Goal: Transaction & Acquisition: Purchase product/service

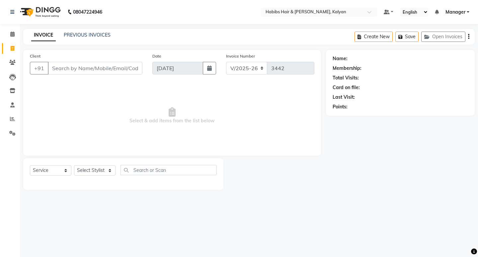
select select "8185"
select select "service"
click at [91, 171] on select "Select Stylist [PERSON_NAME] Manager [PERSON_NAME] zipre Priyanka Sagar [PERSON…" at bounding box center [95, 170] width 42 height 10
select select "79306"
click at [74, 165] on select "Select Stylist [PERSON_NAME] Manager [PERSON_NAME] zipre Priyanka Sagar [PERSON…" at bounding box center [95, 170] width 42 height 10
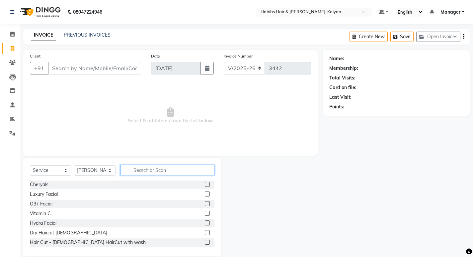
click at [147, 169] on input "text" at bounding box center [168, 170] width 94 height 10
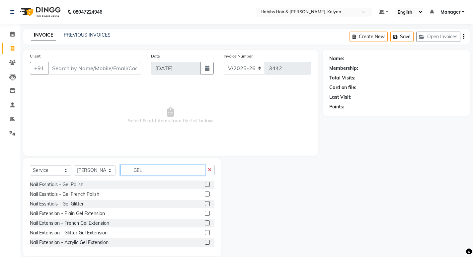
type input "GEL"
click at [205, 183] on label at bounding box center [207, 184] width 5 height 5
click at [205, 183] on input "checkbox" at bounding box center [207, 184] width 4 height 4
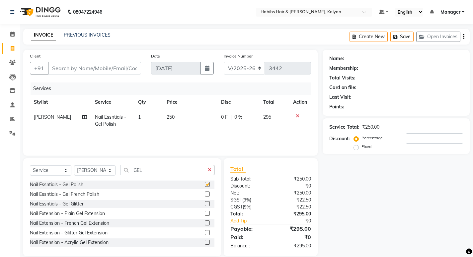
checkbox input "false"
click at [188, 109] on th "Price" at bounding box center [190, 102] width 54 height 15
click at [192, 116] on td "250" at bounding box center [190, 121] width 54 height 22
select select "79306"
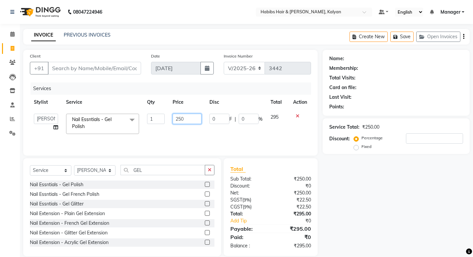
click at [192, 116] on input "250" at bounding box center [187, 119] width 29 height 10
type input "1000"
click at [297, 116] on icon at bounding box center [298, 116] width 4 height 5
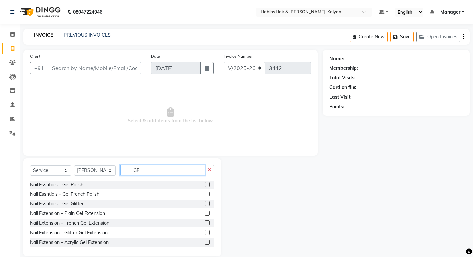
click at [144, 173] on input "GEL" at bounding box center [163, 170] width 85 height 10
drag, startPoint x: 210, startPoint y: 170, endPoint x: 176, endPoint y: 162, distance: 34.9
click at [210, 170] on icon "button" at bounding box center [210, 169] width 4 height 5
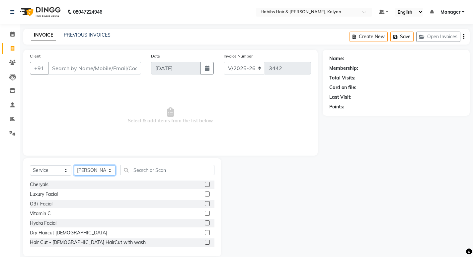
click at [102, 172] on select "Select Stylist [PERSON_NAME] Manager [PERSON_NAME] zipre Priyanka Sagar [PERSON…" at bounding box center [95, 170] width 42 height 10
select select "77419"
click at [74, 165] on select "Select Stylist [PERSON_NAME] Manager [PERSON_NAME] zipre Priyanka Sagar [PERSON…" at bounding box center [95, 170] width 42 height 10
click at [141, 163] on div "Select Service Product Membership Package Voucher Prepaid Gift Card Select Styl…" at bounding box center [122, 207] width 198 height 98
click at [143, 175] on div "Select Service Product Membership Package Voucher Prepaid Gift Card Select Styl…" at bounding box center [122, 173] width 185 height 16
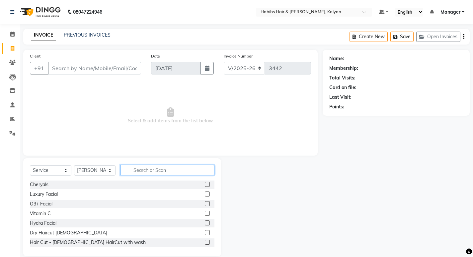
click at [143, 168] on input "text" at bounding box center [168, 170] width 94 height 10
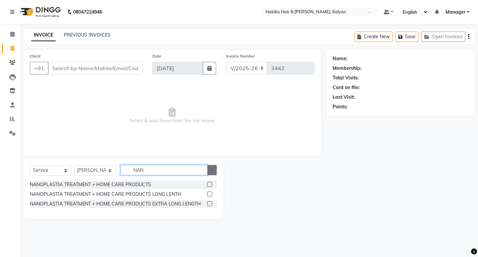
type input "NAN"
click at [217, 169] on button "button" at bounding box center [212, 170] width 10 height 10
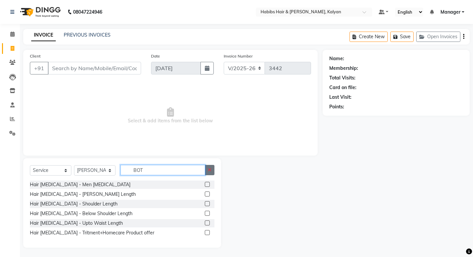
type input "BOT"
click at [210, 166] on button "button" at bounding box center [210, 170] width 10 height 10
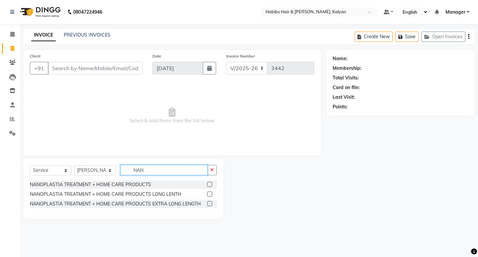
type input "NAN"
click at [210, 193] on label at bounding box center [209, 193] width 5 height 5
click at [210, 193] on input "checkbox" at bounding box center [209, 194] width 4 height 4
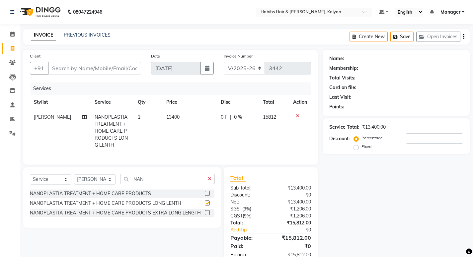
checkbox input "false"
click at [208, 196] on label at bounding box center [207, 193] width 5 height 5
click at [208, 196] on input "checkbox" at bounding box center [207, 193] width 4 height 4
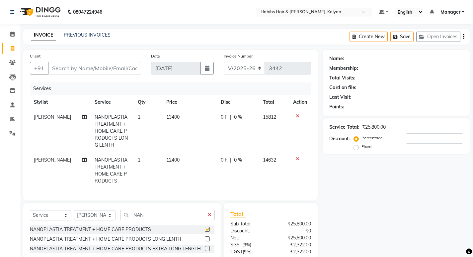
checkbox input "false"
click at [297, 114] on icon at bounding box center [298, 116] width 4 height 5
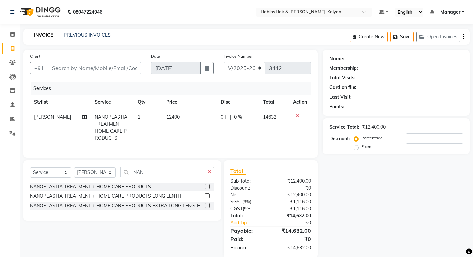
click at [191, 112] on td "12400" at bounding box center [189, 128] width 54 height 36
select select "77419"
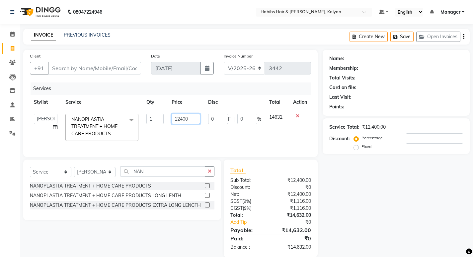
click at [192, 117] on input "12400" at bounding box center [186, 119] width 28 height 10
type input "12500"
click at [210, 139] on tr "Kumudini Manager Namrata zipre Priyanka Sagar saindane SANCHITA SANTOSHI SHALIN…" at bounding box center [170, 127] width 281 height 35
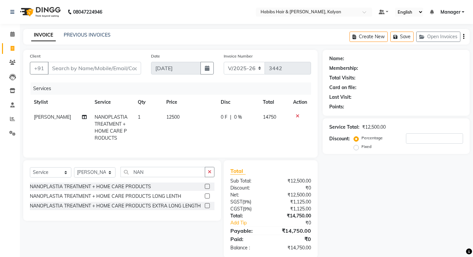
click at [204, 118] on td "12500" at bounding box center [189, 128] width 54 height 36
select select "77419"
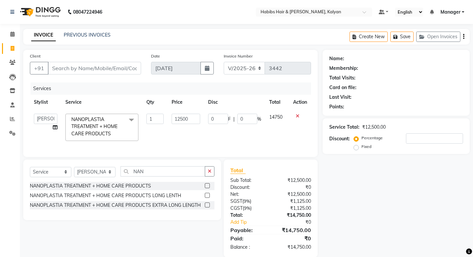
click at [204, 118] on td "0 F | 0 %" at bounding box center [234, 127] width 61 height 35
click at [203, 118] on td "12500" at bounding box center [186, 127] width 36 height 35
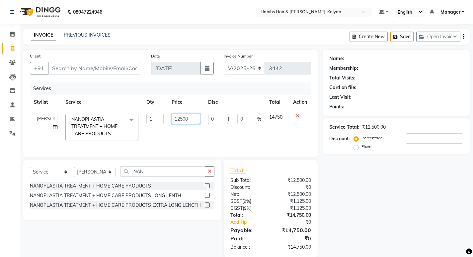
click at [198, 116] on input "12500" at bounding box center [186, 119] width 28 height 10
type input "10000"
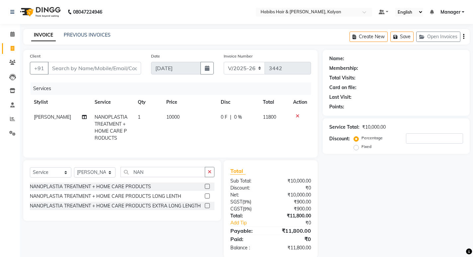
click at [211, 141] on tr "Sagar saindane NANOPLASTIA TREATMENT + HOME CARE PRODUCTS 1 10000 0 F | 0 % 118…" at bounding box center [170, 128] width 281 height 36
click at [211, 174] on icon "button" at bounding box center [210, 171] width 4 height 5
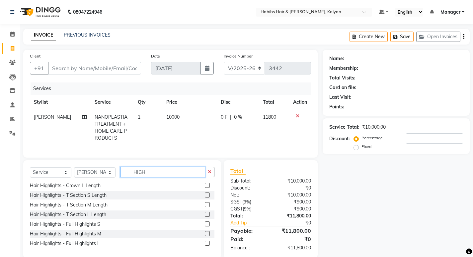
scroll to position [16, 0]
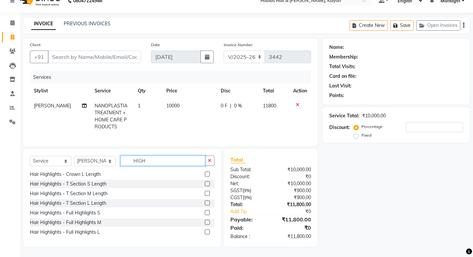
type input "HIGH"
click at [205, 233] on label at bounding box center [207, 231] width 5 height 5
click at [205, 233] on input "checkbox" at bounding box center [207, 232] width 4 height 4
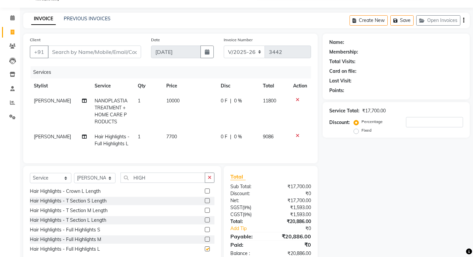
checkbox input "false"
click at [251, 135] on div "0 F | 0 %" at bounding box center [238, 136] width 34 height 7
select select "77419"
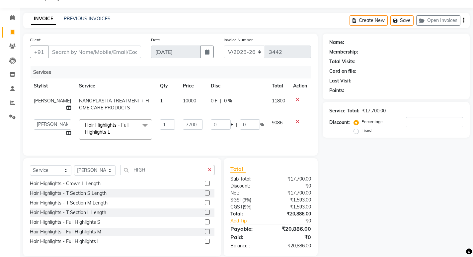
click at [251, 135] on td "0 F | 0 %" at bounding box center [237, 129] width 61 height 28
click at [251, 126] on input "0" at bounding box center [250, 124] width 20 height 10
type input "100"
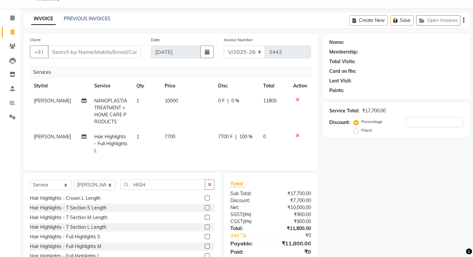
click at [252, 130] on td "7700 F | 100 %" at bounding box center [236, 143] width 45 height 29
select select "77419"
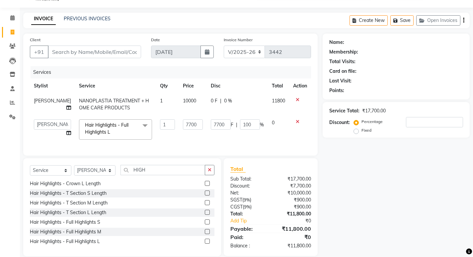
click at [248, 138] on td "7700 F | 100 %" at bounding box center [237, 129] width 61 height 28
click at [90, 175] on select "Select Stylist Kumudini Manager Namrata zipre Priyanka Sagar saindane SANCHITA …" at bounding box center [95, 170] width 42 height 10
click at [210, 172] on icon "button" at bounding box center [210, 169] width 4 height 5
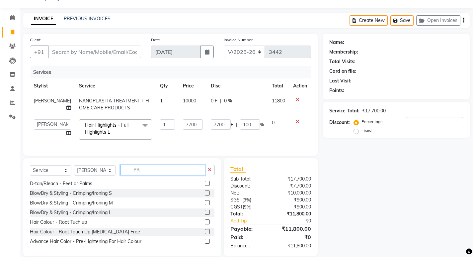
scroll to position [0, 0]
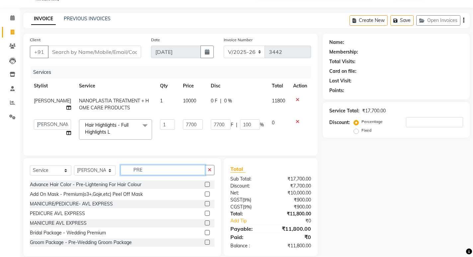
type input "PRE"
click at [205, 187] on label at bounding box center [207, 184] width 5 height 5
click at [205, 187] on input "checkbox" at bounding box center [207, 184] width 4 height 4
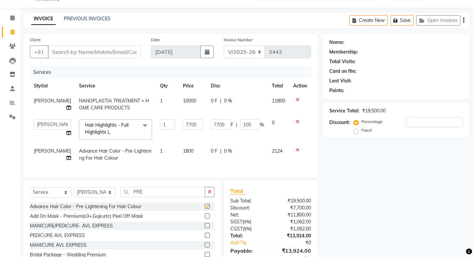
checkbox input "false"
click at [192, 156] on td "1800" at bounding box center [193, 155] width 28 height 22
select select "77419"
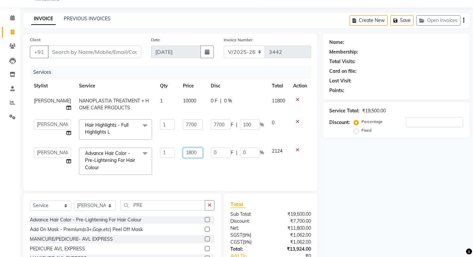
click at [192, 156] on input "1800" at bounding box center [193, 153] width 20 height 10
type input "1440"
click at [192, 157] on input "1440" at bounding box center [193, 153] width 20 height 10
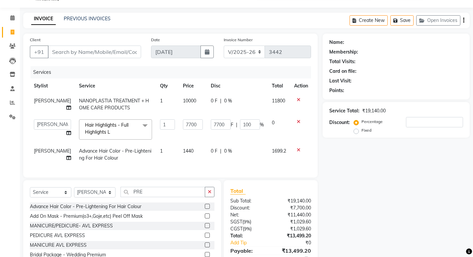
click at [195, 169] on div "Services Stylist Service Qty Price Disc Total Action Sagar saindane NANOPLASTIA…" at bounding box center [170, 118] width 281 height 105
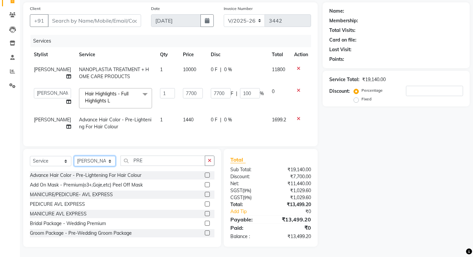
click at [93, 164] on select "Select Stylist Kumudini Manager Namrata zipre Priyanka Sagar saindane SANCHITA …" at bounding box center [95, 161] width 42 height 10
select select "79306"
click at [74, 156] on select "Select Stylist Kumudini Manager Namrata zipre Priyanka Sagar saindane SANCHITA …" at bounding box center [95, 161] width 42 height 10
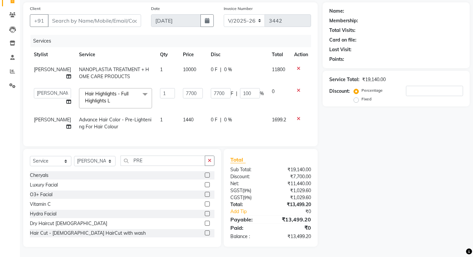
click at [211, 159] on button "button" at bounding box center [210, 161] width 10 height 10
type input "D"
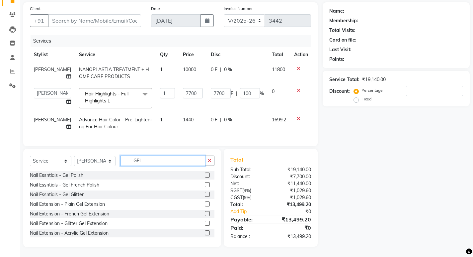
type input "GEL"
click at [205, 175] on label at bounding box center [207, 174] width 5 height 5
click at [205, 175] on input "checkbox" at bounding box center [207, 175] width 4 height 4
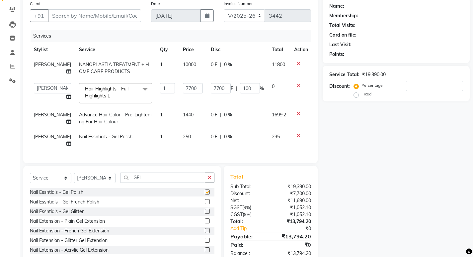
checkbox input "false"
click at [188, 139] on td "250" at bounding box center [193, 140] width 28 height 22
select select "79306"
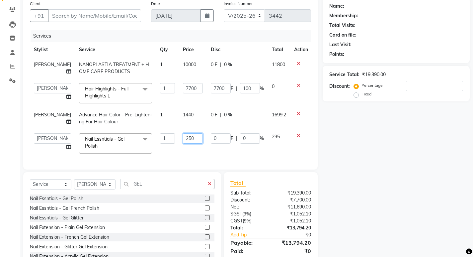
click at [188, 139] on input "250" at bounding box center [193, 138] width 20 height 10
type input "1000"
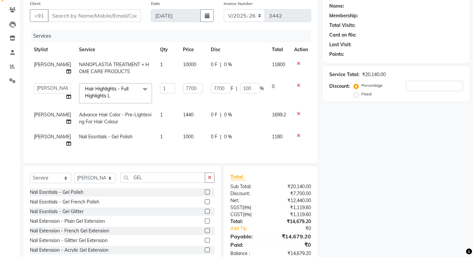
click at [245, 135] on div "0 F | 0 %" at bounding box center [237, 136] width 53 height 7
select select "79306"
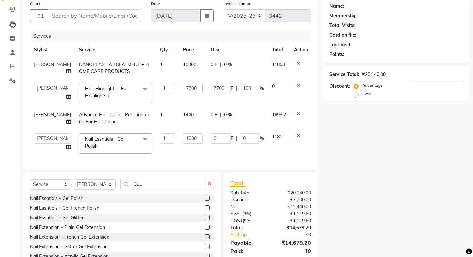
click at [245, 135] on input "0" at bounding box center [250, 138] width 20 height 10
type input "100"
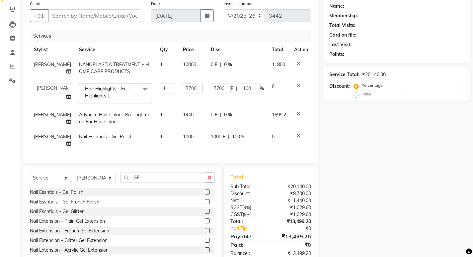
click at [256, 151] on div "Services Stylist Service Qty Price Disc Total Action Sagar saindane NANOPLASTIA…" at bounding box center [170, 93] width 281 height 127
click at [44, 181] on select "Select Service Product Membership Package Voucher Prepaid Gift Card" at bounding box center [51, 178] width 42 height 10
select select "membership"
click at [30, 178] on select "Select Service Product Membership Package Voucher Prepaid Gift Card" at bounding box center [51, 178] width 42 height 10
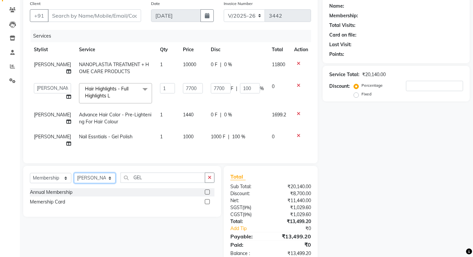
click at [83, 183] on select "Select Stylist Kumudini Manager Namrata zipre Priyanka Sagar saindane SANCHITA …" at bounding box center [95, 178] width 42 height 10
select select "77407"
click at [74, 178] on select "Select Stylist Kumudini Manager Namrata zipre Priyanka Sagar saindane SANCHITA …" at bounding box center [95, 178] width 42 height 10
click at [209, 194] on label at bounding box center [207, 191] width 5 height 5
click at [209, 194] on input "checkbox" at bounding box center [207, 192] width 4 height 4
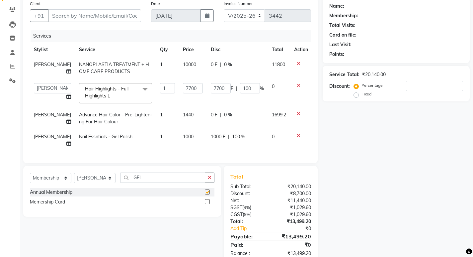
select select "select"
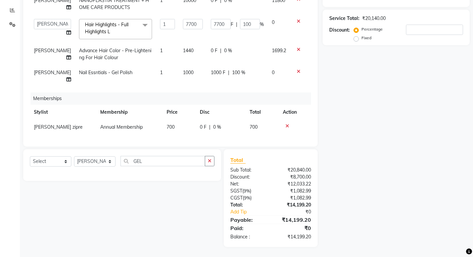
scroll to position [0, 0]
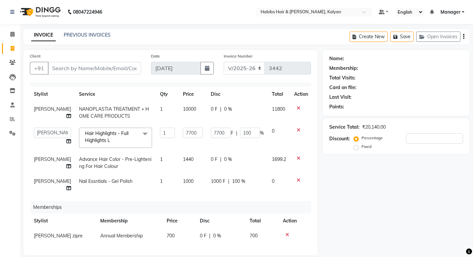
click at [54, 178] on span "[PERSON_NAME]" at bounding box center [52, 181] width 37 height 6
select select "79306"
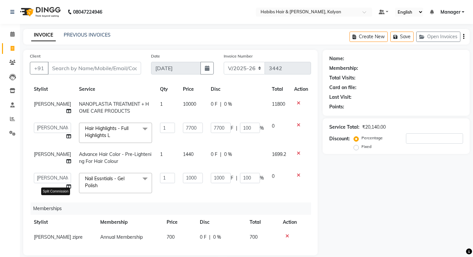
click at [66, 189] on icon at bounding box center [68, 186] width 5 height 5
select select "79306"
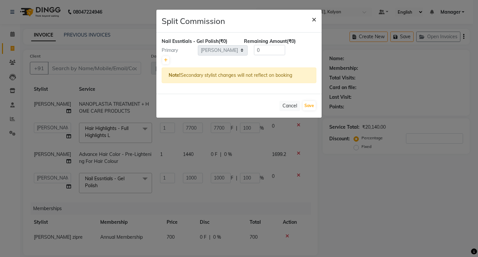
drag, startPoint x: 314, startPoint y: 18, endPoint x: 309, endPoint y: 67, distance: 49.4
click at [315, 19] on span "×" at bounding box center [314, 19] width 5 height 10
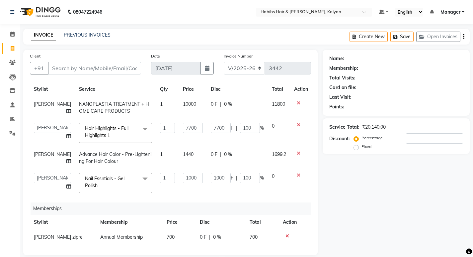
click at [297, 177] on icon at bounding box center [299, 175] width 4 height 5
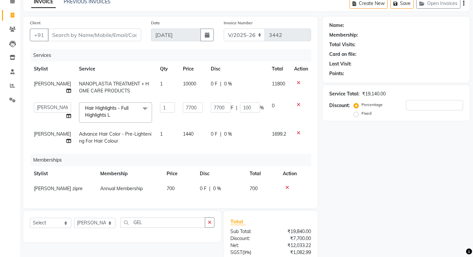
scroll to position [95, 0]
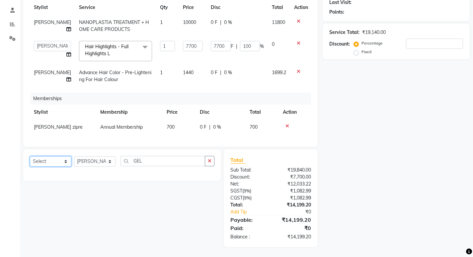
click at [48, 158] on select "Select Service Product Package Voucher Prepaid Gift Card" at bounding box center [51, 161] width 42 height 10
select select "service"
click at [30, 156] on select "Select Service Product Package Voucher Prepaid Gift Card" at bounding box center [51, 161] width 42 height 10
click at [100, 162] on select "Select Stylist Kumudini Manager Namrata zipre Priyanka Sagar saindane SANCHITA …" at bounding box center [95, 161] width 42 height 10
select select "80296"
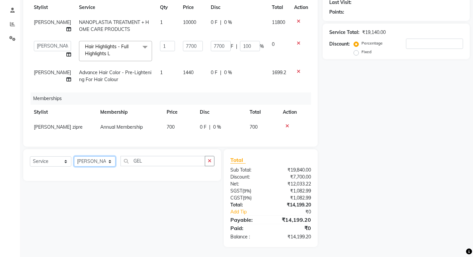
click at [74, 156] on select "Select Stylist Kumudini Manager Namrata zipre Priyanka Sagar saindane SANCHITA …" at bounding box center [95, 161] width 42 height 10
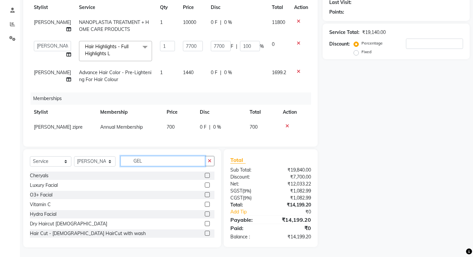
click at [170, 159] on input "GEL" at bounding box center [163, 161] width 85 height 10
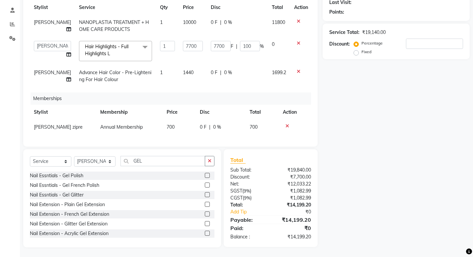
click at [205, 174] on label at bounding box center [207, 175] width 5 height 5
click at [205, 174] on input "checkbox" at bounding box center [207, 175] width 4 height 4
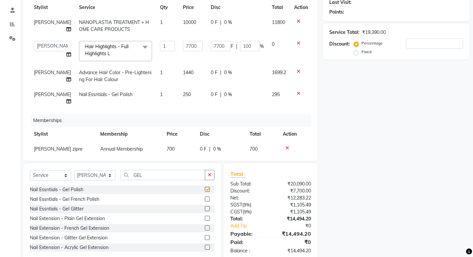
checkbox input "false"
click at [183, 109] on td "250" at bounding box center [193, 98] width 28 height 22
select select "80296"
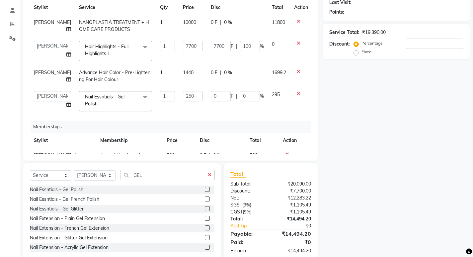
click at [183, 101] on input "250" at bounding box center [193, 96] width 20 height 10
type input "1000"
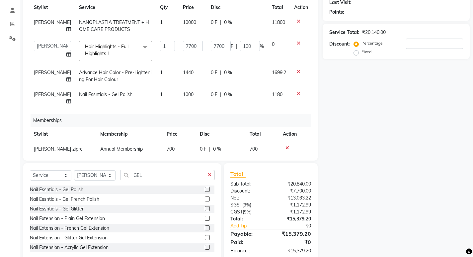
click at [239, 98] on div "0 F | 0 %" at bounding box center [237, 94] width 53 height 7
select select "80296"
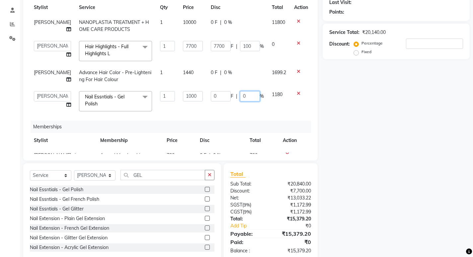
click at [240, 101] on input "0" at bounding box center [250, 96] width 20 height 10
type input "100"
click at [241, 129] on div "Services Stylist Service Qty Price Disc Total Action Sagar saindane NANOPLASTIA…" at bounding box center [170, 71] width 281 height 166
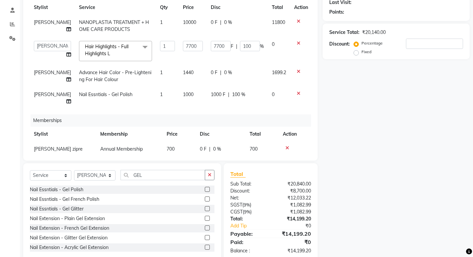
scroll to position [0, 0]
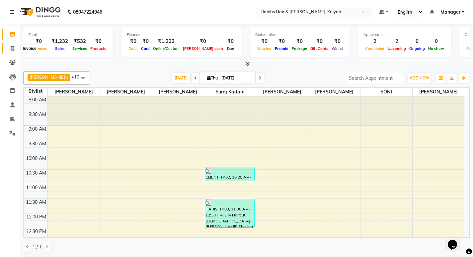
click at [8, 51] on span at bounding box center [13, 49] width 12 height 8
select select "8185"
select select "service"
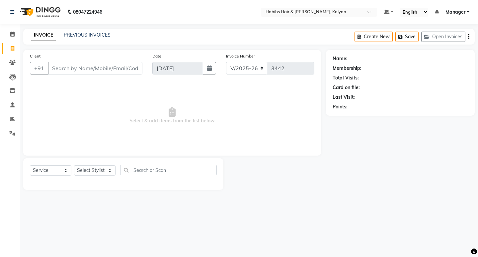
click at [250, 179] on div at bounding box center [275, 174] width 103 height 32
click at [14, 31] on span at bounding box center [13, 35] width 12 height 8
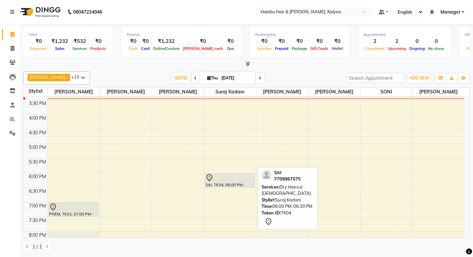
scroll to position [166, 0]
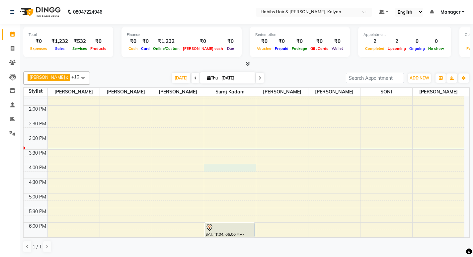
click at [223, 166] on div "8:00 AM 8:30 AM 9:00 AM 9:30 AM 10:00 AM 10:30 AM 11:00 AM 11:30 AM 12:00 PM 12…" at bounding box center [244, 149] width 441 height 438
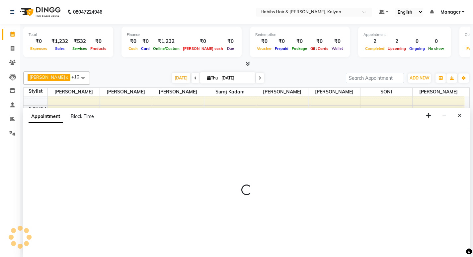
scroll to position [0, 0]
select select "81200"
select select "tentative"
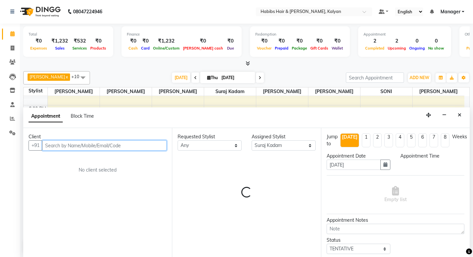
select select "960"
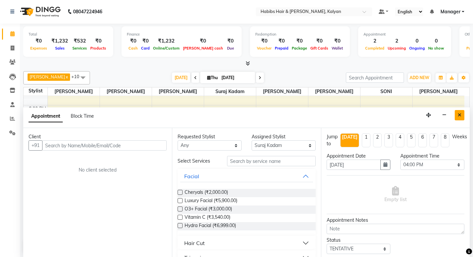
click at [463, 116] on button "Close" at bounding box center [460, 115] width 10 height 10
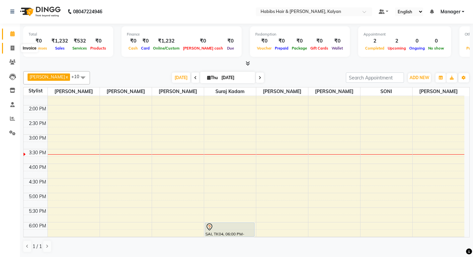
click at [12, 47] on icon at bounding box center [13, 48] width 4 height 5
select select "8185"
select select "service"
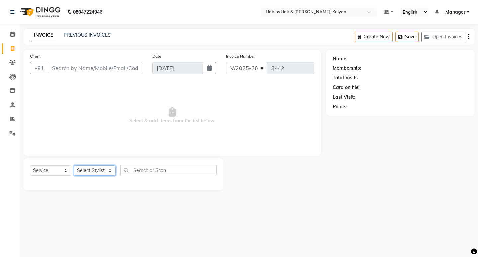
drag, startPoint x: 96, startPoint y: 171, endPoint x: 97, endPoint y: 166, distance: 5.4
click at [96, 171] on select "Select Stylist" at bounding box center [95, 170] width 42 height 10
select select "89442"
click at [74, 165] on select "Select Stylist [PERSON_NAME] Manager [PERSON_NAME] zipre Priyanka Sagar [PERSON…" at bounding box center [95, 170] width 42 height 10
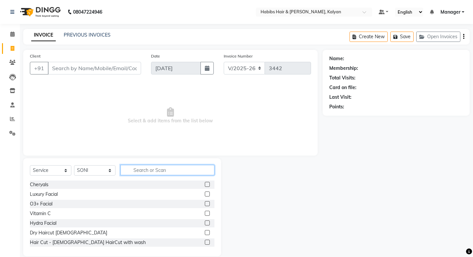
click at [153, 166] on input "text" at bounding box center [168, 170] width 94 height 10
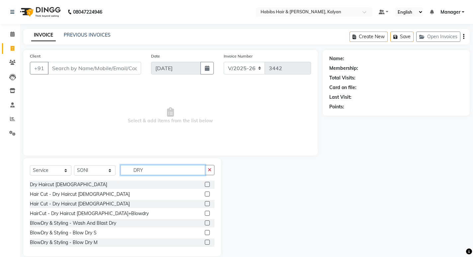
type input "DRY"
click at [205, 211] on label at bounding box center [207, 213] width 5 height 5
click at [205, 211] on input "checkbox" at bounding box center [207, 213] width 4 height 4
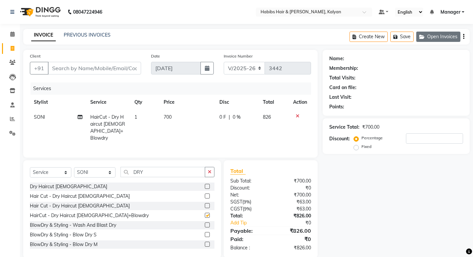
checkbox input "false"
click at [185, 116] on td "700" at bounding box center [188, 128] width 56 height 36
select select "89442"
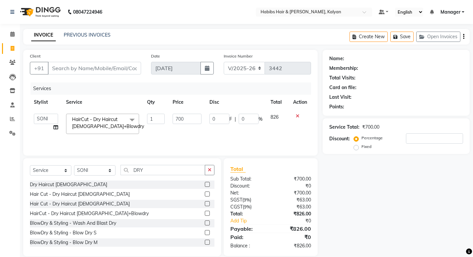
click at [186, 116] on input "700" at bounding box center [187, 119] width 29 height 10
click at [187, 116] on input "700" at bounding box center [187, 119] width 29 height 10
type input "339"
click at [193, 129] on td "339" at bounding box center [187, 124] width 37 height 28
select select "89442"
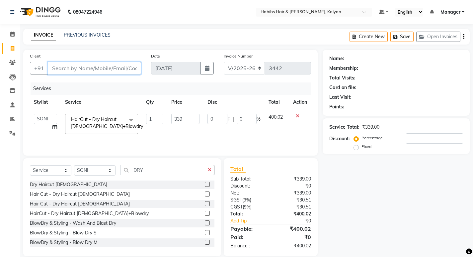
click at [105, 65] on input "Client" at bounding box center [94, 68] width 93 height 13
type input "7"
type input "0"
type input "7666702040"
click at [128, 65] on span "Add Client" at bounding box center [124, 68] width 26 height 7
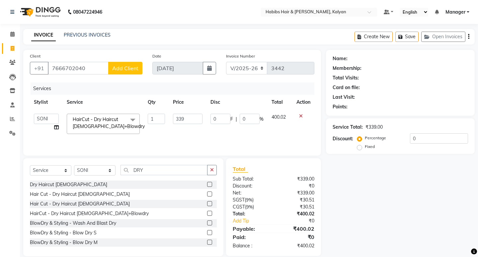
select select "22"
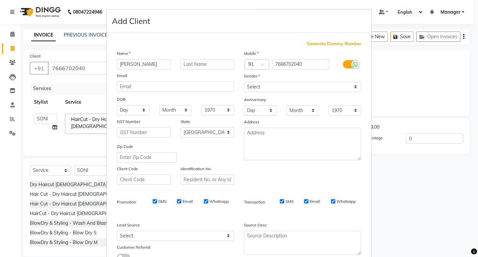
type input "[PERSON_NAME]"
click at [330, 87] on select "Select Male Female Other Prefer Not To Say" at bounding box center [302, 87] width 117 height 10
select select "female"
click at [244, 82] on select "Select Male Female Other Prefer Not To Say" at bounding box center [302, 87] width 117 height 10
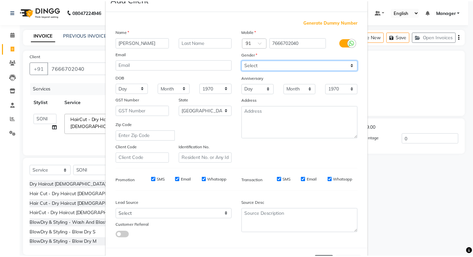
scroll to position [50, 0]
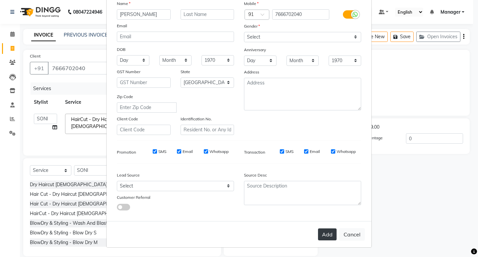
click at [323, 239] on button "Add" at bounding box center [327, 234] width 19 height 12
type input "76******40"
select select
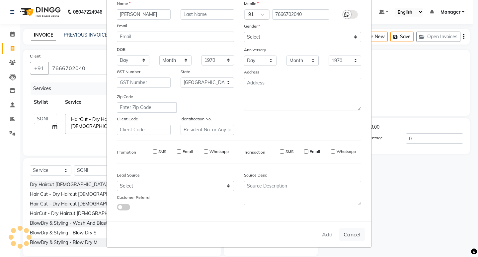
select select "null"
select select
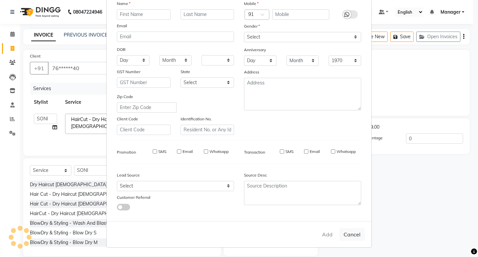
checkbox input "false"
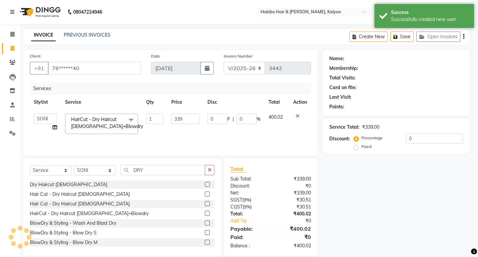
select select "1: Object"
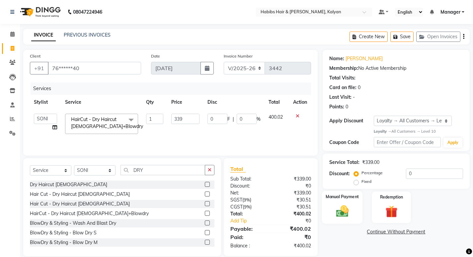
click at [335, 214] on img at bounding box center [342, 211] width 20 height 14
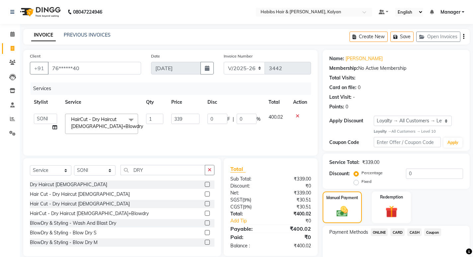
scroll to position [32, 0]
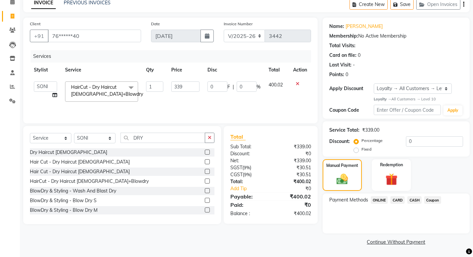
click at [414, 201] on span "CASH" at bounding box center [415, 200] width 14 height 8
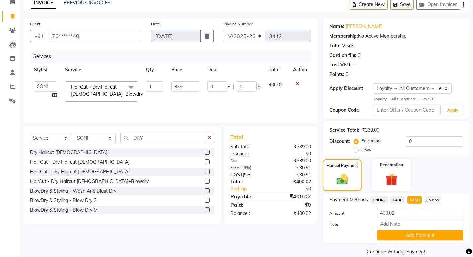
click at [406, 234] on button "Add Payment" at bounding box center [420, 235] width 86 height 10
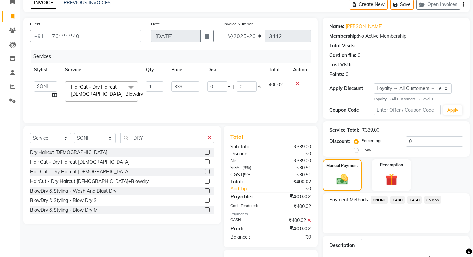
scroll to position [70, 0]
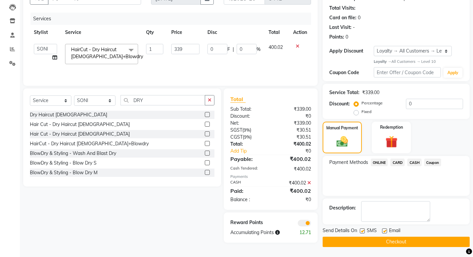
click at [406, 245] on button "Checkout" at bounding box center [396, 242] width 147 height 10
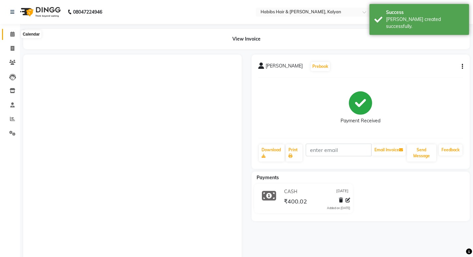
click at [12, 35] on icon at bounding box center [12, 34] width 4 height 5
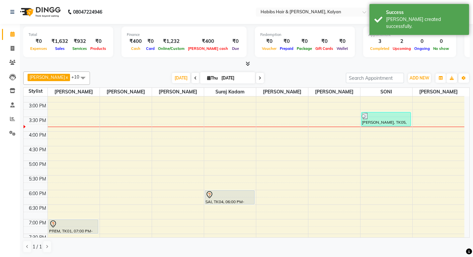
scroll to position [166, 0]
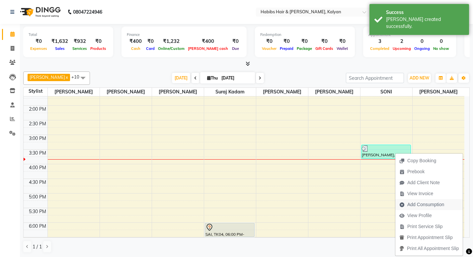
click at [410, 205] on span "Add Consumption" at bounding box center [426, 204] width 37 height 7
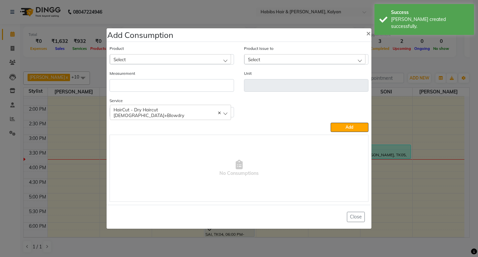
click at [171, 63] on div "Select" at bounding box center [170, 59] width 121 height 10
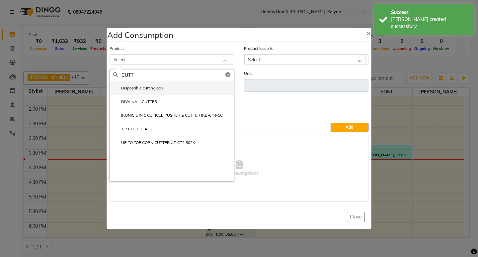
type input "CUTT"
click at [166, 89] on li "Disposable cutting cap" at bounding box center [172, 88] width 124 height 14
type input "pc"
click at [166, 89] on input "number" at bounding box center [172, 85] width 125 height 13
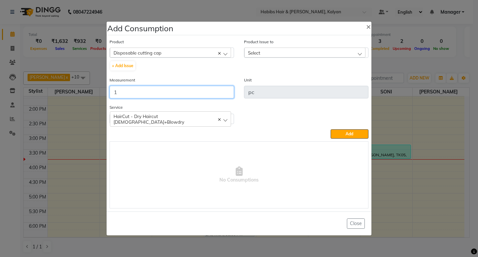
type input "1"
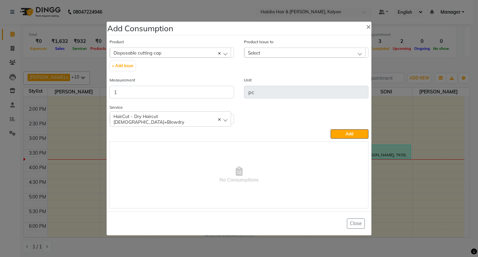
click at [323, 49] on div "Select" at bounding box center [305, 53] width 121 height 10
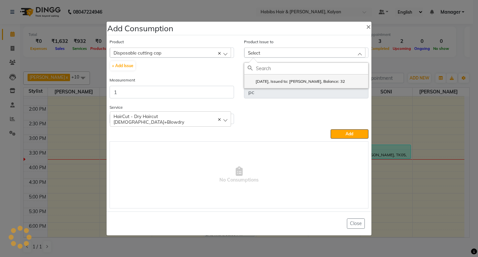
click at [343, 83] on li "2025-09-02, Issued to: SONI, Balance: 32" at bounding box center [307, 81] width 124 height 14
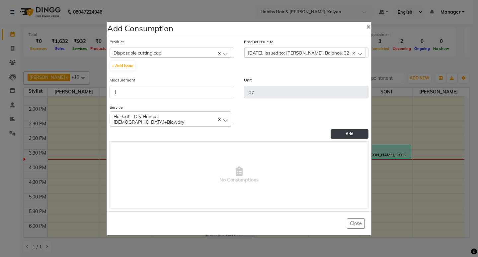
click at [350, 133] on span "Add" at bounding box center [350, 133] width 8 height 5
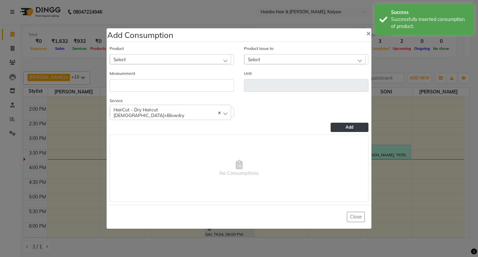
click at [270, 23] on ngb-modal-window "Add Consumption × Product Select 001 BANANA POWDER 10GM Product Issue to Select…" at bounding box center [239, 128] width 478 height 257
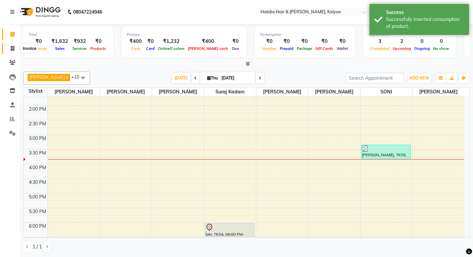
click at [12, 49] on icon at bounding box center [13, 48] width 4 height 5
select select "8185"
select select "service"
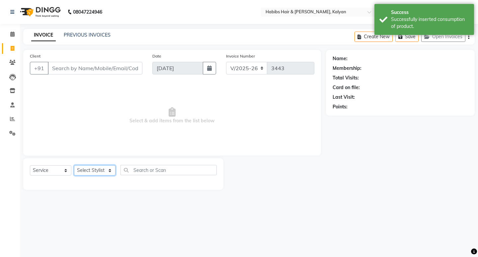
click at [93, 166] on select "Select Stylist [PERSON_NAME] Manager [PERSON_NAME] zipre Priyanka Sagar [PERSON…" at bounding box center [95, 170] width 42 height 10
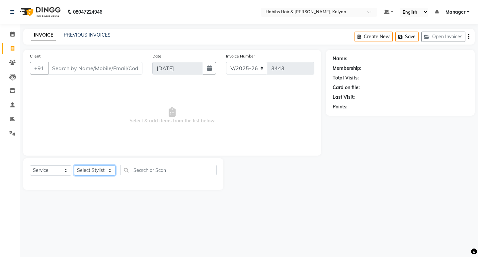
select select "79306"
click at [74, 165] on select "Select Stylist [PERSON_NAME] Manager [PERSON_NAME] zipre Priyanka Sagar [PERSON…" at bounding box center [95, 170] width 42 height 10
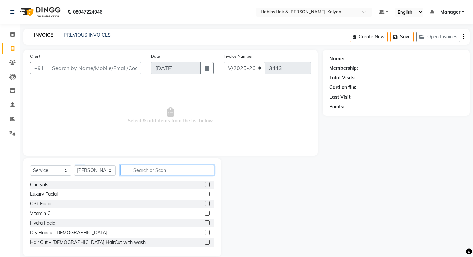
click at [149, 171] on input "text" at bounding box center [168, 170] width 94 height 10
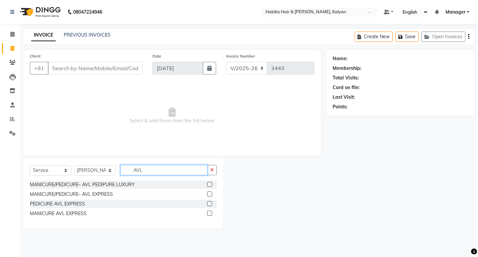
type input "AVL"
click at [208, 193] on label at bounding box center [209, 193] width 5 height 5
click at [208, 193] on input "checkbox" at bounding box center [209, 194] width 4 height 4
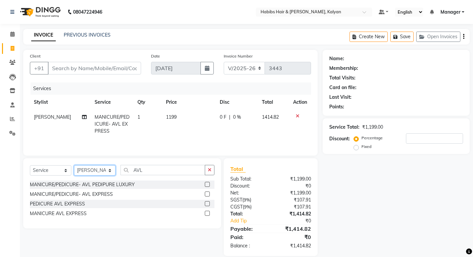
click at [96, 173] on select "Select Stylist [PERSON_NAME] Manager [PERSON_NAME] zipre Priyanka Sagar [PERSON…" at bounding box center [95, 170] width 42 height 10
click at [161, 167] on input "AVL" at bounding box center [163, 170] width 85 height 10
click at [208, 194] on label at bounding box center [207, 193] width 5 height 5
click at [208, 194] on input "checkbox" at bounding box center [207, 194] width 4 height 4
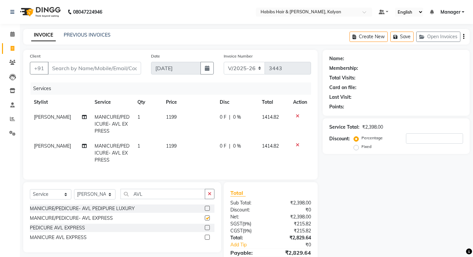
checkbox input "false"
click at [249, 144] on div "0 F | 0 %" at bounding box center [237, 146] width 34 height 7
select select "79306"
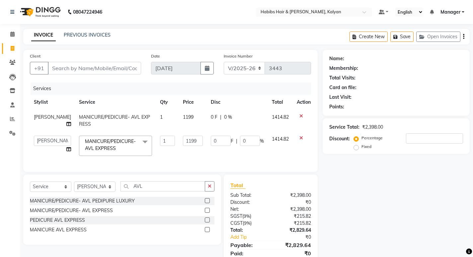
click at [249, 144] on input "0" at bounding box center [250, 141] width 20 height 10
type input "100"
click at [207, 120] on tr "SANTOSHI MANICURE/PEDICURE- AVL EXPRESS 1 1199 0 F | 0 % 1414.82" at bounding box center [172, 121] width 285 height 22
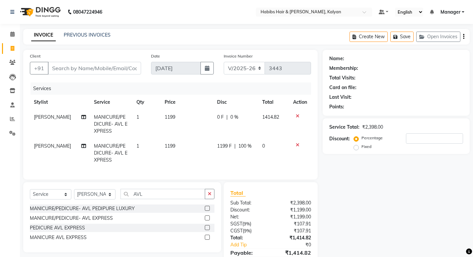
click at [194, 117] on td "1199" at bounding box center [187, 124] width 53 height 29
select select "79306"
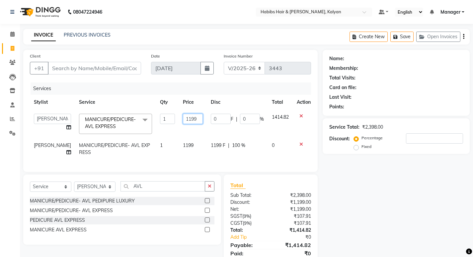
click at [194, 117] on input "1199" at bounding box center [193, 119] width 20 height 10
type input "959"
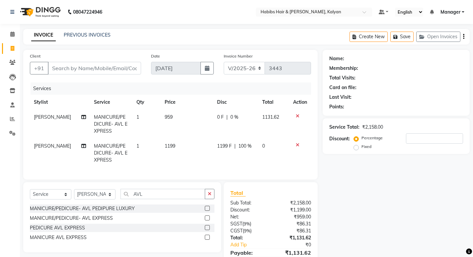
click at [190, 128] on td "959" at bounding box center [187, 124] width 53 height 29
select select "79306"
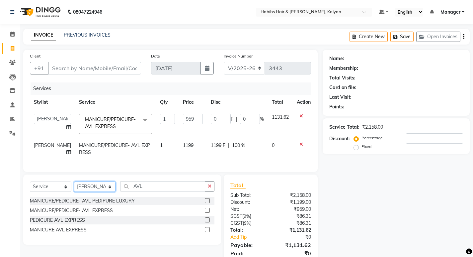
click at [87, 188] on select "Select Stylist [PERSON_NAME] Manager [PERSON_NAME] zipre Priyanka Sagar [PERSON…" at bounding box center [95, 186] width 42 height 10
select select "80296"
click at [74, 186] on select "Select Stylist [PERSON_NAME] Manager [PERSON_NAME] zipre Priyanka Sagar [PERSON…" at bounding box center [95, 186] width 42 height 10
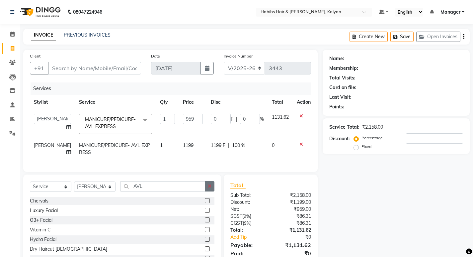
click at [207, 190] on button "button" at bounding box center [210, 186] width 10 height 10
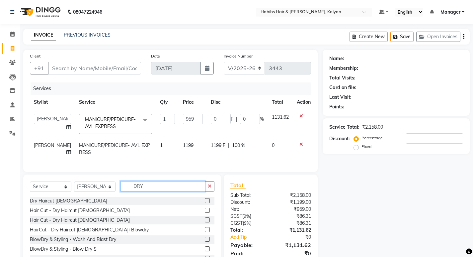
type input "DRY"
click at [205, 232] on label at bounding box center [207, 229] width 5 height 5
click at [205, 232] on input "checkbox" at bounding box center [207, 230] width 4 height 4
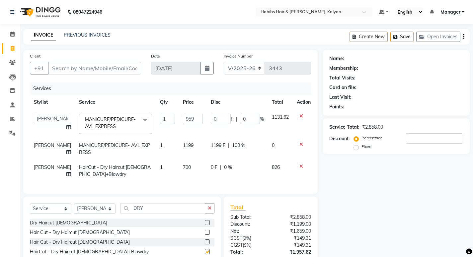
checkbox input "false"
click at [194, 173] on td "700" at bounding box center [193, 171] width 28 height 22
select select "80296"
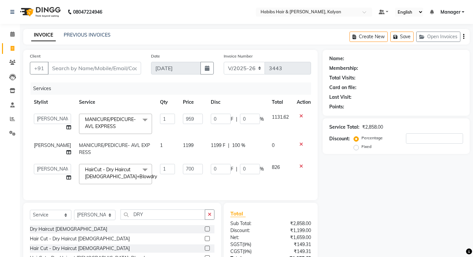
click at [194, 173] on input "700" at bounding box center [193, 169] width 20 height 10
type input "339"
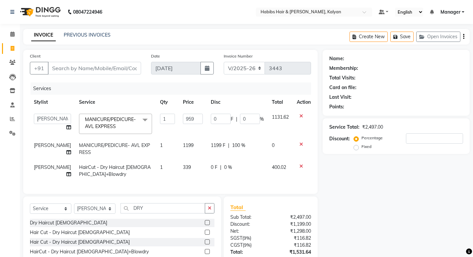
click at [195, 177] on td "339" at bounding box center [193, 171] width 28 height 22
select select "80296"
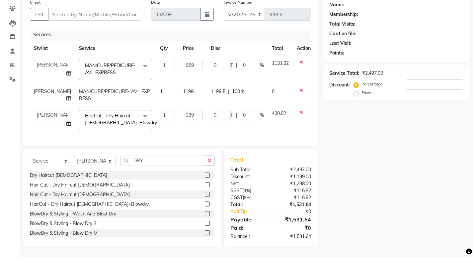
scroll to position [59, 0]
click at [189, 158] on input "DRY" at bounding box center [163, 161] width 85 height 10
click at [205, 204] on label at bounding box center [207, 203] width 5 height 5
click at [205, 204] on input "checkbox" at bounding box center [207, 204] width 4 height 4
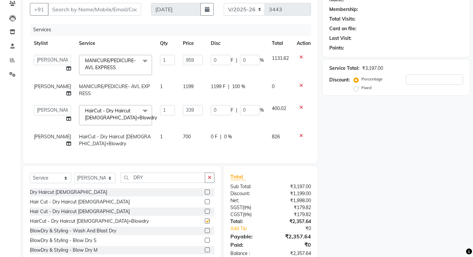
checkbox input "false"
click at [207, 138] on td "0 F | 0 %" at bounding box center [237, 140] width 61 height 22
select select "80296"
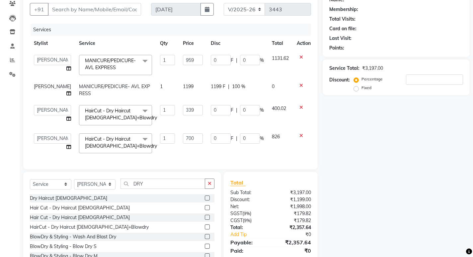
click at [207, 138] on td "0 F | 0 %" at bounding box center [237, 143] width 61 height 28
click at [190, 138] on input "700" at bounding box center [193, 138] width 20 height 10
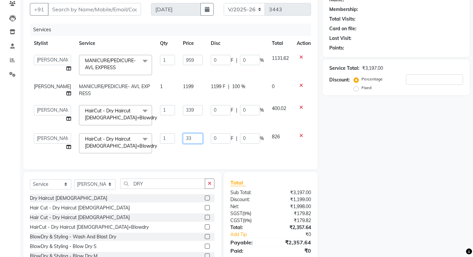
type input "339"
click at [235, 148] on td "0 F | 0 %" at bounding box center [237, 143] width 61 height 28
select select "80296"
click at [39, 189] on select "Select Service Product Membership Package Voucher Prepaid Gift Card" at bounding box center [51, 184] width 42 height 10
select select "membership"
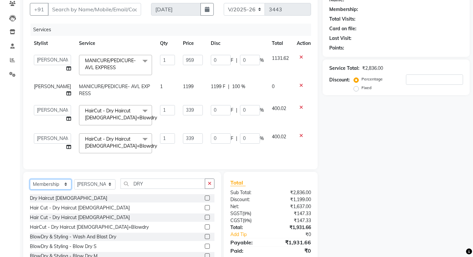
click at [30, 184] on select "Select Service Product Membership Package Voucher Prepaid Gift Card" at bounding box center [51, 184] width 42 height 10
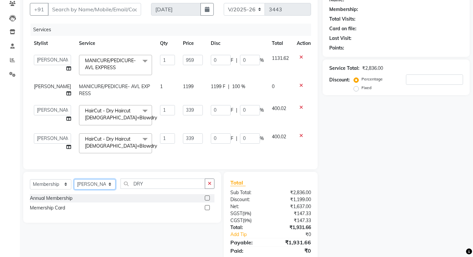
click at [94, 189] on select "Select Stylist [PERSON_NAME] Manager [PERSON_NAME] zipre Priyanka Sagar [PERSON…" at bounding box center [95, 184] width 42 height 10
select select "77407"
click at [74, 184] on select "Select Stylist [PERSON_NAME] Manager [PERSON_NAME] zipre Priyanka Sagar [PERSON…" at bounding box center [95, 184] width 42 height 10
click at [206, 200] on label at bounding box center [207, 197] width 5 height 5
click at [206, 200] on input "checkbox" at bounding box center [207, 198] width 4 height 4
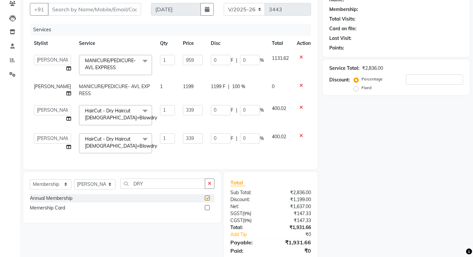
select select "select"
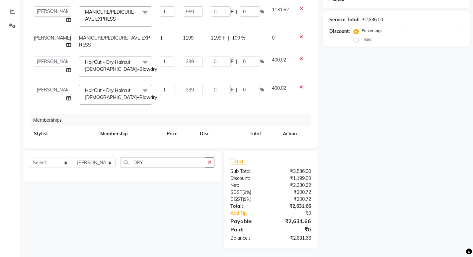
scroll to position [109, 0]
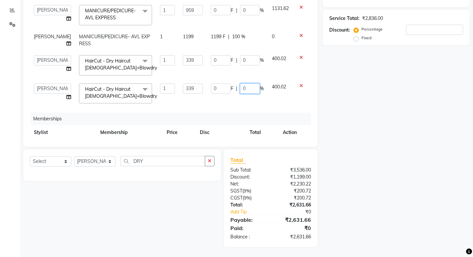
click at [243, 87] on input "0" at bounding box center [250, 88] width 20 height 10
type input "0"
type input "100"
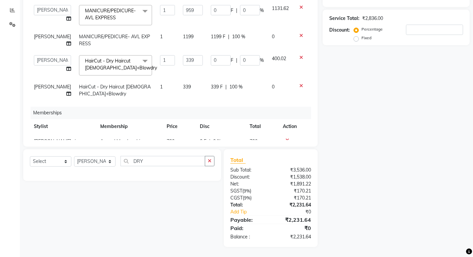
click at [184, 89] on td "339" at bounding box center [193, 90] width 28 height 22
select select "80296"
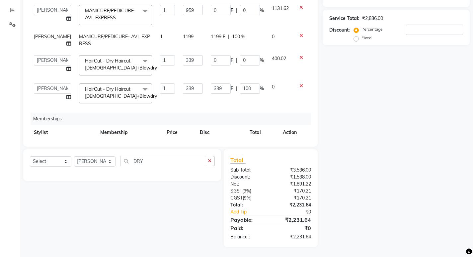
click at [184, 89] on input "339" at bounding box center [193, 88] width 20 height 10
type input "400"
click at [201, 107] on div "Services Stylist Service Qty Price Disc Total Action Kumudini Manager Namrata z…" at bounding box center [170, 57] width 281 height 166
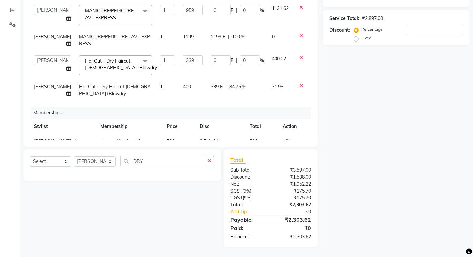
scroll to position [0, 0]
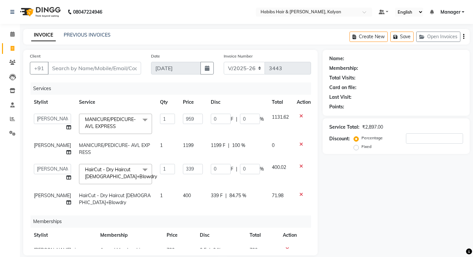
click at [300, 195] on icon at bounding box center [302, 194] width 4 height 5
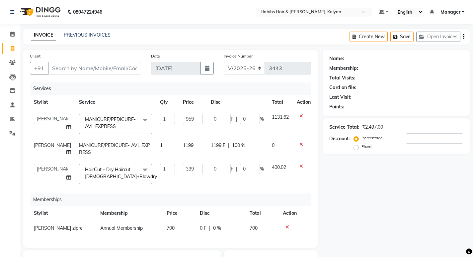
scroll to position [100, 0]
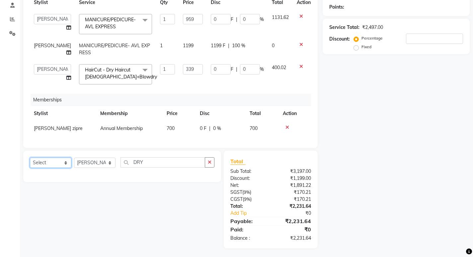
click at [44, 168] on select "Select Service Product Package Voucher Prepaid Gift Card" at bounding box center [51, 163] width 42 height 10
select select "service"
click at [30, 162] on select "Select Service Product Package Voucher Prepaid Gift Card" at bounding box center [51, 163] width 42 height 10
click at [86, 167] on select "Select Stylist [PERSON_NAME] Manager [PERSON_NAME] zipre Priyanka Sagar [PERSON…" at bounding box center [95, 163] width 42 height 10
select select "89442"
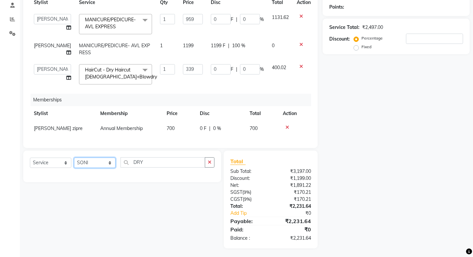
click at [74, 162] on select "Select Stylist [PERSON_NAME] Manager [PERSON_NAME] zipre Priyanka Sagar [PERSON…" at bounding box center [95, 163] width 42 height 10
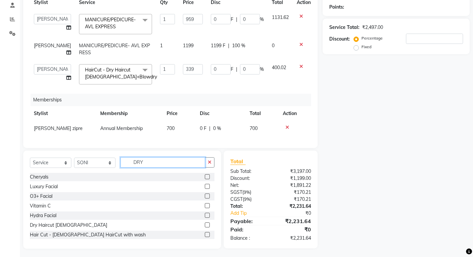
click at [180, 167] on input "DRY" at bounding box center [163, 162] width 85 height 10
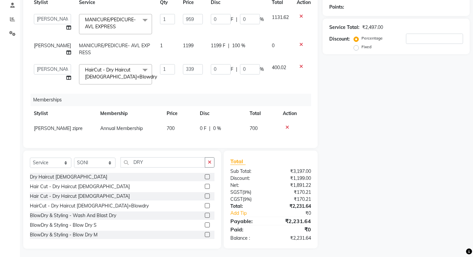
click at [205, 206] on div at bounding box center [210, 206] width 10 height 8
click at [205, 208] on label at bounding box center [207, 205] width 5 height 5
click at [205, 208] on input "checkbox" at bounding box center [207, 206] width 4 height 4
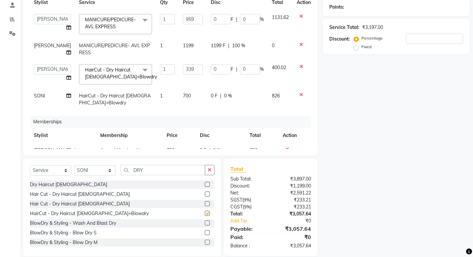
checkbox input "false"
click at [194, 102] on td "700" at bounding box center [193, 99] width 28 height 22
select select "89442"
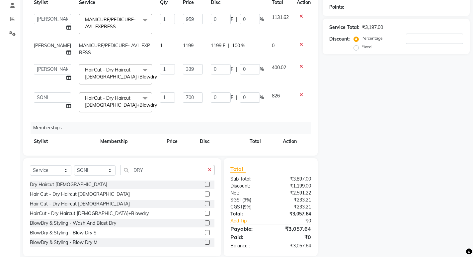
click at [194, 102] on td "700" at bounding box center [193, 102] width 28 height 28
type input "339"
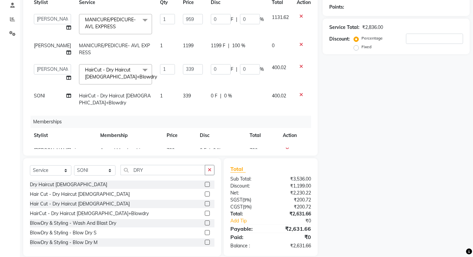
click at [207, 109] on td "0 F | 0 %" at bounding box center [237, 99] width 61 height 22
select select "89442"
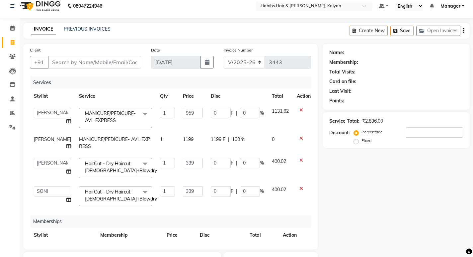
scroll to position [0, 0]
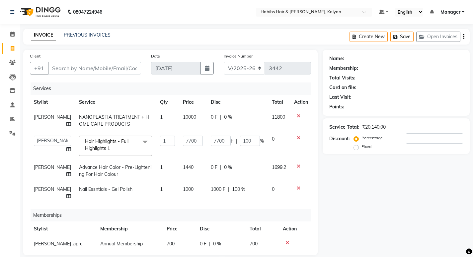
select select "8185"
select select "77419"
select select "service"
select select "80296"
click at [330, 12] on input "text" at bounding box center [308, 12] width 96 height 7
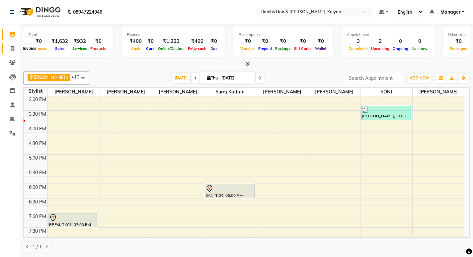
click at [16, 46] on span at bounding box center [13, 49] width 12 height 8
select select "8185"
select select "service"
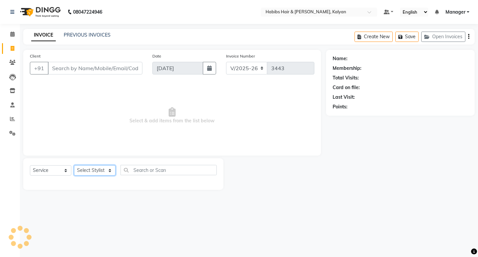
click at [85, 170] on select "Select Stylist [PERSON_NAME] Manager [PERSON_NAME] zipre Priyanka Sagar [PERSON…" at bounding box center [95, 170] width 42 height 10
select select "81200"
click at [74, 165] on select "Select Stylist Kumudini Manager Namrata zipre Priyanka Sagar saindane SANCHITA …" at bounding box center [95, 170] width 42 height 10
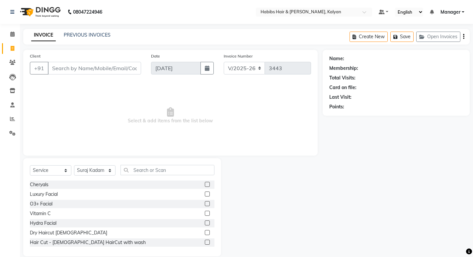
click at [187, 217] on div "Vitamin C" at bounding box center [122, 213] width 185 height 8
click at [171, 175] on input "text" at bounding box center [168, 170] width 94 height 10
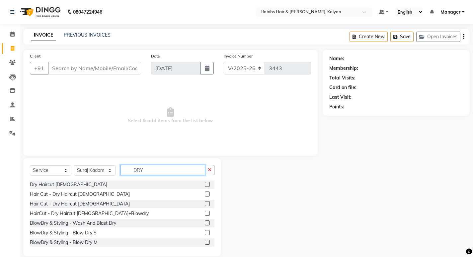
type input "DRY"
click at [205, 185] on label at bounding box center [207, 184] width 5 height 5
click at [205, 185] on input "checkbox" at bounding box center [207, 184] width 4 height 4
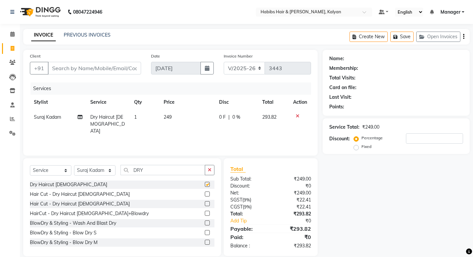
checkbox input "false"
click at [90, 80] on div "Client +91 Date 04-09-2025 Invoice Number V/2025 V/2025-26 3443 Services Stylis…" at bounding box center [170, 103] width 295 height 106
click at [89, 74] on input "Client" at bounding box center [94, 68] width 93 height 13
type input "9"
type input "0"
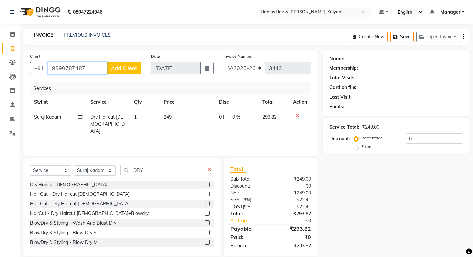
type input "9890787487"
click at [121, 69] on span "Add Client" at bounding box center [124, 68] width 26 height 7
select select "22"
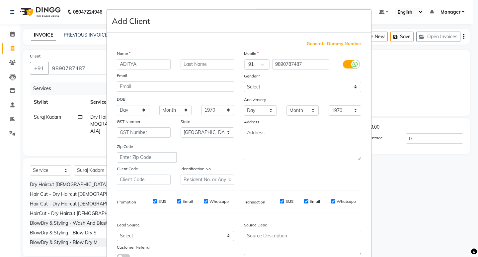
type input "ADITYA"
click at [334, 86] on select "Select [DEMOGRAPHIC_DATA] [DEMOGRAPHIC_DATA] Other Prefer Not To Say" at bounding box center [302, 87] width 117 height 10
select select "male"
click at [244, 82] on select "Select [DEMOGRAPHIC_DATA] [DEMOGRAPHIC_DATA] Other Prefer Not To Say" at bounding box center [302, 87] width 117 height 10
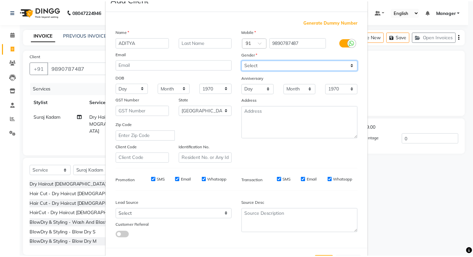
scroll to position [50, 0]
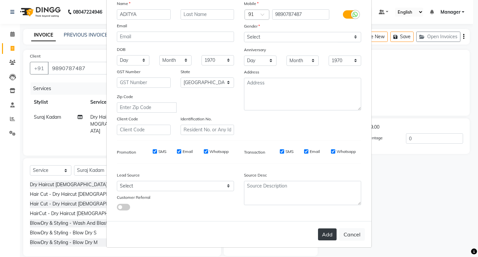
click at [328, 237] on button "Add" at bounding box center [327, 234] width 19 height 12
type input "98******87"
select select
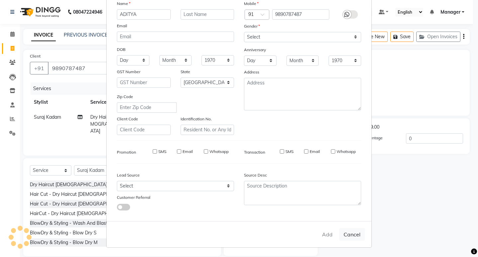
select select "null"
select select
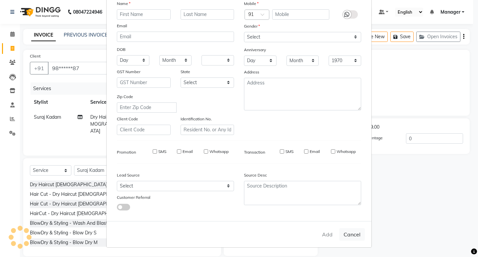
checkbox input "false"
select select "1: Object"
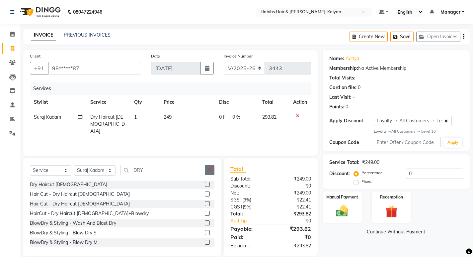
click at [211, 170] on icon "button" at bounding box center [210, 169] width 4 height 5
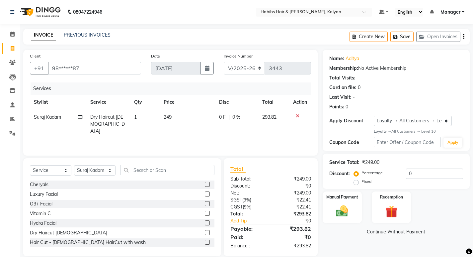
click at [465, 37] on icon "button" at bounding box center [464, 37] width 1 height 0
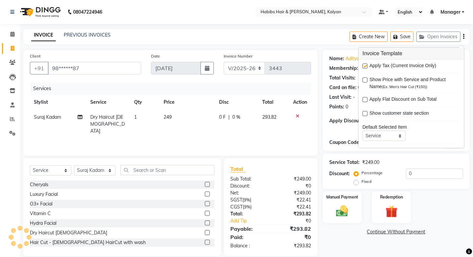
click at [365, 68] on label at bounding box center [365, 65] width 5 height 5
click at [365, 68] on input "checkbox" at bounding box center [365, 66] width 4 height 4
checkbox input "false"
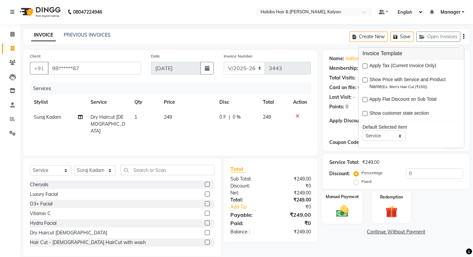
click at [343, 197] on label "Manual Payment" at bounding box center [342, 197] width 33 height 6
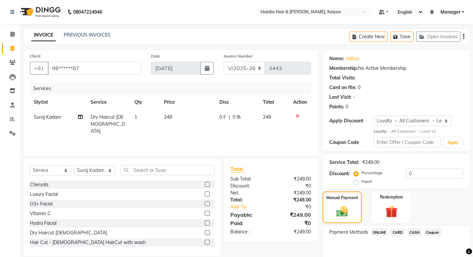
click at [381, 230] on span "ONLINE" at bounding box center [379, 232] width 17 height 8
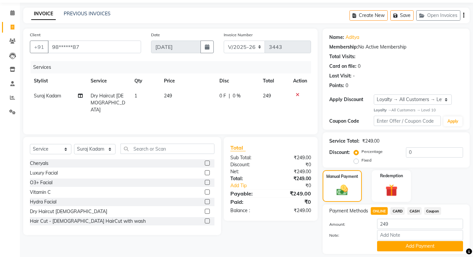
scroll to position [42, 0]
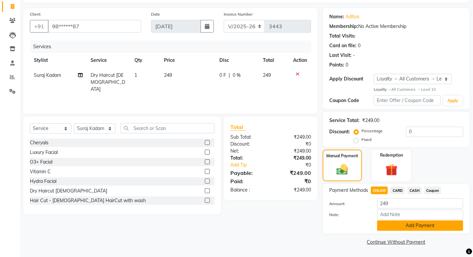
click at [430, 229] on button "Add Payment" at bounding box center [420, 225] width 86 height 10
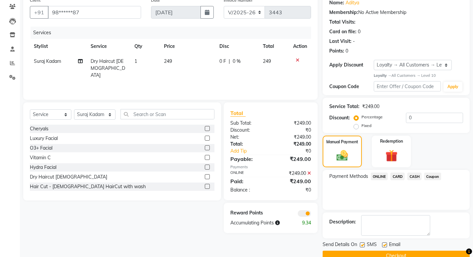
scroll to position [70, 0]
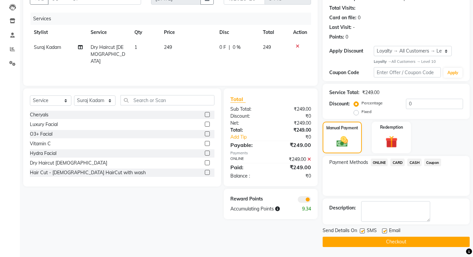
click at [420, 245] on button "Checkout" at bounding box center [396, 242] width 147 height 10
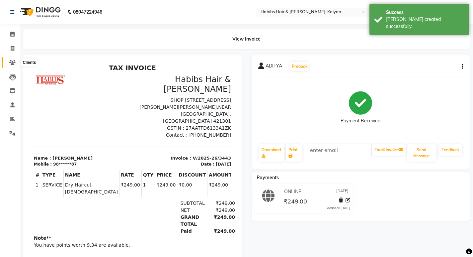
click at [13, 63] on icon at bounding box center [12, 62] width 6 height 5
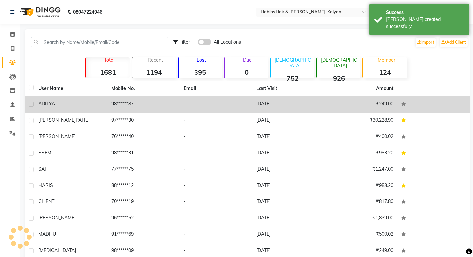
click at [280, 98] on td "[DATE]" at bounding box center [289, 104] width 73 height 16
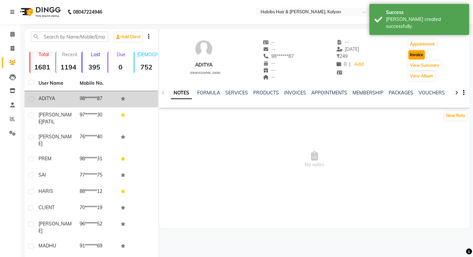
click at [421, 57] on button "Invoice" at bounding box center [417, 54] width 17 height 9
select select "8185"
select select "service"
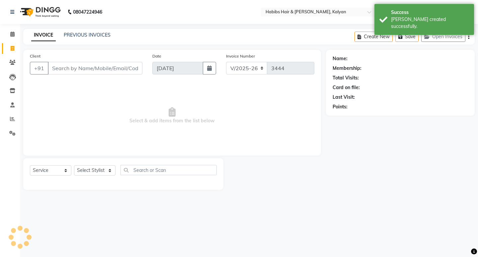
type input "98******87"
click at [89, 166] on select "Select Stylist [PERSON_NAME] Manager [PERSON_NAME] zipre Priyanka Sagar [PERSON…" at bounding box center [95, 170] width 42 height 10
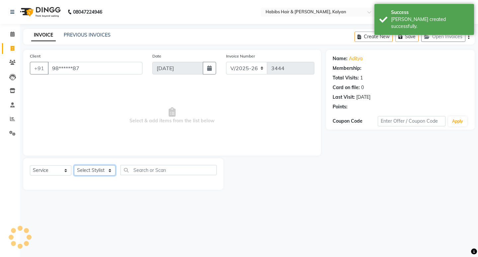
select select "1: Object"
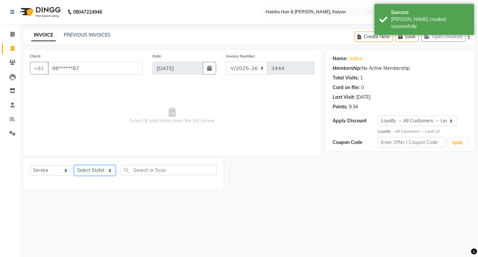
select select "81200"
click at [74, 165] on select "Select Stylist [PERSON_NAME] Manager [PERSON_NAME] zipre Priyanka Sagar [PERSON…" at bounding box center [95, 170] width 42 height 10
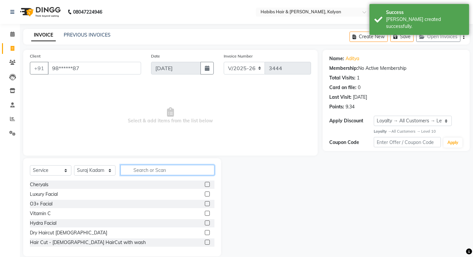
click at [159, 172] on input "text" at bounding box center [168, 170] width 94 height 10
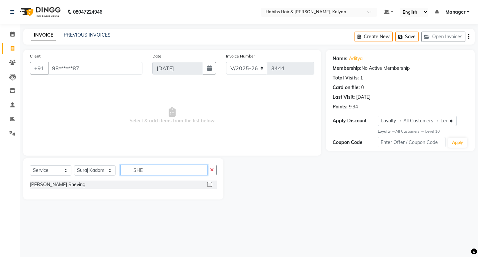
type input "SHE"
click at [211, 184] on label at bounding box center [209, 184] width 5 height 5
click at [211, 184] on input "checkbox" at bounding box center [209, 184] width 4 height 4
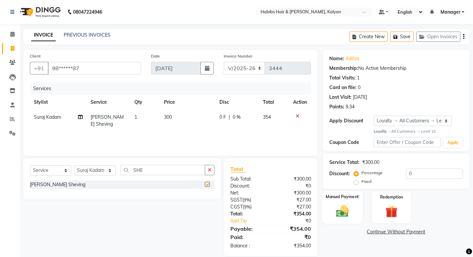
checkbox input "false"
click at [341, 205] on img at bounding box center [342, 211] width 20 height 14
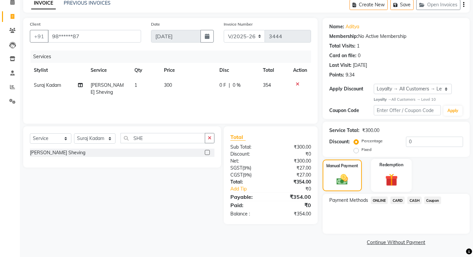
scroll to position [32, 0]
click at [379, 199] on span "ONLINE" at bounding box center [379, 200] width 17 height 8
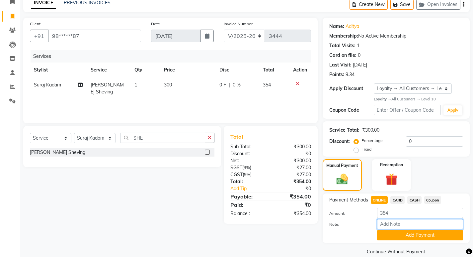
click at [386, 226] on input "Note:" at bounding box center [420, 224] width 86 height 10
click at [388, 232] on button "Add Payment" at bounding box center [420, 235] width 86 height 10
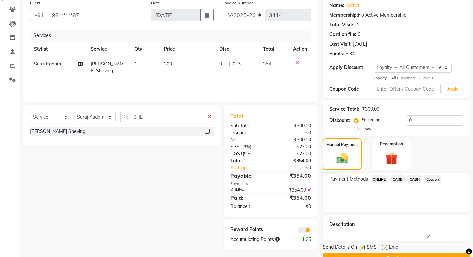
scroll to position [70, 0]
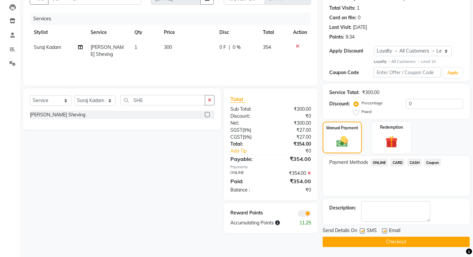
click at [380, 241] on button "Checkout" at bounding box center [396, 242] width 147 height 10
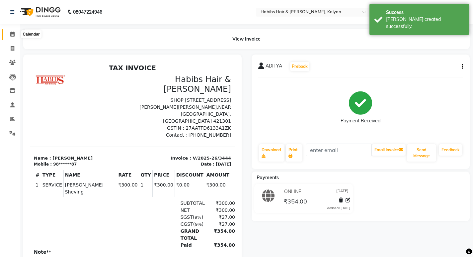
click at [12, 33] on icon at bounding box center [12, 34] width 4 height 5
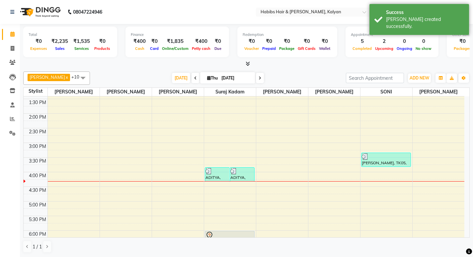
scroll to position [199, 0]
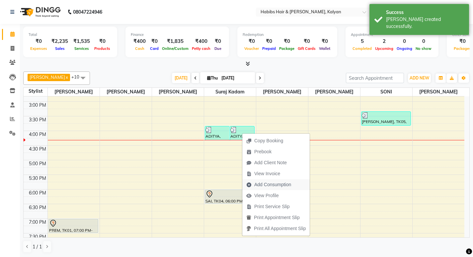
click at [275, 183] on span "Add Consumption" at bounding box center [273, 184] width 37 height 7
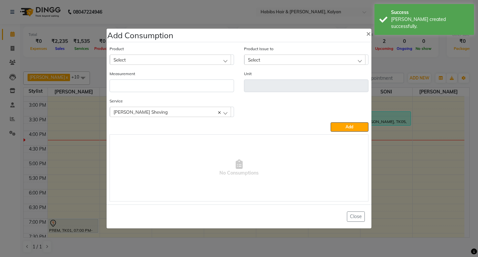
click at [157, 60] on div "Select" at bounding box center [170, 59] width 121 height 10
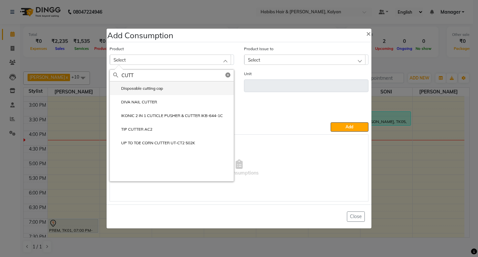
type input "CUTT"
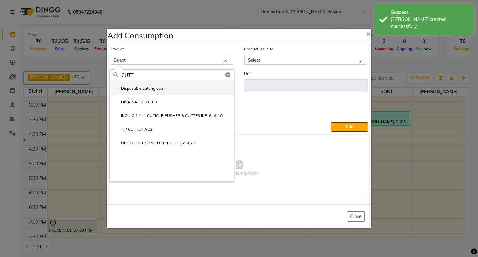
click at [158, 86] on label "Disposable cutting cap" at bounding box center [138, 88] width 50 height 6
type input "pc"
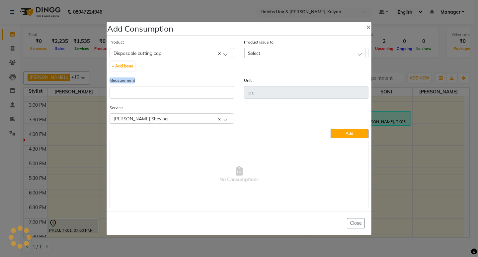
click at [158, 86] on div "Measurement" at bounding box center [172, 88] width 125 height 22
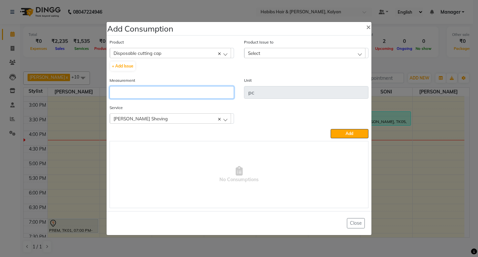
click at [161, 87] on input "number" at bounding box center [172, 92] width 125 height 13
type input "1"
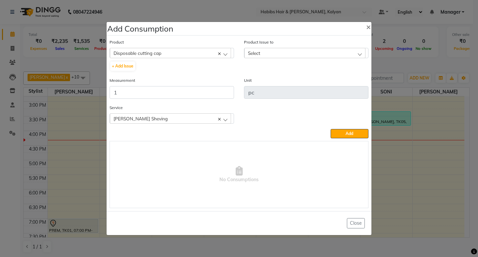
click at [325, 54] on div "Select" at bounding box center [305, 53] width 121 height 10
click at [325, 80] on label "2025-09-02, Issued to: SONI, Balance: 31" at bounding box center [296, 82] width 97 height 6
click at [346, 135] on span "Add" at bounding box center [350, 133] width 8 height 5
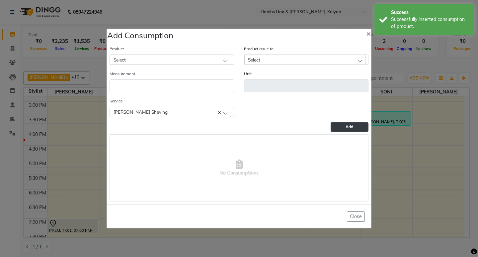
click at [412, 60] on ngb-modal-window "Add Consumption × Product Select 001 BANANA POWDER 10GM Product Issue to Select…" at bounding box center [239, 128] width 478 height 257
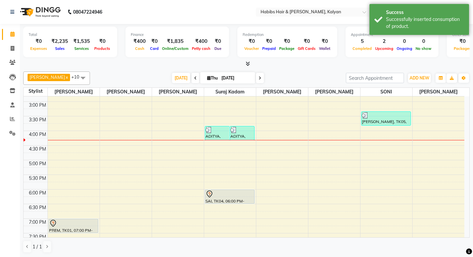
click at [8, 43] on li "Invoice" at bounding box center [10, 49] width 20 height 14
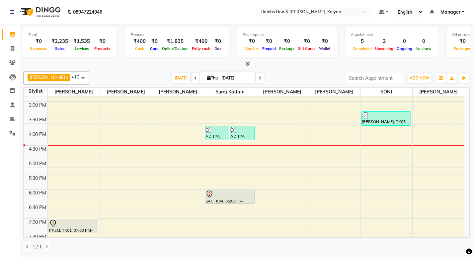
click at [239, 62] on div at bounding box center [246, 63] width 447 height 7
click at [10, 52] on span at bounding box center [13, 49] width 12 height 8
select select "8185"
select select "service"
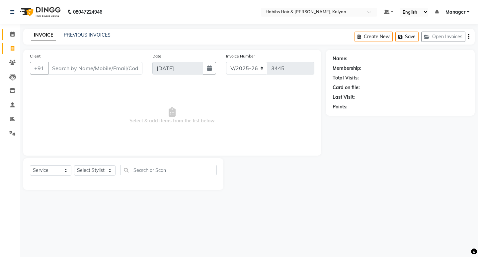
click at [10, 39] on link "Calendar" at bounding box center [10, 34] width 16 height 11
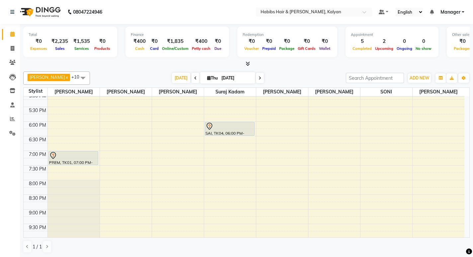
scroll to position [297, 0]
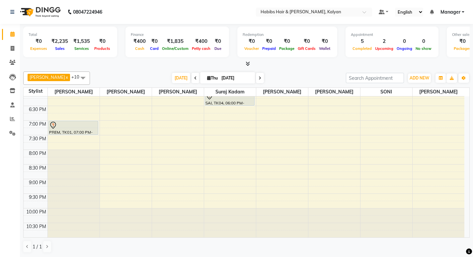
click at [372, 162] on div "8:00 AM 8:30 AM 9:00 AM 9:30 AM 10:00 AM 10:30 AM 11:00 AM 11:30 AM 12:00 PM 12…" at bounding box center [244, 18] width 441 height 438
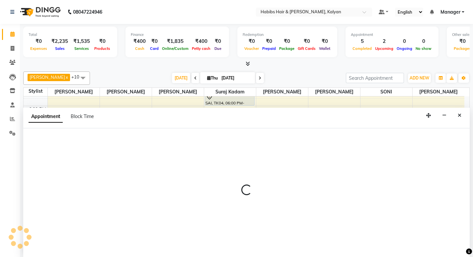
scroll to position [0, 0]
select select "89442"
select select "1215"
select select "tentative"
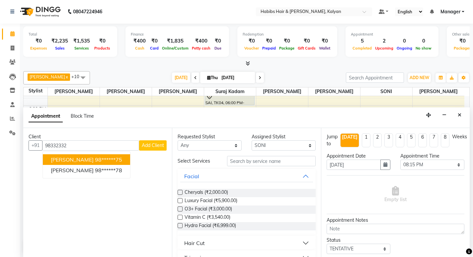
click at [99, 158] on ngb-highlight "98******75" at bounding box center [108, 159] width 27 height 7
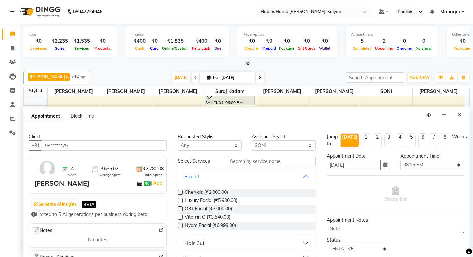
type input "98******75"
click at [271, 159] on input "text" at bounding box center [271, 161] width 89 height 10
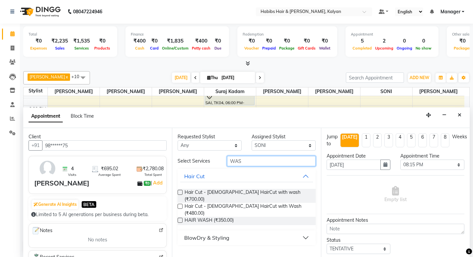
type input "WAS"
click at [241, 232] on button "BlowDry & Styling" at bounding box center [246, 238] width 133 height 12
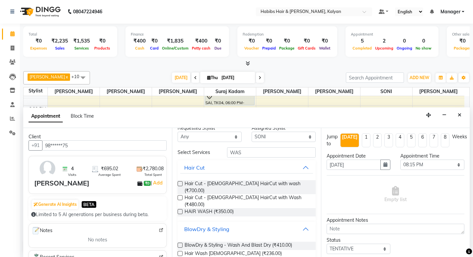
scroll to position [17, 0]
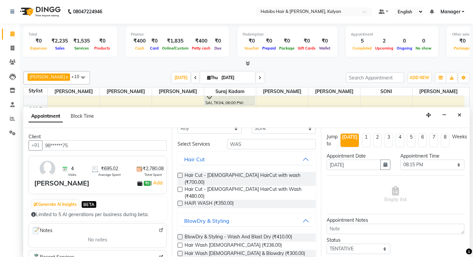
click at [180, 234] on label at bounding box center [180, 236] width 5 height 5
click at [180, 235] on input "checkbox" at bounding box center [180, 237] width 4 height 4
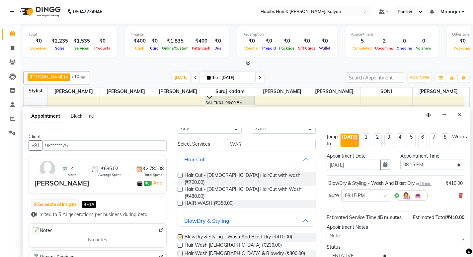
checkbox input "false"
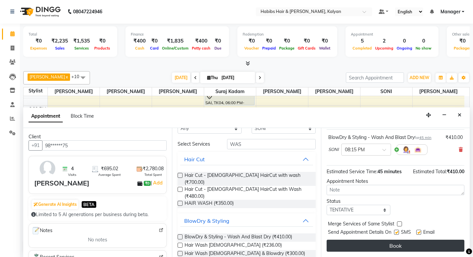
click at [417, 243] on button "Book" at bounding box center [396, 246] width 138 height 12
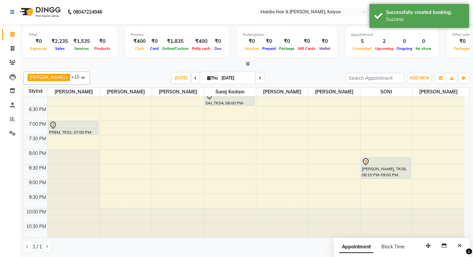
scroll to position [198, 0]
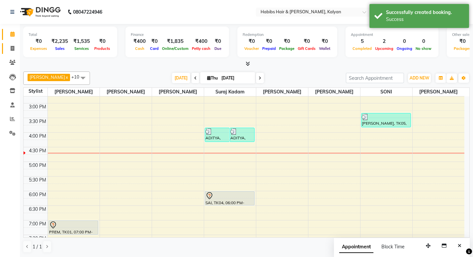
click at [8, 52] on link "Invoice" at bounding box center [10, 48] width 16 height 11
select select "service"
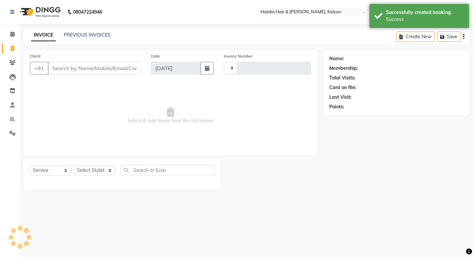
type input "3445"
select select "8185"
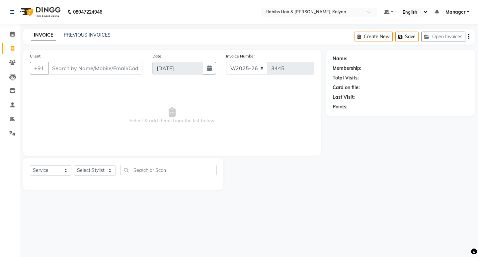
click at [5, 139] on li "Settings" at bounding box center [10, 133] width 20 height 14
click at [9, 134] on span at bounding box center [13, 134] width 12 height 8
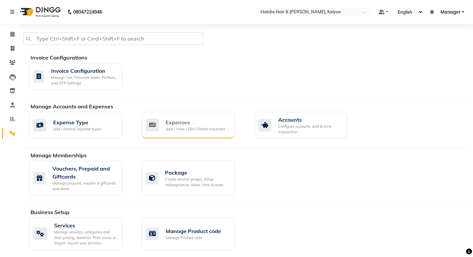
click at [179, 130] on div "Add / View / Edit / Delete expenses" at bounding box center [195, 129] width 59 height 6
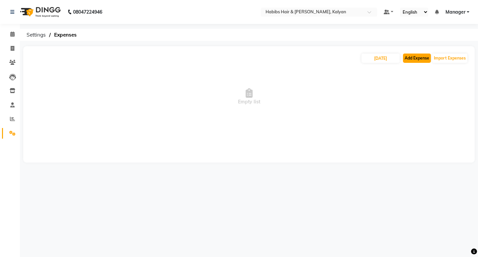
click at [429, 54] on button "Add Expense" at bounding box center [417, 57] width 28 height 9
select select "1"
select select "7313"
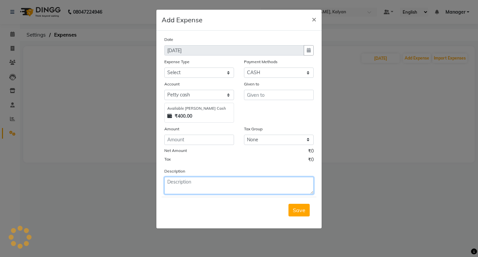
click at [205, 187] on textarea at bounding box center [239, 185] width 150 height 17
type textarea "90RS GIVEN FOR MILK"
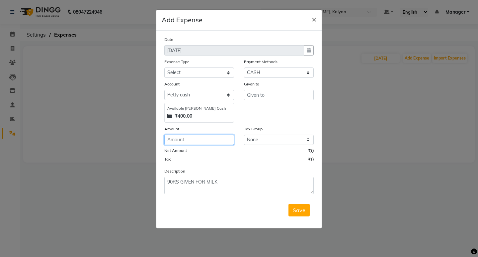
click at [210, 140] on input "number" at bounding box center [199, 140] width 70 height 10
type input "90"
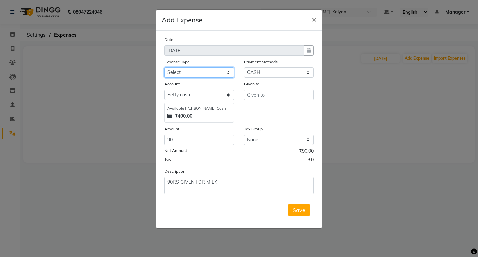
click at [198, 72] on select "Select client coffee client refund clint snacks CLINT TEA CLINT WATER BOTTEL DA…" at bounding box center [199, 72] width 70 height 10
select select "20892"
click at [164, 67] on select "Select client coffee client refund clint snacks CLINT TEA CLINT WATER BOTTEL DA…" at bounding box center [199, 72] width 70 height 10
click at [275, 98] on input "text" at bounding box center [279, 95] width 70 height 10
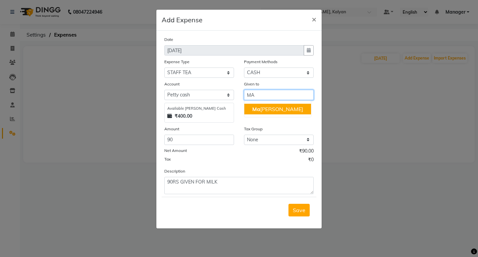
click at [274, 110] on ngb-highlight "Ma nager" at bounding box center [278, 109] width 51 height 7
type input "Manager"
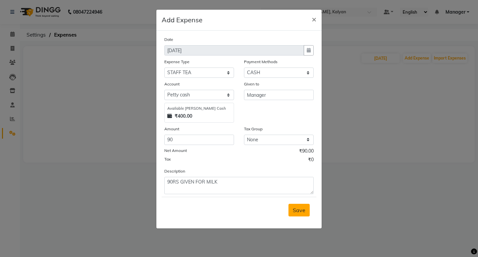
click at [302, 212] on span "Save" at bounding box center [299, 210] width 13 height 7
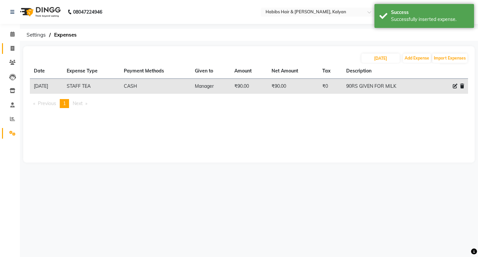
click at [14, 43] on link "Invoice" at bounding box center [10, 48] width 16 height 11
select select "service"
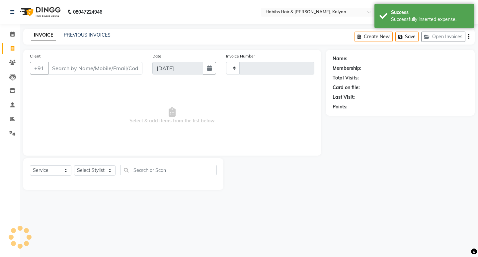
type input "3445"
select select "8185"
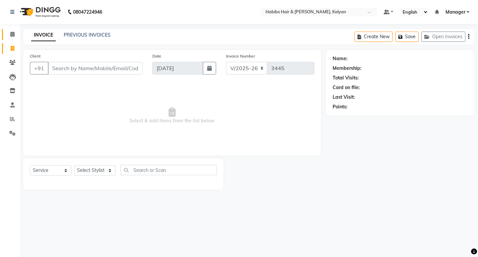
click at [4, 34] on link "Calendar" at bounding box center [10, 34] width 16 height 11
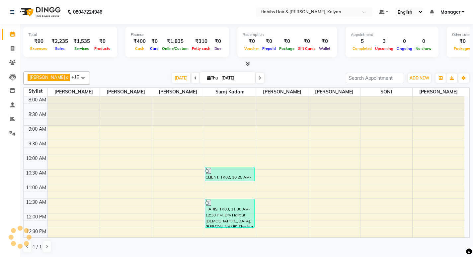
scroll to position [100, 0]
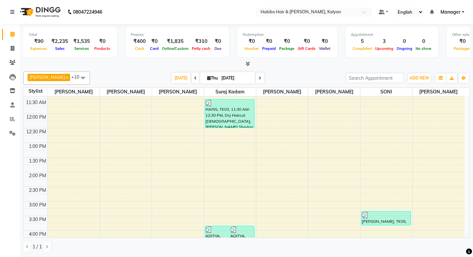
click at [259, 77] on icon at bounding box center [260, 78] width 3 height 4
type input "05-09-2025"
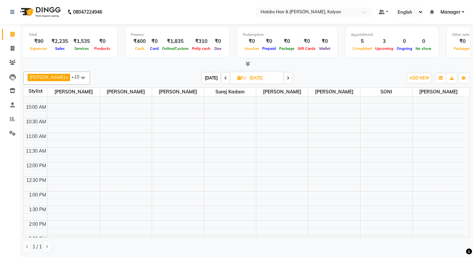
scroll to position [35, 0]
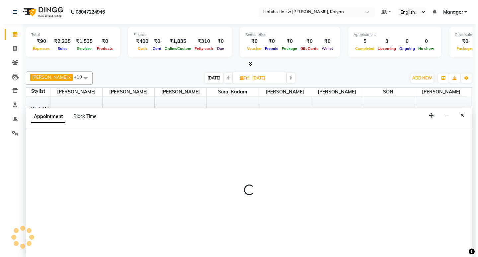
scroll to position [0, 0]
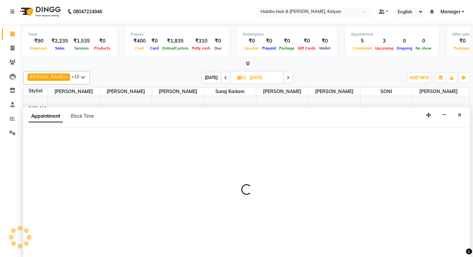
select select "81824"
select select "660"
select select "tentative"
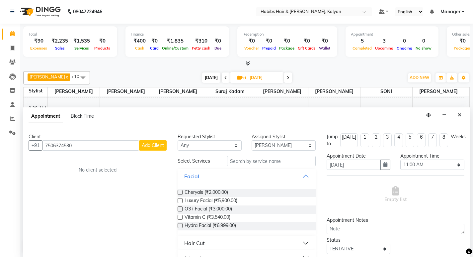
type input "7506374530"
click at [159, 143] on span "Add Client" at bounding box center [153, 145] width 22 height 6
select select "22"
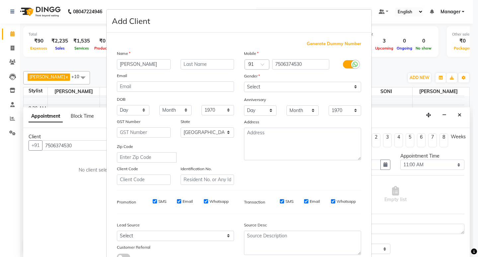
type input "RITIKA"
click at [273, 87] on select "Select [DEMOGRAPHIC_DATA] [DEMOGRAPHIC_DATA] Other Prefer Not To Say" at bounding box center [302, 87] width 117 height 10
select select "[DEMOGRAPHIC_DATA]"
click at [244, 82] on select "Select [DEMOGRAPHIC_DATA] [DEMOGRAPHIC_DATA] Other Prefer Not To Say" at bounding box center [302, 87] width 117 height 10
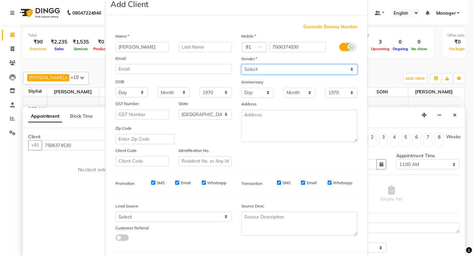
scroll to position [50, 0]
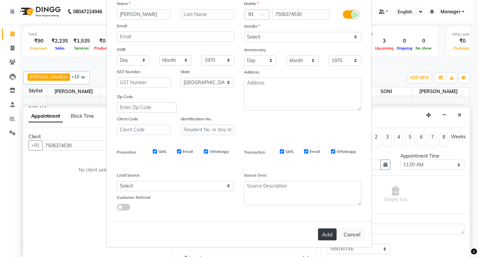
click at [321, 239] on button "Add" at bounding box center [327, 234] width 19 height 12
type input "75******30"
select select
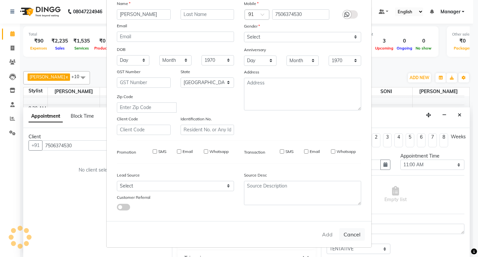
select select "null"
select select
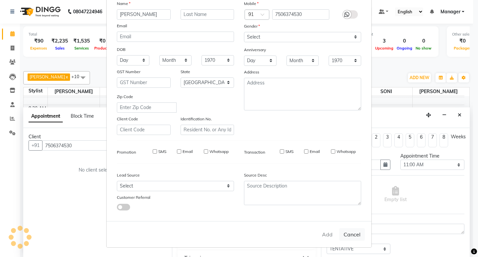
checkbox input "false"
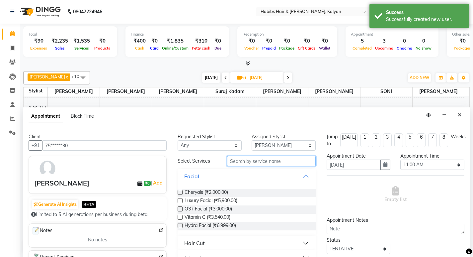
click at [272, 157] on input "text" at bounding box center [271, 161] width 89 height 10
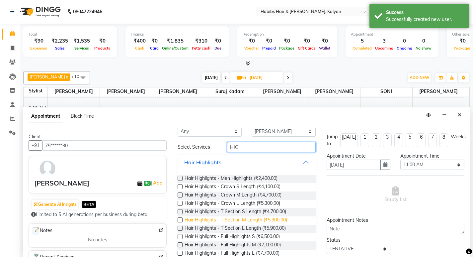
scroll to position [26, 0]
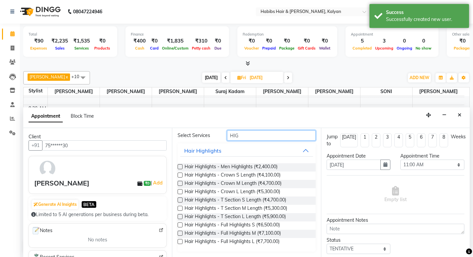
type input "HIG"
click at [178, 243] on label at bounding box center [180, 241] width 5 height 5
click at [178, 243] on input "checkbox" at bounding box center [180, 242] width 4 height 4
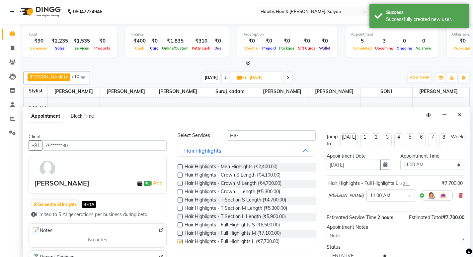
checkbox input "false"
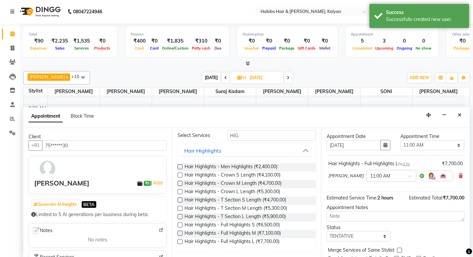
scroll to position [46, 0]
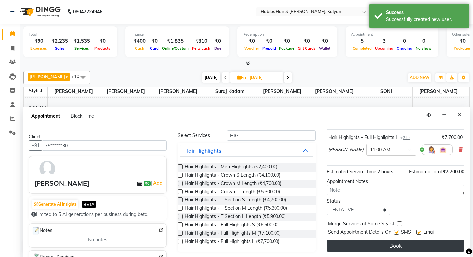
click at [385, 250] on button "Book" at bounding box center [396, 246] width 138 height 12
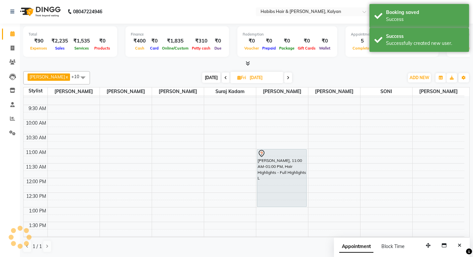
scroll to position [0, 0]
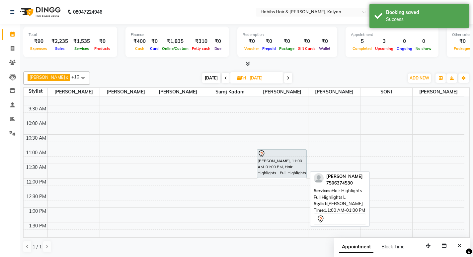
drag, startPoint x: 281, startPoint y: 207, endPoint x: 282, endPoint y: 176, distance: 30.9
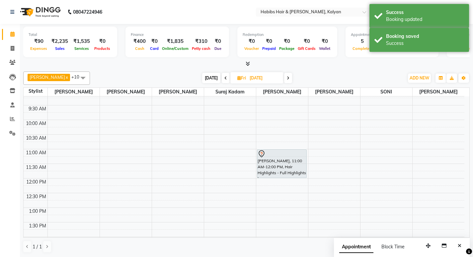
click at [222, 78] on span at bounding box center [226, 78] width 8 height 10
type input "[DATE]"
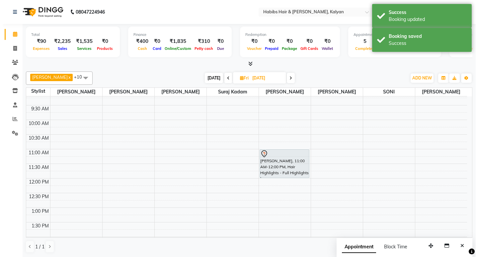
scroll to position [234, 0]
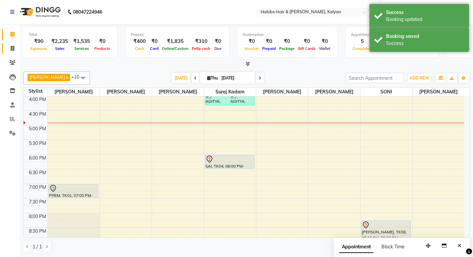
click at [15, 44] on link "Invoice" at bounding box center [10, 48] width 16 height 11
select select "service"
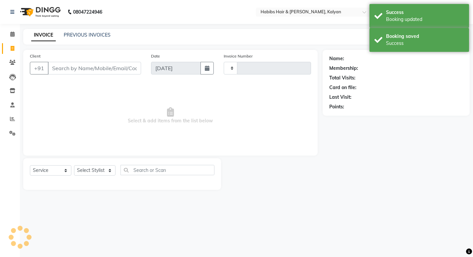
type input "3445"
select select "8185"
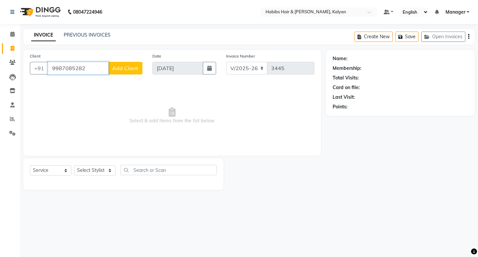
type input "9987085282"
click at [135, 71] on button "Add Client" at bounding box center [125, 68] width 34 height 13
select select "22"
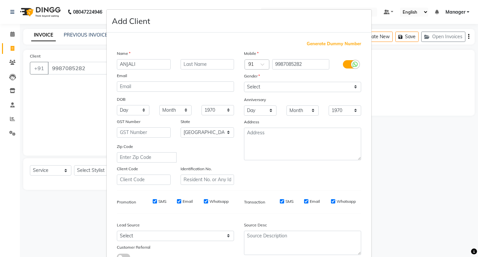
type input "ANJALI"
click at [294, 82] on select "Select [DEMOGRAPHIC_DATA] [DEMOGRAPHIC_DATA] Other Prefer Not To Say" at bounding box center [302, 87] width 117 height 10
select select "[DEMOGRAPHIC_DATA]"
click at [244, 82] on select "Select [DEMOGRAPHIC_DATA] [DEMOGRAPHIC_DATA] Other Prefer Not To Say" at bounding box center [302, 87] width 117 height 10
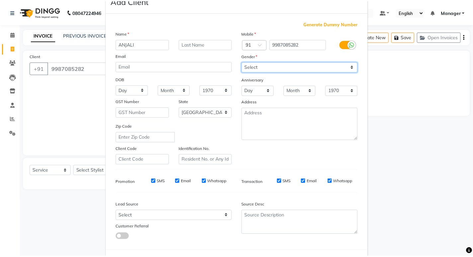
scroll to position [50, 0]
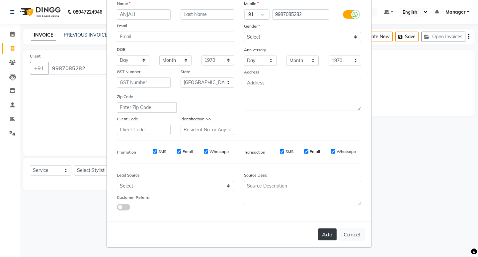
click at [332, 233] on button "Add" at bounding box center [327, 234] width 19 height 12
type input "99******82"
select select
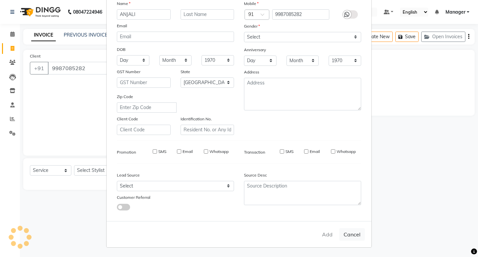
select select "null"
select select
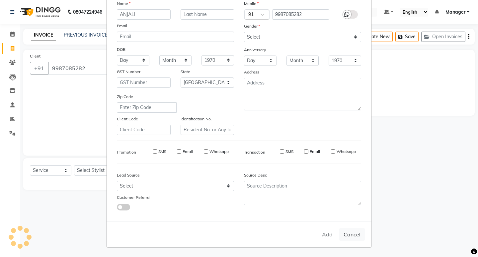
checkbox input "false"
select select "1: Object"
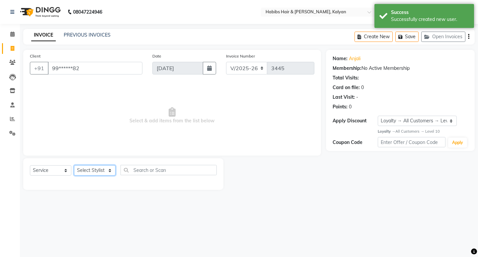
click at [93, 168] on select "Select Stylist [PERSON_NAME] Manager [PERSON_NAME] zipre Priyanka Sagar [PERSON…" at bounding box center [95, 170] width 42 height 10
select select "89441"
click at [74, 165] on select "Select Stylist [PERSON_NAME] Manager [PERSON_NAME] zipre Priyanka Sagar [PERSON…" at bounding box center [95, 170] width 42 height 10
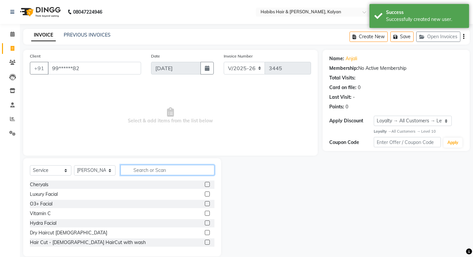
click at [147, 171] on input "text" at bounding box center [168, 170] width 94 height 10
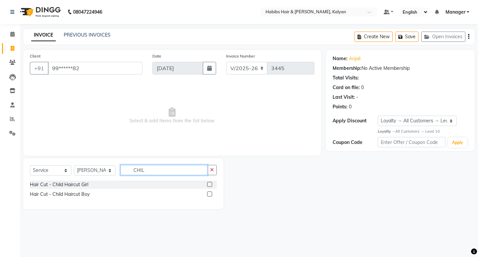
type input "CHIL"
click at [210, 196] on label at bounding box center [209, 193] width 5 height 5
click at [210, 196] on input "checkbox" at bounding box center [209, 194] width 4 height 4
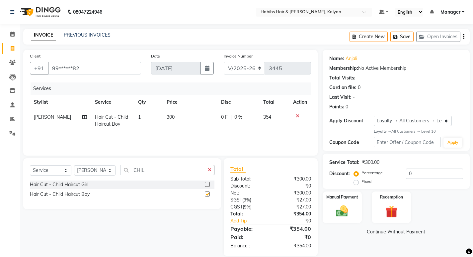
checkbox input "false"
click at [186, 116] on td "300" at bounding box center [190, 121] width 54 height 22
select select "89441"
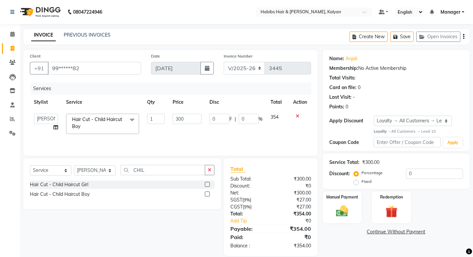
click at [186, 116] on input "300" at bounding box center [187, 119] width 29 height 10
type input "254"
click at [190, 135] on div "Services Stylist Service Qty Price Disc Total Action Kumudini Manager Namrata z…" at bounding box center [170, 115] width 281 height 66
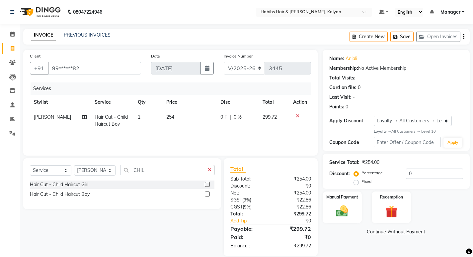
click at [179, 117] on td "254" at bounding box center [189, 121] width 54 height 22
select select "89441"
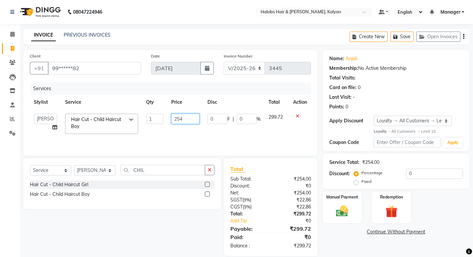
click at [186, 121] on input "254" at bounding box center [185, 119] width 28 height 10
type input "255"
click at [190, 129] on td "255" at bounding box center [185, 124] width 36 height 28
select select "89441"
click at [188, 119] on input "255" at bounding box center [186, 119] width 29 height 10
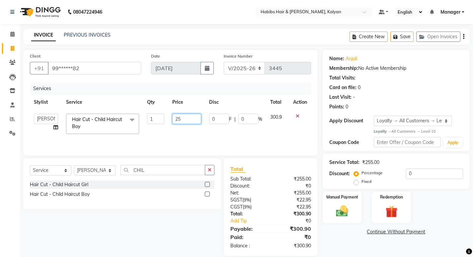
type input "254"
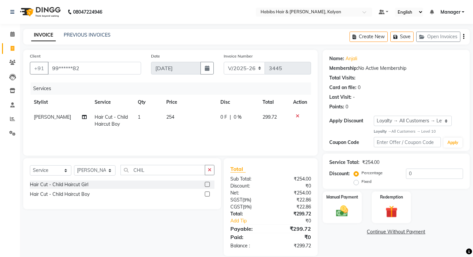
click at [189, 127] on td "254" at bounding box center [189, 121] width 54 height 22
select select "89441"
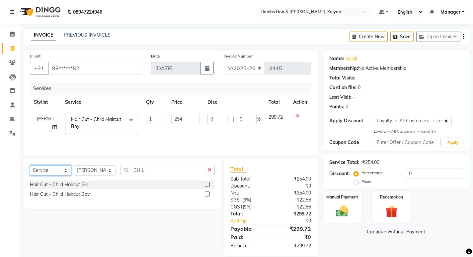
click at [31, 173] on select "Select Service Product Membership Package Voucher Prepaid Gift Card" at bounding box center [51, 170] width 42 height 10
select select "package"
click at [30, 165] on select "Select Service Product Membership Package Voucher Prepaid Gift Card" at bounding box center [51, 170] width 42 height 10
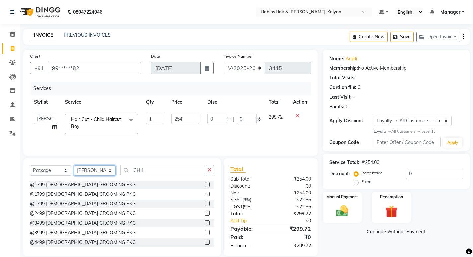
drag, startPoint x: 92, startPoint y: 173, endPoint x: 92, endPoint y: 168, distance: 5.0
click at [92, 173] on select "Select Stylist [PERSON_NAME] Manager [PERSON_NAME] zipre Priyanka Sagar [PERSON…" at bounding box center [95, 170] width 42 height 10
select select "81200"
click at [74, 165] on select "Select Stylist [PERSON_NAME] Manager [PERSON_NAME] zipre Priyanka Sagar [PERSON…" at bounding box center [95, 170] width 42 height 10
drag, startPoint x: 217, startPoint y: 171, endPoint x: 214, endPoint y: 171, distance: 3.4
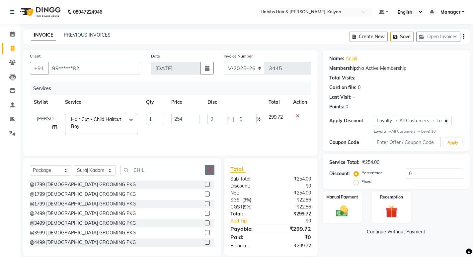
click at [216, 171] on div "Select Service Product Membership Package Voucher Prepaid Gift Card Select Styl…" at bounding box center [122, 207] width 198 height 98
click at [210, 168] on icon "button" at bounding box center [210, 169] width 4 height 5
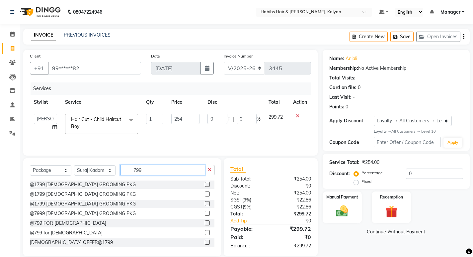
type input "799"
click at [205, 234] on label at bounding box center [207, 232] width 5 height 5
click at [205, 234] on input "checkbox" at bounding box center [207, 233] width 4 height 4
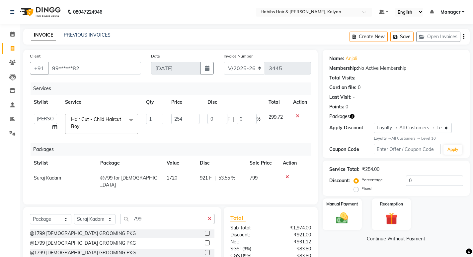
checkbox input "false"
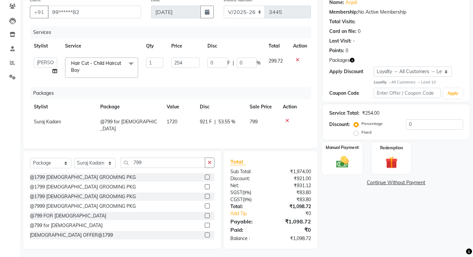
click at [336, 153] on div "Manual Payment" at bounding box center [342, 158] width 41 height 33
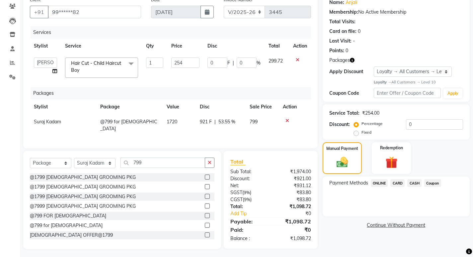
click at [379, 182] on span "ONLINE" at bounding box center [379, 183] width 17 height 8
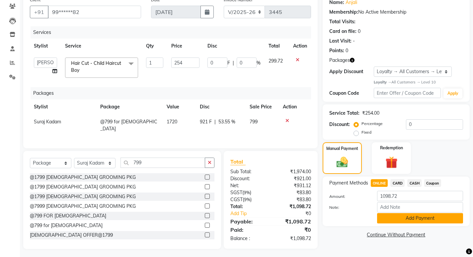
click at [427, 219] on button "Add Payment" at bounding box center [420, 218] width 86 height 10
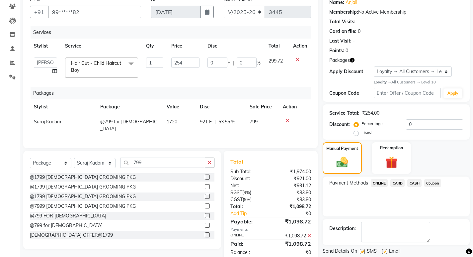
scroll to position [103, 0]
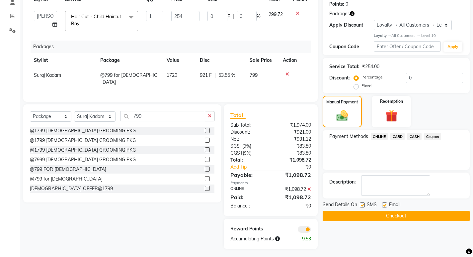
click at [408, 215] on button "Checkout" at bounding box center [396, 216] width 147 height 10
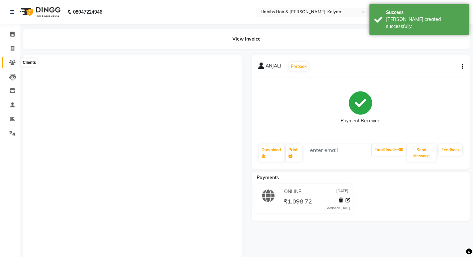
click at [10, 60] on icon at bounding box center [12, 62] width 6 height 5
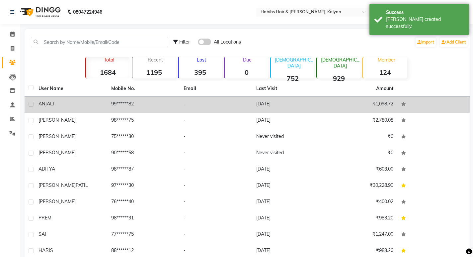
click at [161, 102] on td "99******82" at bounding box center [143, 104] width 73 height 16
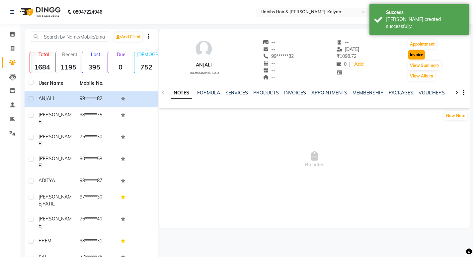
click at [415, 51] on button "Invoice" at bounding box center [417, 54] width 17 height 9
select select "service"
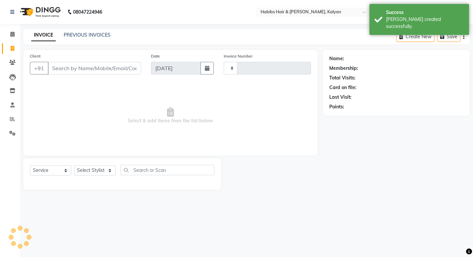
type input "3446"
select select "8185"
type input "99******82"
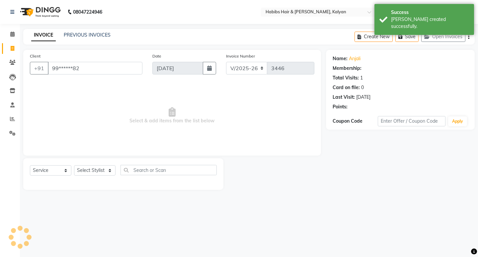
select select "1: Object"
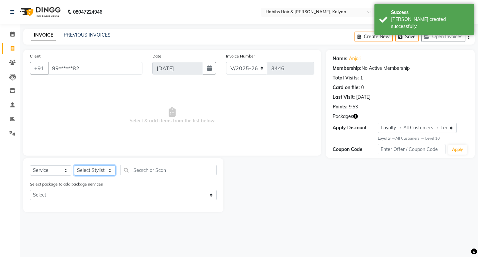
click at [97, 170] on select "Select Stylist [PERSON_NAME] Manager [PERSON_NAME] zipre Priyanka Sagar [PERSON…" at bounding box center [95, 170] width 42 height 10
select select "81200"
click at [74, 165] on select "Select Stylist [PERSON_NAME] Manager [PERSON_NAME] zipre Priyanka Sagar [PERSON…" at bounding box center [95, 170] width 42 height 10
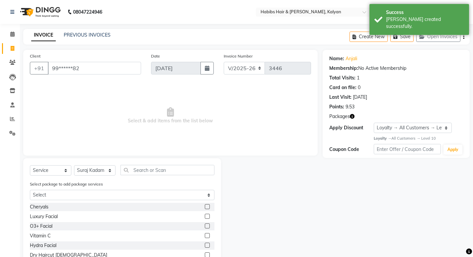
click at [110, 188] on div "Select package to add package services Select @799 for Male" at bounding box center [122, 191] width 195 height 22
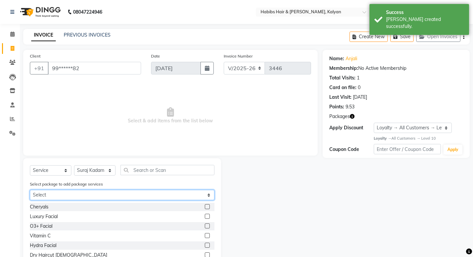
click at [111, 193] on select "Select @799 for Male" at bounding box center [122, 195] width 185 height 10
select select "1: Object"
click at [30, 190] on select "Select @799 for Male" at bounding box center [122, 195] width 185 height 10
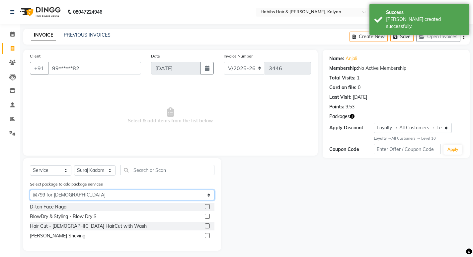
scroll to position [4, 0]
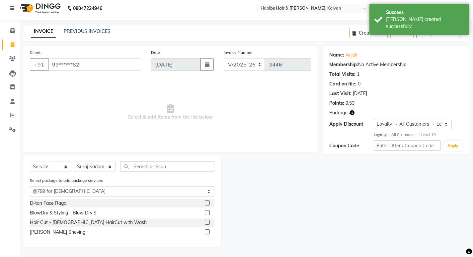
click at [207, 201] on label at bounding box center [207, 202] width 5 height 5
click at [207, 201] on input "checkbox" at bounding box center [207, 203] width 4 height 4
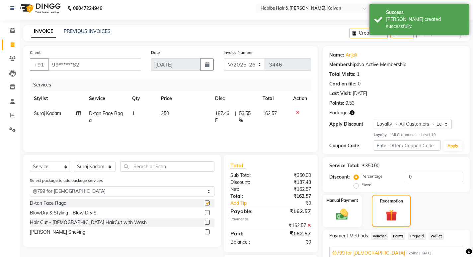
checkbox input "false"
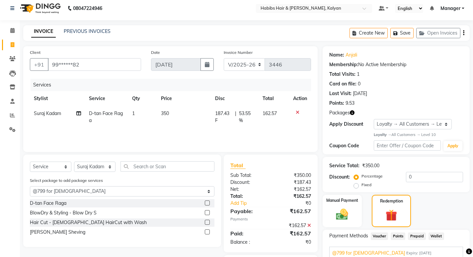
click at [205, 214] on label at bounding box center [207, 212] width 5 height 5
click at [205, 214] on input "checkbox" at bounding box center [207, 213] width 4 height 4
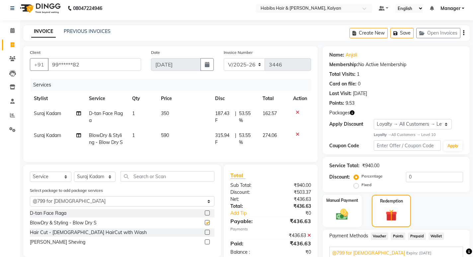
checkbox input "false"
click at [206, 235] on label at bounding box center [207, 232] width 5 height 5
click at [206, 235] on input "checkbox" at bounding box center [207, 232] width 4 height 4
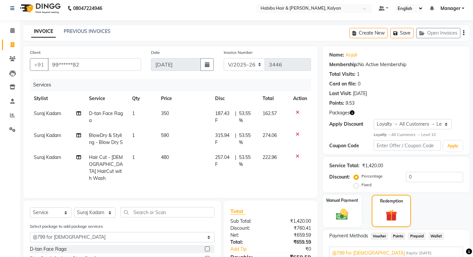
checkbox input "false"
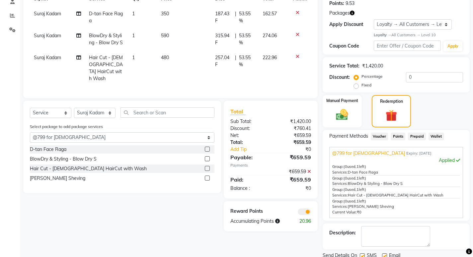
click at [206, 176] on label at bounding box center [207, 177] width 5 height 5
click at [206, 176] on input "checkbox" at bounding box center [207, 178] width 4 height 4
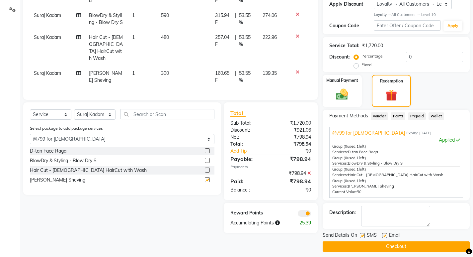
checkbox input "false"
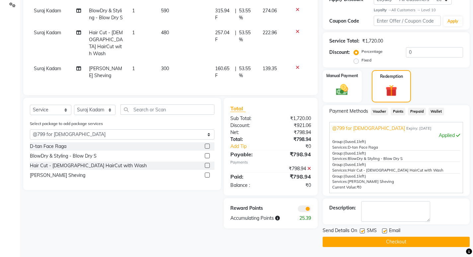
click at [372, 242] on button "Checkout" at bounding box center [396, 242] width 147 height 10
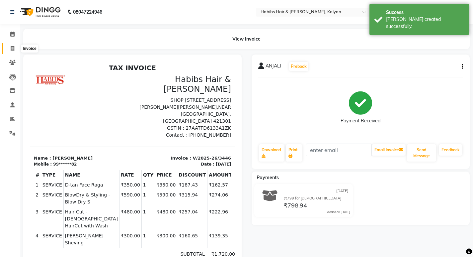
click at [11, 46] on icon at bounding box center [13, 48] width 4 height 5
select select "8185"
select select "service"
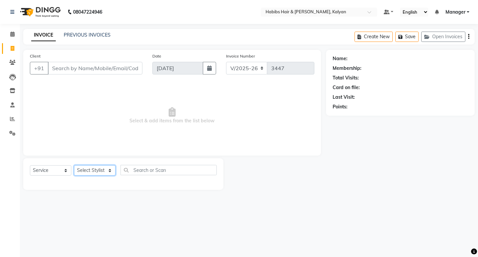
click at [100, 173] on select "Select Stylist [PERSON_NAME] Manager [PERSON_NAME] zipre Priyanka Sagar [PERSON…" at bounding box center [95, 170] width 42 height 10
select select "77419"
click at [74, 165] on select "Select Stylist [PERSON_NAME] Manager [PERSON_NAME] zipre Priyanka Sagar [PERSON…" at bounding box center [95, 170] width 42 height 10
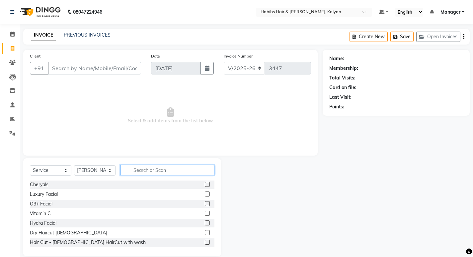
click at [141, 170] on input "text" at bounding box center [168, 170] width 94 height 10
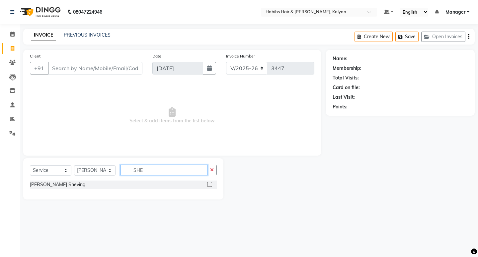
type input "SHE"
click at [210, 183] on label at bounding box center [209, 184] width 5 height 5
click at [210, 183] on input "checkbox" at bounding box center [209, 184] width 4 height 4
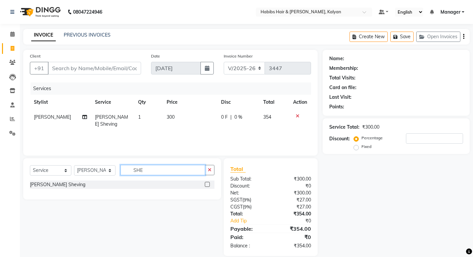
click at [163, 168] on input "SHE" at bounding box center [163, 170] width 85 height 10
click at [207, 184] on label at bounding box center [207, 184] width 5 height 5
click at [207, 184] on input "checkbox" at bounding box center [207, 184] width 4 height 4
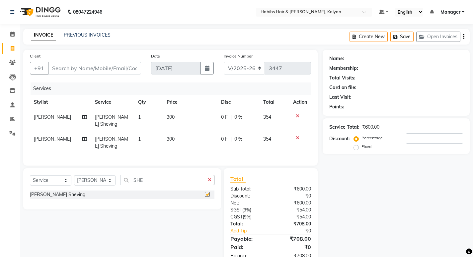
checkbox input "false"
click at [107, 66] on input "Client" at bounding box center [94, 68] width 93 height 13
type input "9"
type input "0"
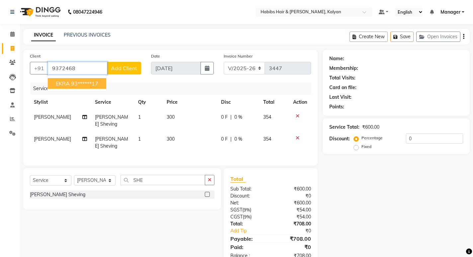
click at [65, 83] on span "EKRA" at bounding box center [63, 83] width 14 height 7
type input "93******17"
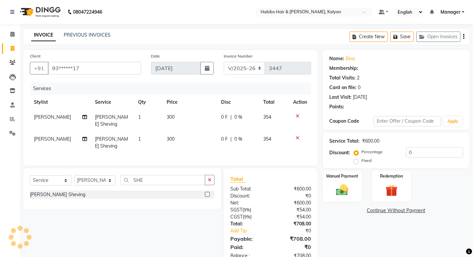
type input "20"
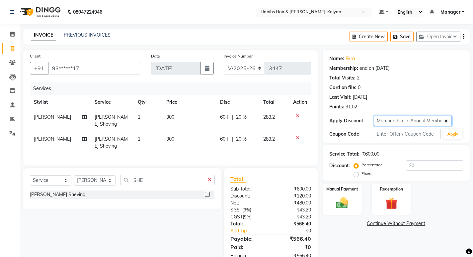
click at [420, 119] on select "Select Membership → Annual Membership Loyalty → All Customers → Level 10" at bounding box center [413, 121] width 78 height 10
select select "0:"
click at [374, 116] on select "Select Membership → Annual Membership Loyalty → All Customers → Level 10" at bounding box center [413, 121] width 78 height 10
type input "0"
click at [184, 120] on td "300" at bounding box center [190, 121] width 54 height 22
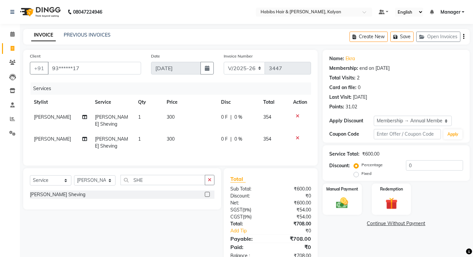
select select "77419"
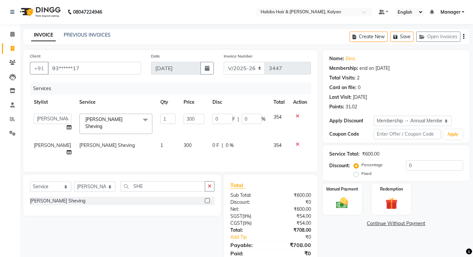
click at [184, 120] on input "300" at bounding box center [194, 119] width 21 height 10
type input "240"
click at [195, 124] on td "240" at bounding box center [194, 124] width 29 height 28
select select "77419"
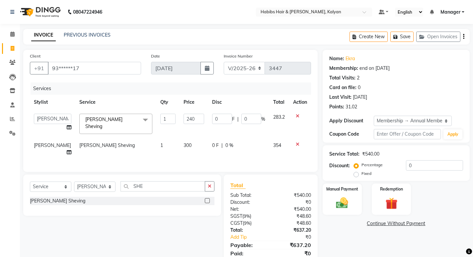
click at [194, 148] on td "300" at bounding box center [194, 149] width 29 height 22
select select "77419"
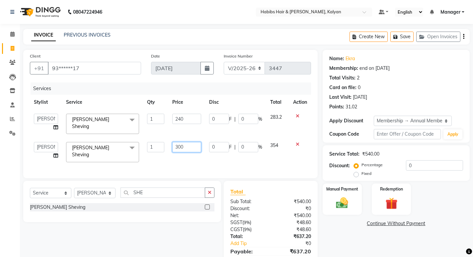
click at [194, 148] on input "300" at bounding box center [186, 147] width 29 height 10
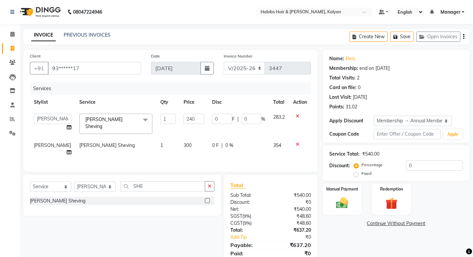
click at [252, 146] on div "0 F | 0 %" at bounding box center [238, 145] width 53 height 7
select select "77419"
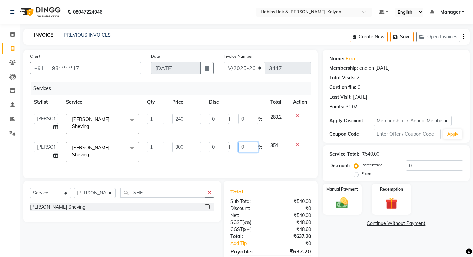
click at [249, 142] on input "0" at bounding box center [249, 147] width 20 height 10
type input "100"
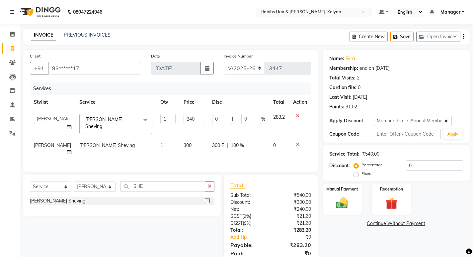
click at [250, 162] on div "Services Stylist Service Qty Price Disc Total Action Kumudini Manager Namrata z…" at bounding box center [170, 123] width 281 height 83
click at [351, 190] on label "Manual Payment" at bounding box center [342, 188] width 33 height 6
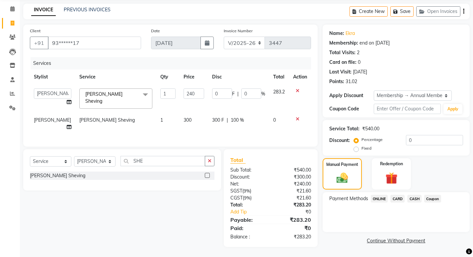
click at [378, 197] on span "ONLINE" at bounding box center [379, 199] width 17 height 8
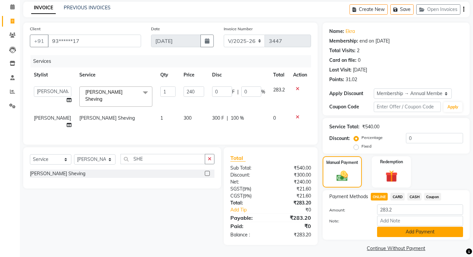
click at [395, 231] on button "Add Payment" at bounding box center [420, 232] width 86 height 10
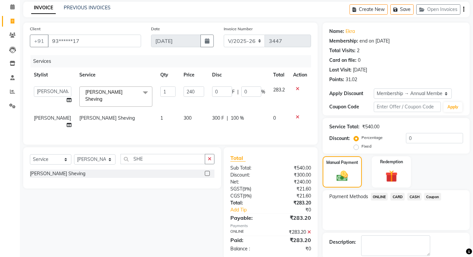
scroll to position [64, 0]
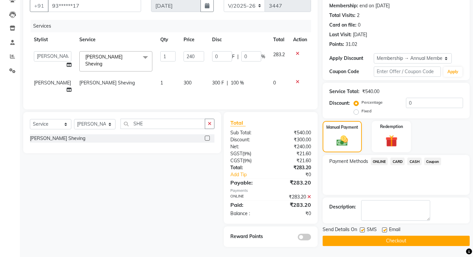
click at [392, 236] on button "Checkout" at bounding box center [396, 241] width 147 height 10
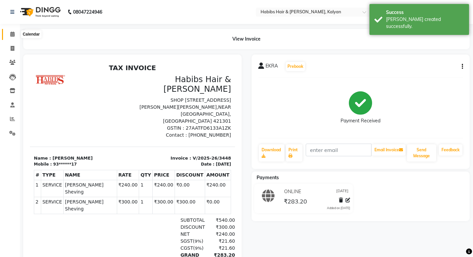
click at [8, 34] on span at bounding box center [13, 35] width 12 height 8
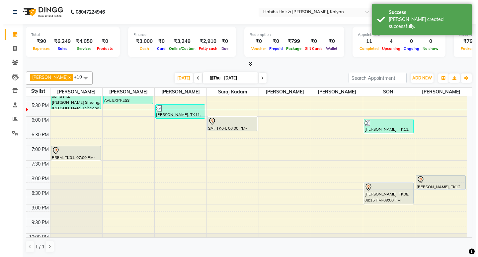
scroll to position [231, 0]
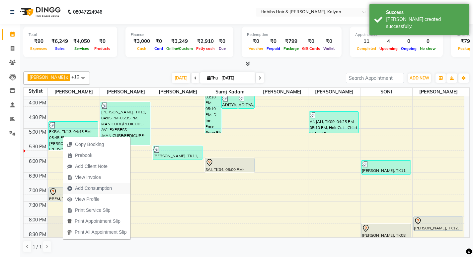
click at [103, 186] on span "Add Consumption" at bounding box center [93, 188] width 37 height 7
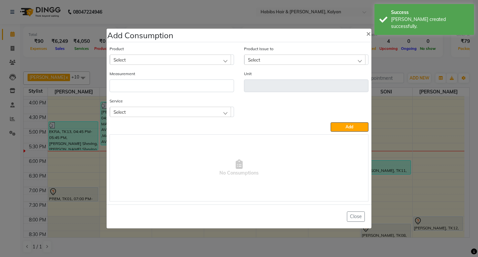
click at [155, 112] on div "Select" at bounding box center [170, 112] width 121 height 10
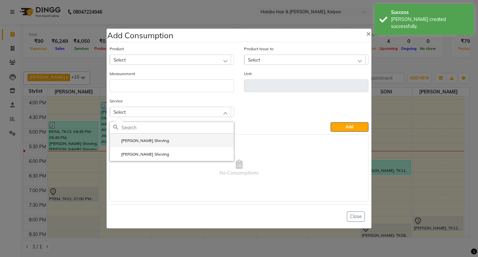
click at [160, 146] on li "[PERSON_NAME] Sheving" at bounding box center [172, 141] width 124 height 14
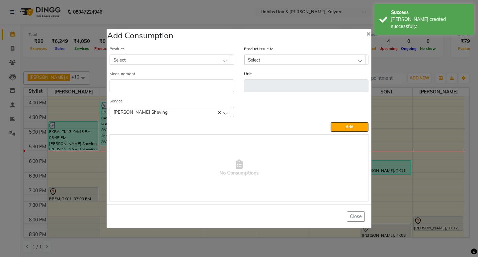
click at [187, 54] on div "Product Select" at bounding box center [172, 55] width 125 height 20
click at [187, 56] on div "Select" at bounding box center [170, 59] width 121 height 10
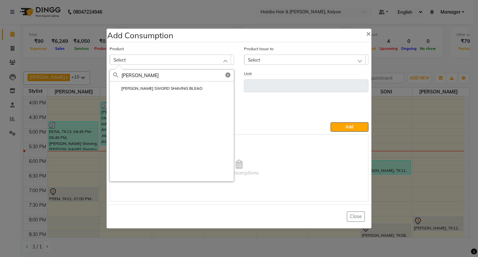
type input "WILK"
click at [180, 90] on label "[PERSON_NAME] SWORD SHAVING BLEAD" at bounding box center [157, 88] width 89 height 6
type input "pc"
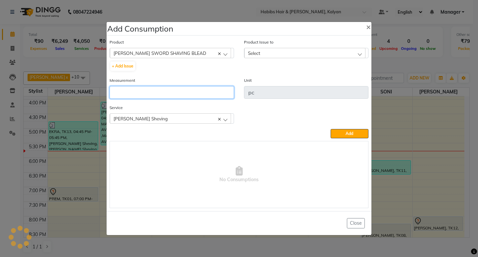
click at [180, 90] on input "number" at bounding box center [172, 92] width 125 height 13
type input "1"
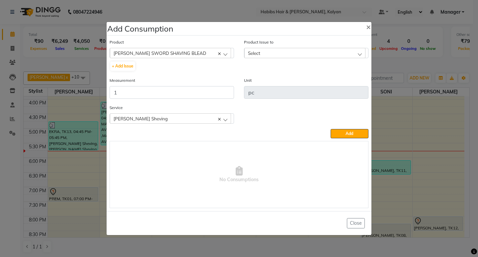
click at [317, 53] on div "Select" at bounding box center [305, 53] width 121 height 10
click at [334, 78] on li "2025-06-30, Issued to: Suraj Kadam, Balance: 285" at bounding box center [307, 82] width 124 height 14
drag, startPoint x: 350, startPoint y: 134, endPoint x: 204, endPoint y: 62, distance: 162.6
click at [349, 134] on span "Add" at bounding box center [350, 133] width 8 height 5
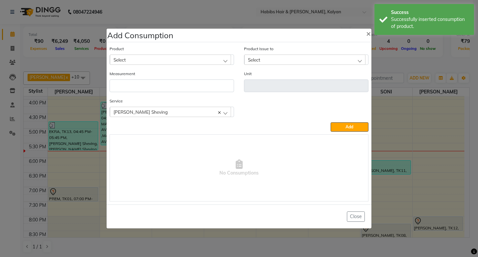
click at [180, 62] on div "Select" at bounding box center [170, 59] width 121 height 10
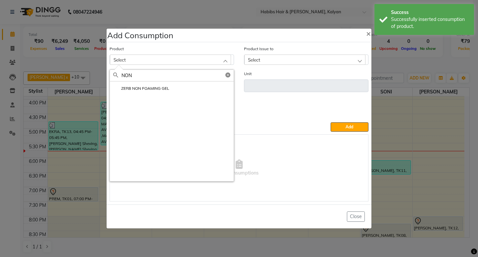
type input "NON"
click at [157, 92] on li "ZERB NON FOAMING GEL" at bounding box center [172, 88] width 124 height 14
type input "ml"
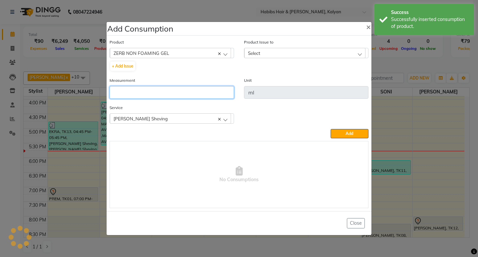
click at [157, 92] on input "number" at bounding box center [172, 92] width 125 height 13
type input "5"
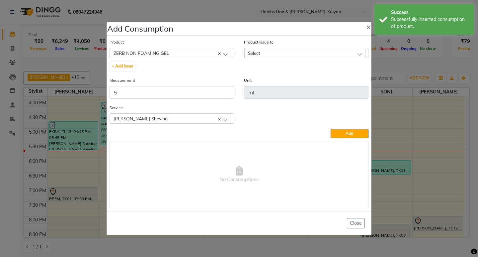
click at [350, 47] on div "Product Issue to Select 2025-08-18, Issued to: Suraj Kadam, Balance: 875" at bounding box center [306, 49] width 125 height 20
click at [347, 55] on div "Select" at bounding box center [305, 53] width 121 height 10
click at [342, 88] on li "2025-08-18, Issued to: Suraj Kadam, Balance: 875" at bounding box center [307, 82] width 124 height 14
click at [344, 134] on button "Add" at bounding box center [350, 133] width 38 height 9
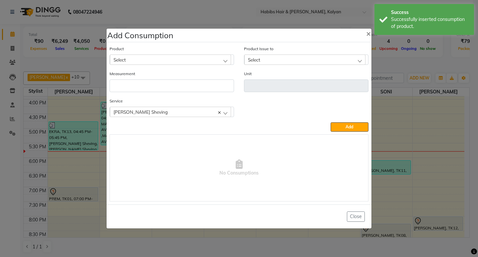
click at [154, 56] on div "Select" at bounding box center [170, 59] width 121 height 10
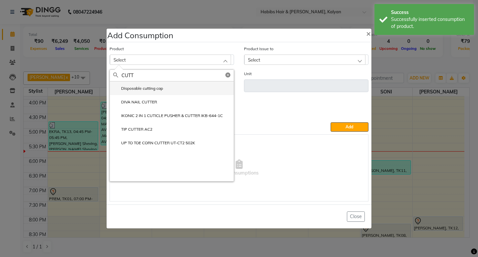
type input "CUTT"
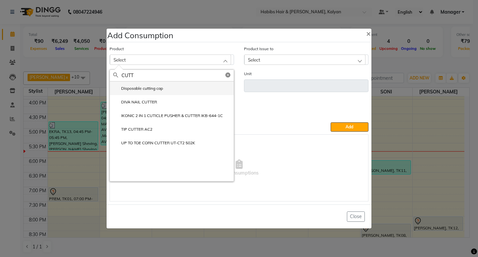
drag, startPoint x: 153, startPoint y: 83, endPoint x: 157, endPoint y: 87, distance: 5.6
click at [153, 83] on li "Disposable cutting cap" at bounding box center [172, 88] width 124 height 14
type input "pc"
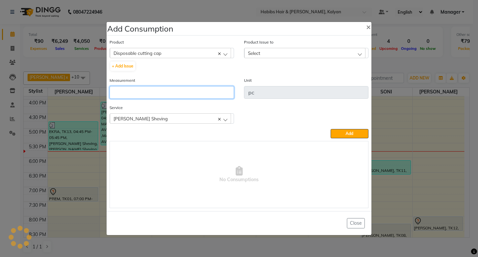
click at [158, 87] on input "number" at bounding box center [172, 92] width 125 height 13
type input "1"
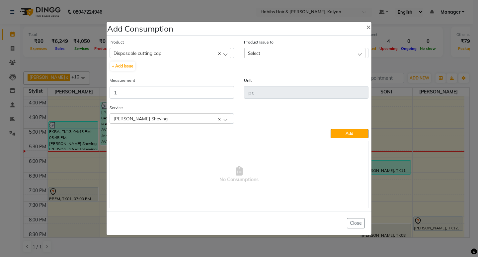
click at [356, 50] on div "Select" at bounding box center [305, 53] width 121 height 10
drag, startPoint x: 345, startPoint y: 83, endPoint x: 349, endPoint y: 94, distance: 12.0
click at [348, 86] on li "2025-09-02, Issued to: SONI, Balance: 26" at bounding box center [307, 82] width 124 height 14
click at [346, 130] on button "Add" at bounding box center [350, 133] width 38 height 9
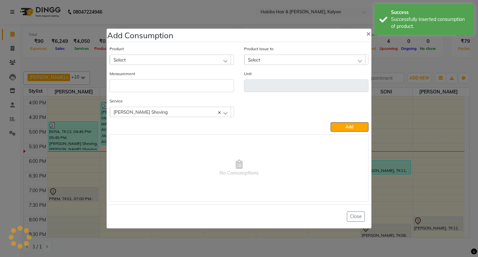
click at [195, 62] on div "Select" at bounding box center [170, 59] width 121 height 10
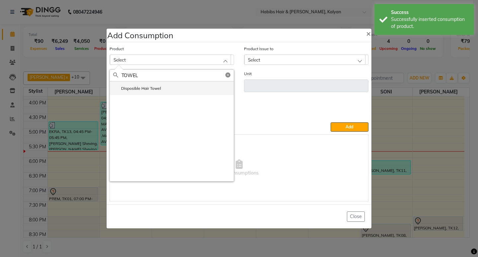
type input "TOWEL"
click at [173, 94] on li "Disposible Hair Towel" at bounding box center [172, 88] width 124 height 14
type input "pc"
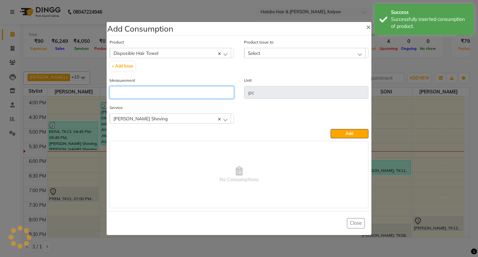
click at [173, 94] on input "number" at bounding box center [172, 92] width 125 height 13
type input "1"
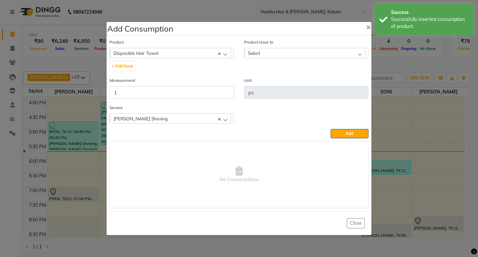
click at [333, 51] on div "Select" at bounding box center [305, 53] width 121 height 10
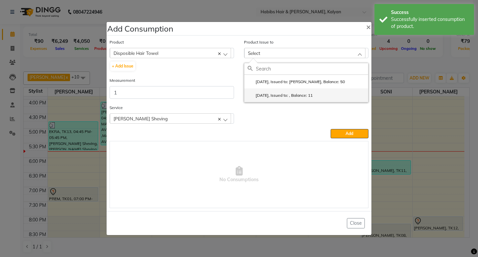
click at [339, 92] on li "2025-08-31, Issued to: , Balance: 11" at bounding box center [307, 95] width 124 height 14
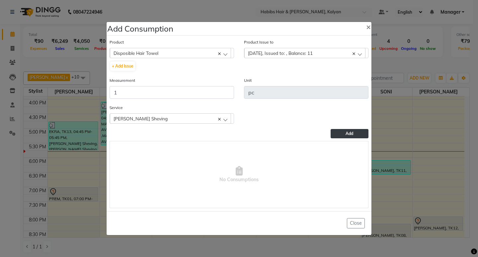
click at [345, 136] on button "Add" at bounding box center [350, 133] width 38 height 9
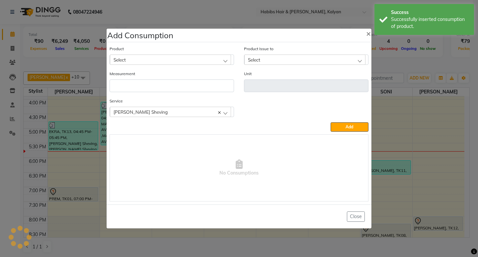
click at [142, 63] on div "Select" at bounding box center [170, 59] width 121 height 10
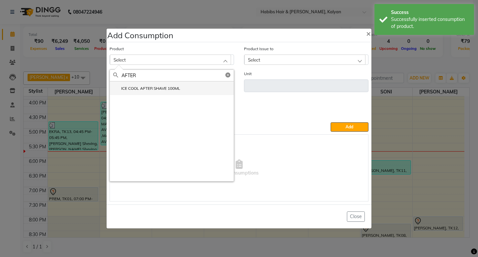
type input "AFTER"
click at [160, 93] on li "ICE COOL AFTER SHAVE 100ML" at bounding box center [172, 88] width 124 height 14
type input "ML"
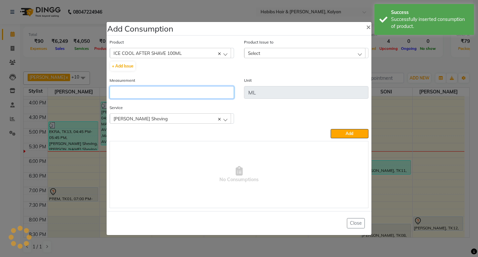
click at [160, 93] on input "number" at bounding box center [172, 92] width 125 height 13
type input "1"
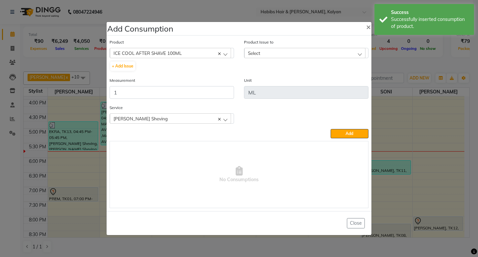
click at [272, 56] on div "Select" at bounding box center [305, 53] width 121 height 10
click at [304, 80] on label "2025-08-16, Issued to: Sagar saindane, Balance: 42" at bounding box center [296, 82] width 97 height 6
drag, startPoint x: 348, startPoint y: 135, endPoint x: 196, endPoint y: 94, distance: 157.6
click at [348, 134] on span "Add" at bounding box center [350, 133] width 8 height 5
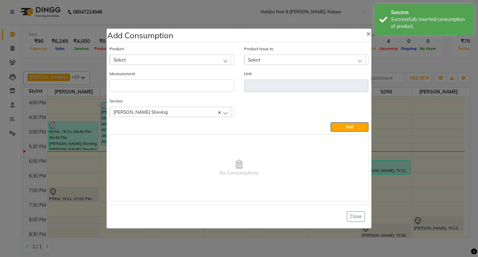
click at [165, 115] on div "[PERSON_NAME] Sheving" at bounding box center [170, 112] width 121 height 10
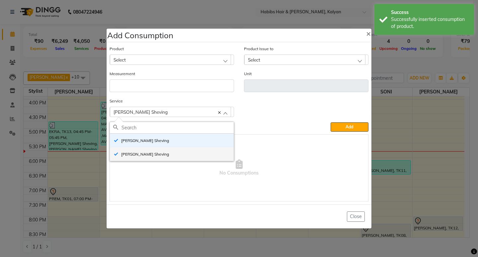
click at [158, 153] on li "[PERSON_NAME] Sheving" at bounding box center [172, 154] width 124 height 14
checkbox input "false"
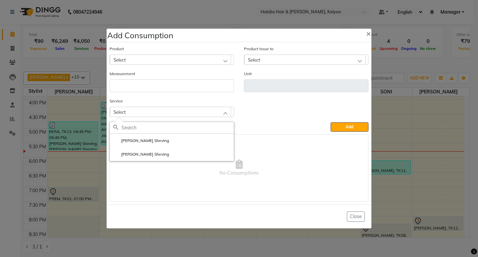
click at [444, 56] on ngb-modal-window "Add Consumption × Product Select 001 BANANA POWDER 10GM Product Issue to Select…" at bounding box center [239, 128] width 478 height 257
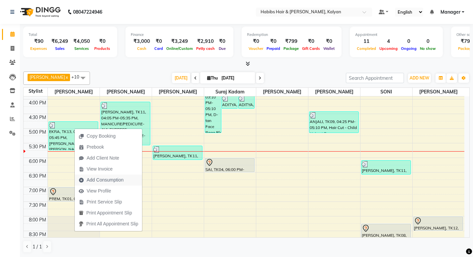
click at [121, 180] on span "Add Consumption" at bounding box center [105, 179] width 37 height 7
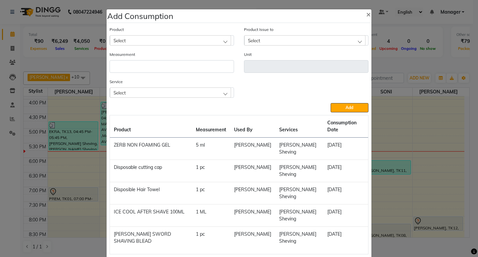
scroll to position [0, 0]
click at [176, 93] on div "Select" at bounding box center [170, 93] width 121 height 10
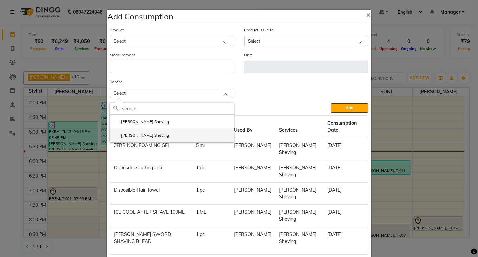
click at [164, 133] on li "[PERSON_NAME] Sheving" at bounding box center [172, 135] width 124 height 14
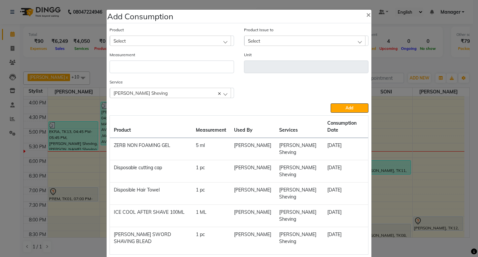
click at [184, 38] on div "Select" at bounding box center [170, 41] width 121 height 10
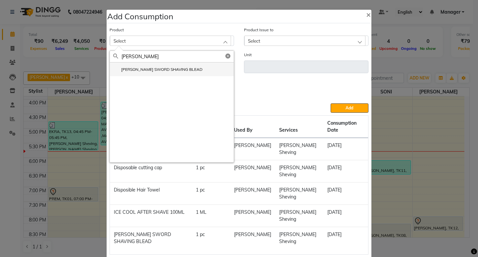
type input "WILK"
click at [169, 66] on li "[PERSON_NAME] SWORD SHAVING BLEAD" at bounding box center [172, 69] width 124 height 14
type input "pc"
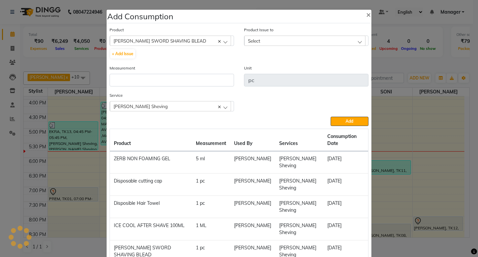
click at [170, 67] on div "Measurement" at bounding box center [172, 75] width 125 height 22
click at [174, 80] on input "number" at bounding box center [172, 80] width 125 height 13
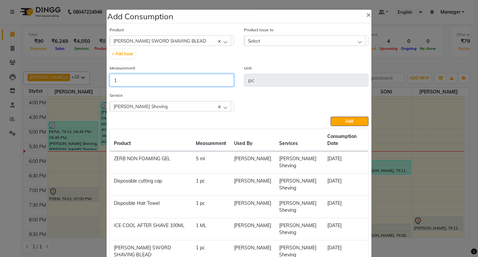
type input "1"
click at [309, 39] on div "Select" at bounding box center [305, 41] width 121 height 10
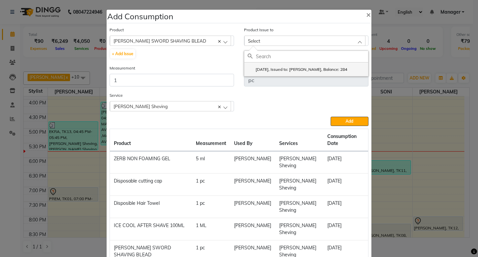
click at [314, 65] on li "2025-06-30, Issued to: Suraj Kadam, Balance: 284" at bounding box center [307, 69] width 124 height 14
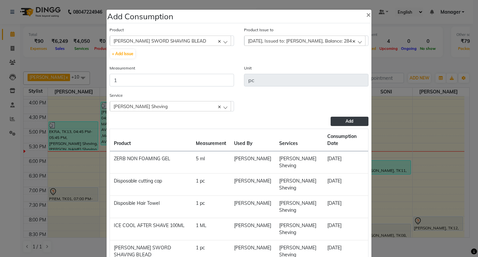
click at [343, 120] on button "Add" at bounding box center [350, 121] width 38 height 9
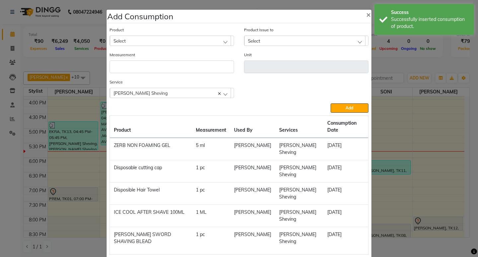
click at [199, 36] on div "Select" at bounding box center [170, 41] width 121 height 10
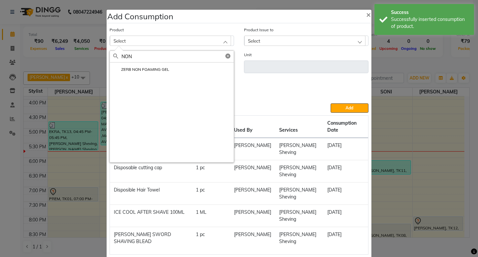
type input "NON"
click at [167, 76] on div "ZERB NON FOAMING GEL" at bounding box center [172, 112] width 124 height 100
click at [166, 71] on label "ZERB NON FOAMING GEL" at bounding box center [141, 69] width 56 height 6
type input "ml"
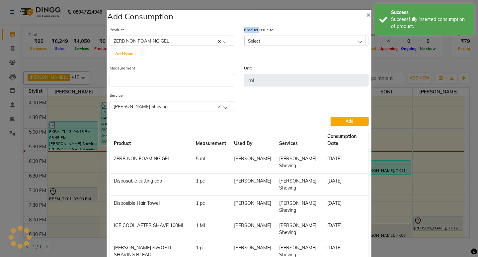
click at [166, 71] on div "Measurement" at bounding box center [172, 75] width 125 height 22
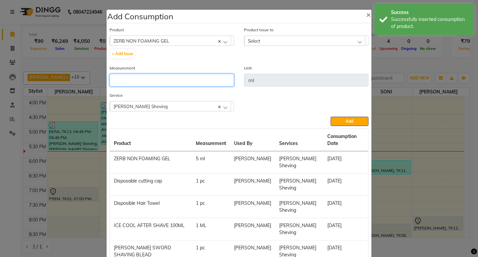
click at [173, 83] on input "number" at bounding box center [172, 80] width 125 height 13
type input "5"
click at [301, 45] on div "Select" at bounding box center [305, 41] width 121 height 10
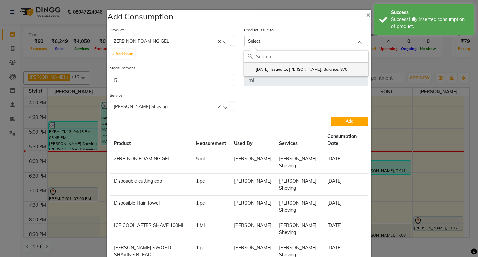
click at [309, 68] on label "2025-08-18, Issued to: Suraj Kadam, Balance: 870" at bounding box center [298, 69] width 100 height 6
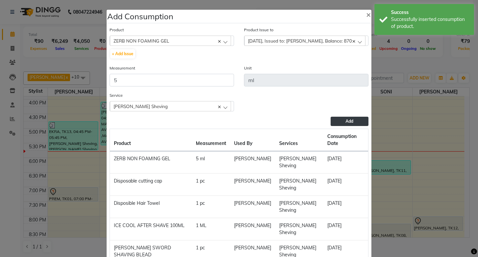
click at [339, 121] on button "Add" at bounding box center [350, 121] width 38 height 9
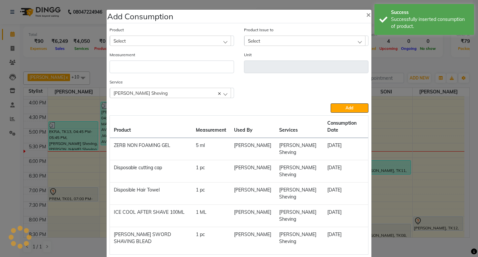
click at [187, 40] on div "Select" at bounding box center [170, 41] width 121 height 10
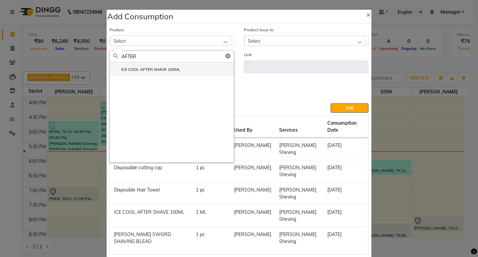
type input "AFTER"
click at [170, 74] on li "ICE COOL AFTER SHAVE 100ML" at bounding box center [172, 69] width 124 height 14
type input "ML"
click at [170, 73] on input "number" at bounding box center [172, 66] width 125 height 13
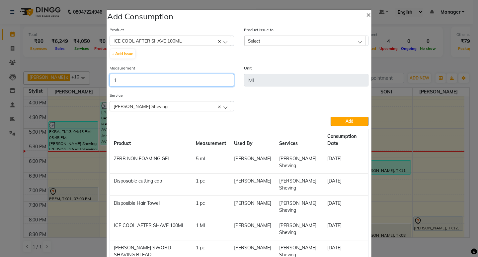
type input "1"
click at [336, 35] on div "Product Issue to Select 2025-08-16, Issued to: Sagar saindane, Balance: 41" at bounding box center [306, 36] width 125 height 20
click at [338, 42] on div "Select" at bounding box center [305, 41] width 121 height 10
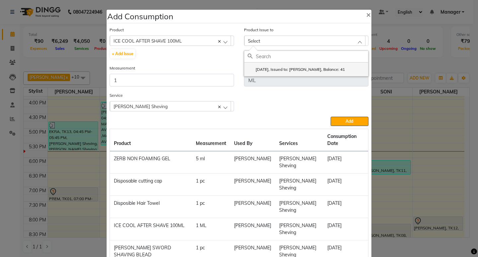
click at [341, 67] on label "2025-08-16, Issued to: Sagar saindane, Balance: 41" at bounding box center [296, 69] width 97 height 6
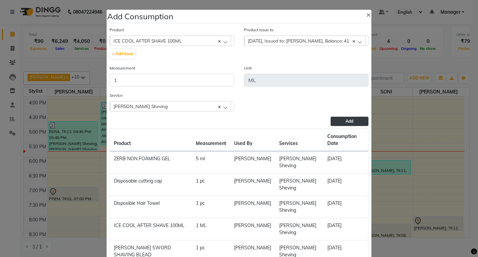
click at [354, 119] on button "Add" at bounding box center [350, 121] width 38 height 9
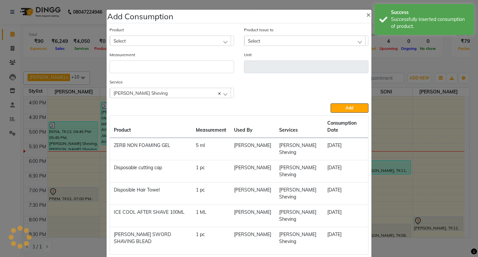
click at [188, 46] on div "Select" at bounding box center [170, 41] width 121 height 10
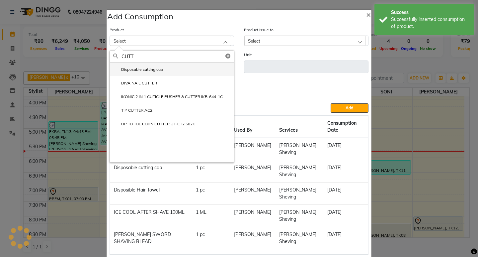
type input "CUTT"
click at [167, 75] on li "Disposable cutting cap" at bounding box center [172, 69] width 124 height 14
type input "pc"
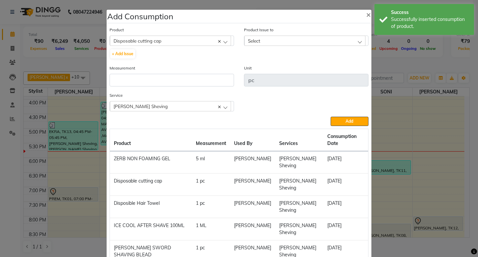
click at [167, 73] on div "Measurement" at bounding box center [172, 75] width 125 height 22
click at [172, 77] on input "number" at bounding box center [172, 80] width 125 height 13
type input "1"
click at [358, 44] on div "Select" at bounding box center [305, 41] width 121 height 10
click at [343, 70] on li "2025-09-02, Issued to: SONI, Balance: 25" at bounding box center [307, 69] width 124 height 14
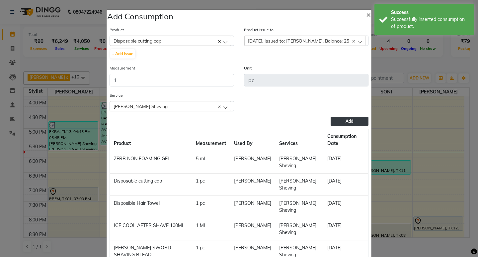
click at [341, 121] on button "Add" at bounding box center [350, 121] width 38 height 9
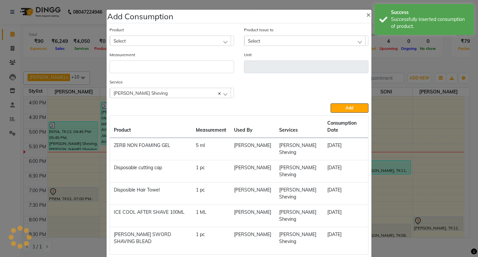
click at [161, 45] on div "Select" at bounding box center [170, 41] width 121 height 10
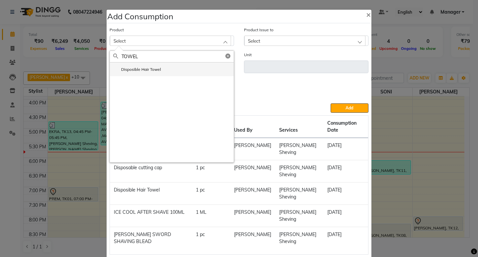
click at [165, 73] on li "Disposible Hair Towel" at bounding box center [172, 69] width 124 height 14
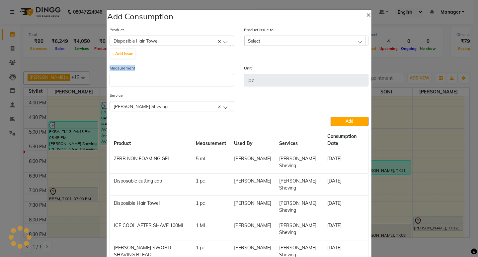
click at [165, 73] on div "Measurement" at bounding box center [172, 75] width 125 height 22
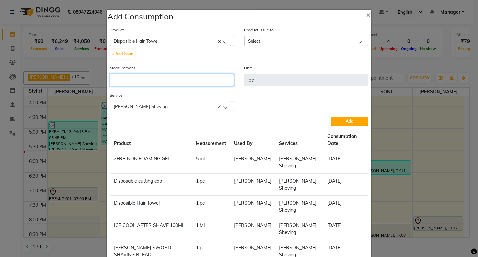
click at [166, 74] on input "number" at bounding box center [172, 80] width 125 height 13
click at [312, 35] on div "Product Issue to Select 2025-08-31, Issued to: Swapnil Shinde, Balance: 50 2025…" at bounding box center [306, 36] width 125 height 20
click at [313, 39] on div "Select" at bounding box center [305, 41] width 121 height 10
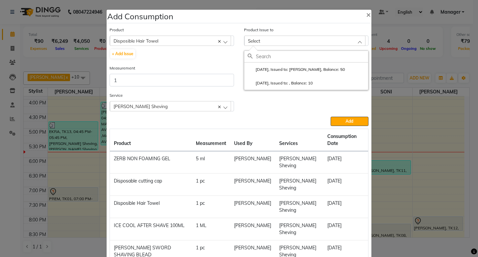
drag, startPoint x: 327, startPoint y: 81, endPoint x: 339, endPoint y: 84, distance: 12.0
click at [328, 81] on li "2025-08-31, Issued to: , Balance: 10" at bounding box center [307, 83] width 124 height 14
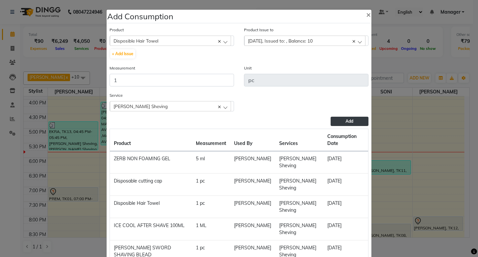
click at [343, 120] on button "Add" at bounding box center [350, 121] width 38 height 9
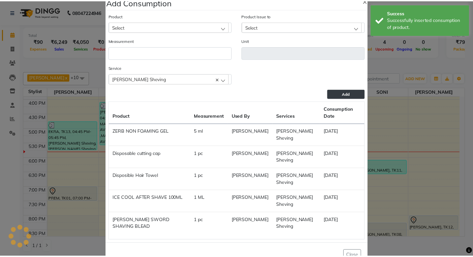
scroll to position [34, 0]
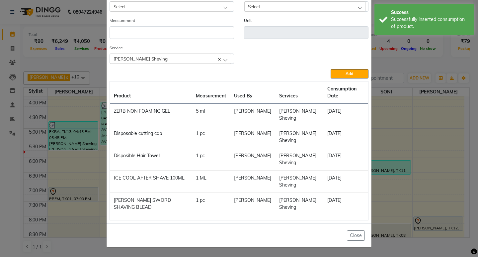
click at [404, 69] on ngb-modal-window "Add Consumption × Product Select 001 BANANA POWDER 10GM Product Issue to Select…" at bounding box center [239, 128] width 478 height 257
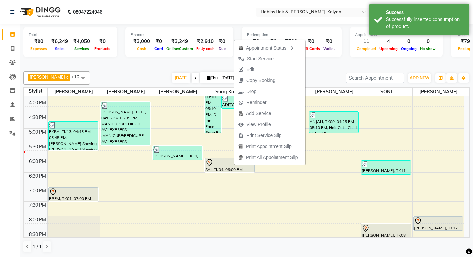
click at [134, 63] on div at bounding box center [246, 63] width 447 height 7
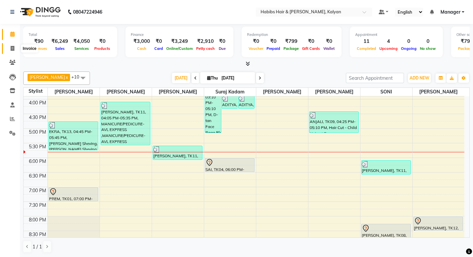
click at [11, 47] on icon at bounding box center [13, 48] width 4 height 5
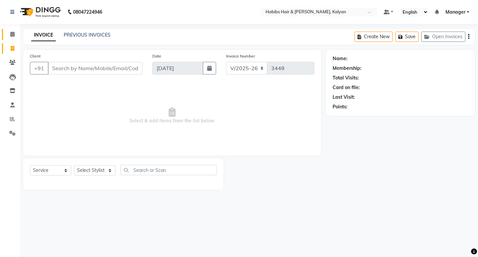
click at [14, 38] on link "Calendar" at bounding box center [10, 34] width 16 height 11
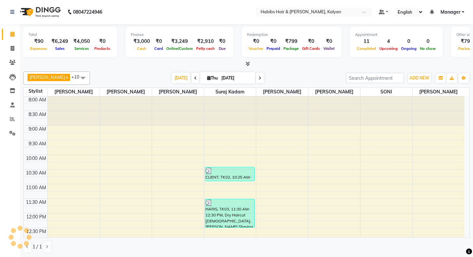
scroll to position [263, 0]
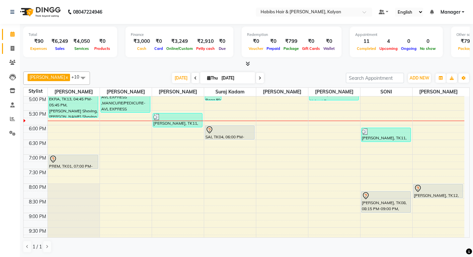
click at [10, 53] on link "Invoice" at bounding box center [10, 48] width 16 height 11
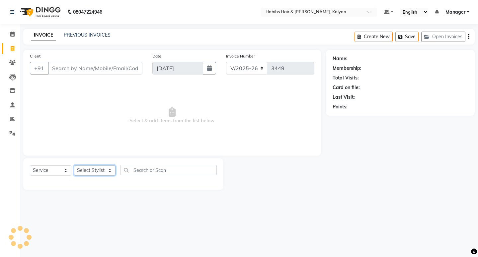
click at [90, 173] on select "Select Stylist [PERSON_NAME] Manager [PERSON_NAME] zipre Priyanka Sagar [PERSON…" at bounding box center [95, 170] width 42 height 10
click at [74, 165] on select "Select Stylist [PERSON_NAME] Manager [PERSON_NAME] zipre Priyanka Sagar [PERSON…" at bounding box center [95, 170] width 42 height 10
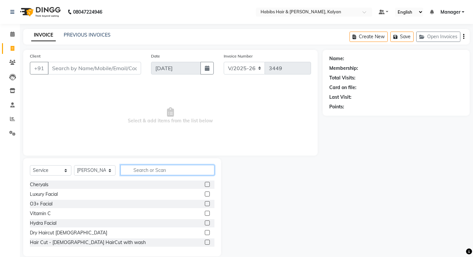
click at [150, 166] on input "text" at bounding box center [168, 170] width 94 height 10
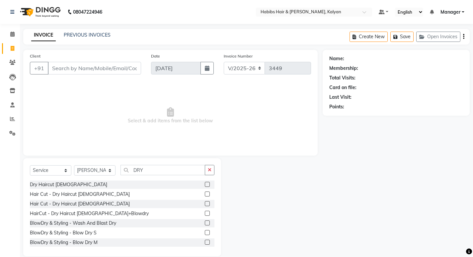
click at [205, 183] on label at bounding box center [207, 184] width 5 height 5
click at [205, 183] on input "checkbox" at bounding box center [207, 184] width 4 height 4
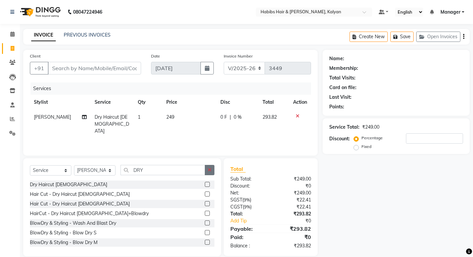
click at [210, 171] on icon "button" at bounding box center [210, 169] width 4 height 5
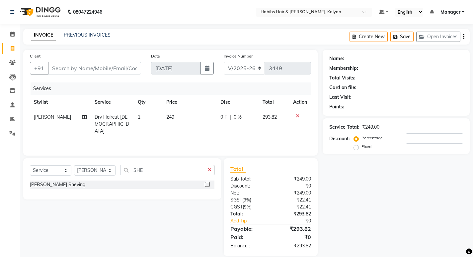
click at [208, 181] on div at bounding box center [210, 184] width 10 height 8
click at [209, 184] on label at bounding box center [207, 184] width 5 height 5
click at [209, 184] on input "checkbox" at bounding box center [207, 184] width 4 height 4
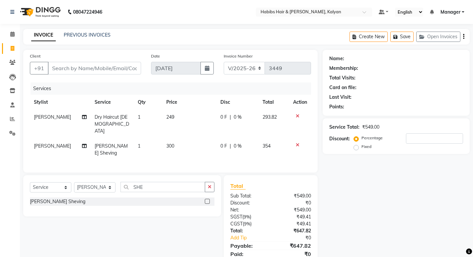
click at [197, 139] on td "300" at bounding box center [189, 150] width 54 height 22
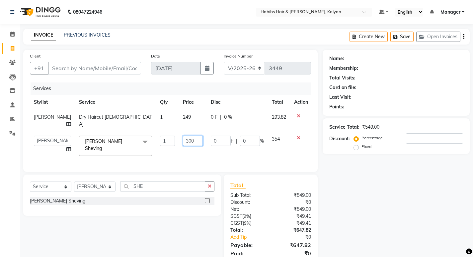
click at [197, 139] on input "300" at bounding box center [193, 141] width 20 height 10
click at [169, 150] on div "Services Stylist Service Qty Price Disc Total Action Swapnil Shinde Dry Haircut…" at bounding box center [170, 123] width 281 height 83
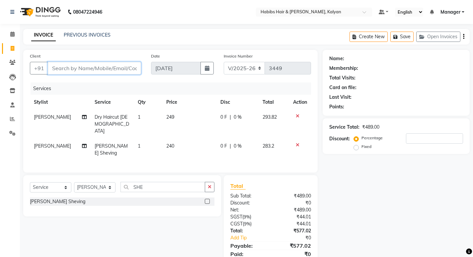
click at [70, 70] on input "Client" at bounding box center [94, 68] width 93 height 13
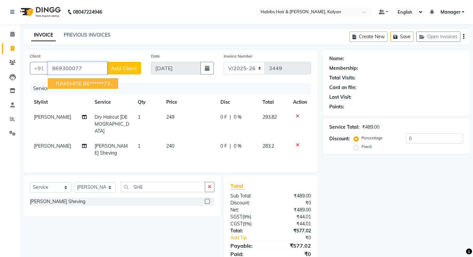
click at [96, 85] on ngb-highlight "86******73" at bounding box center [96, 83] width 27 height 7
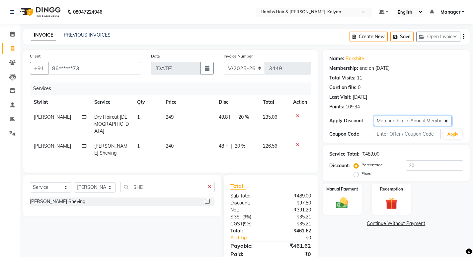
click at [424, 118] on select "Select Membership → Annual Membership Loyalty → All Customers → Level 10" at bounding box center [413, 121] width 78 height 10
click at [374, 116] on select "Select Membership → Annual Membership Loyalty → All Customers → Level 10" at bounding box center [413, 121] width 78 height 10
click at [249, 116] on div "0 F | 0 %" at bounding box center [238, 117] width 34 height 7
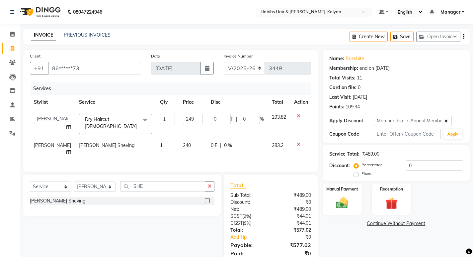
click at [249, 116] on input "0" at bounding box center [250, 119] width 20 height 10
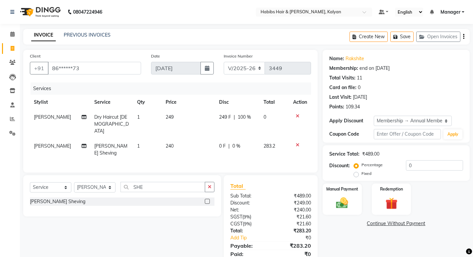
click at [253, 157] on div "Services Stylist Service Qty Price Disc Total Action Swapnil Shinde Dry Haircut…" at bounding box center [170, 123] width 281 height 83
click at [349, 198] on img at bounding box center [342, 203] width 20 height 14
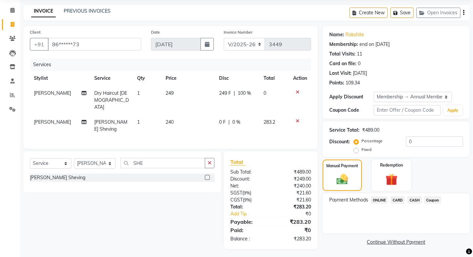
click at [373, 202] on span "ONLINE" at bounding box center [379, 200] width 17 height 8
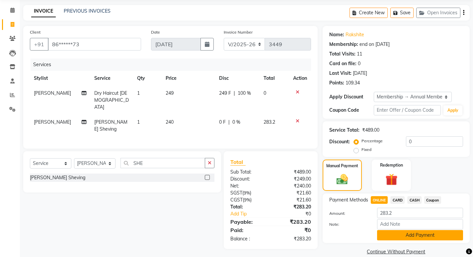
click at [396, 231] on button "Add Payment" at bounding box center [420, 235] width 86 height 10
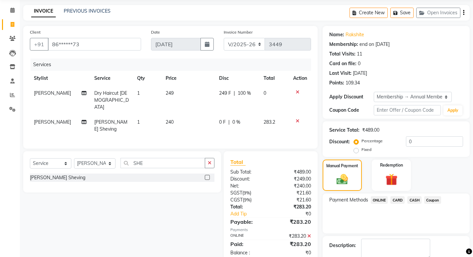
scroll to position [61, 0]
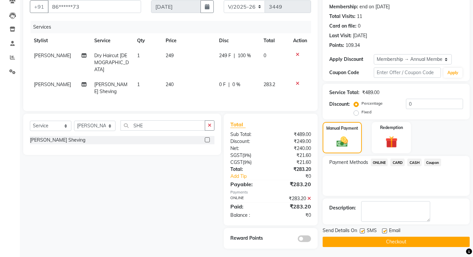
click at [394, 246] on button "Checkout" at bounding box center [396, 242] width 147 height 10
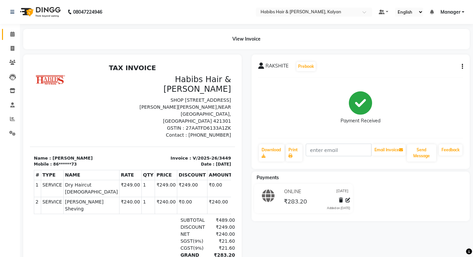
click at [5, 37] on link "Calendar" at bounding box center [10, 34] width 16 height 11
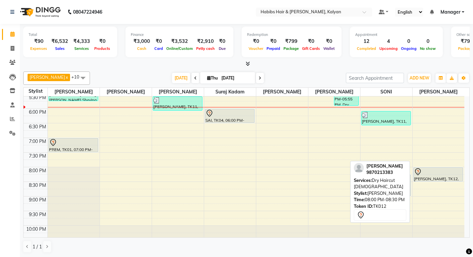
scroll to position [264, 0]
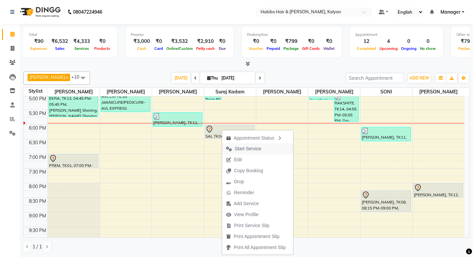
click at [233, 149] on span "Start Service" at bounding box center [243, 148] width 43 height 11
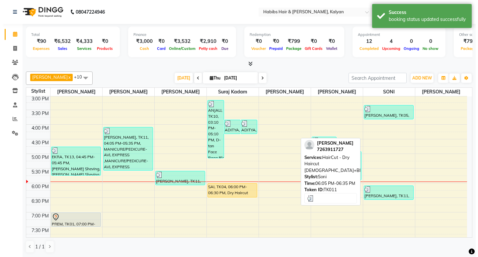
scroll to position [198, 0]
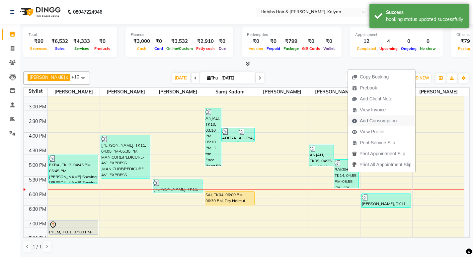
click at [370, 119] on span "Add Consumption" at bounding box center [378, 120] width 37 height 7
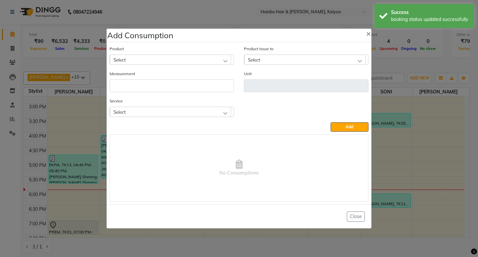
click at [169, 107] on div "Select" at bounding box center [170, 112] width 121 height 10
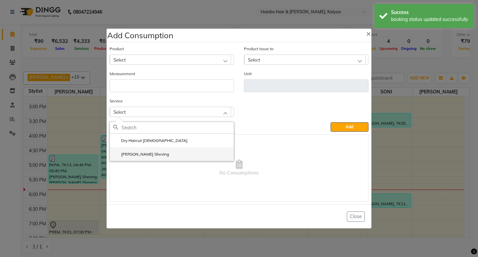
click at [162, 156] on li "[PERSON_NAME] Sheving" at bounding box center [172, 154] width 124 height 14
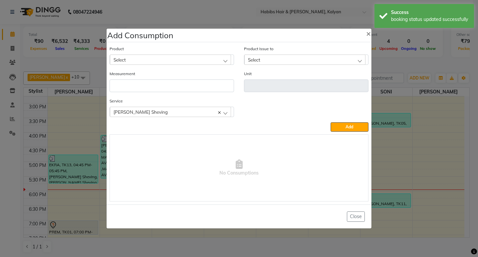
click at [180, 57] on div "Select" at bounding box center [170, 59] width 121 height 10
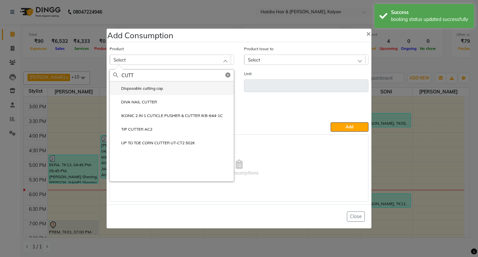
click at [166, 92] on li "Disposable cutting cap" at bounding box center [172, 88] width 124 height 14
click at [166, 92] on input "number" at bounding box center [172, 85] width 125 height 13
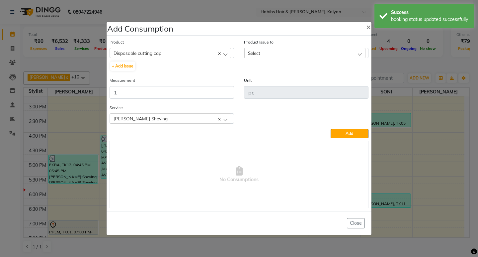
click at [316, 54] on div "Select" at bounding box center [305, 53] width 121 height 10
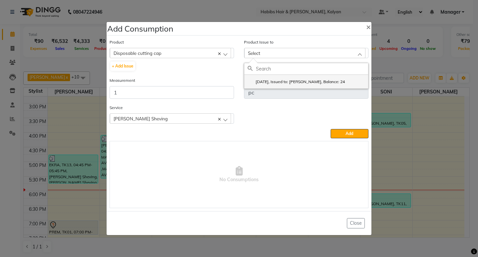
click at [331, 79] on label "2025-09-02, Issued to: SONI, Balance: 24" at bounding box center [296, 82] width 97 height 6
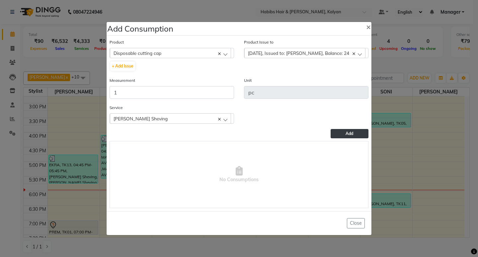
click at [349, 132] on span "Add" at bounding box center [350, 133] width 8 height 5
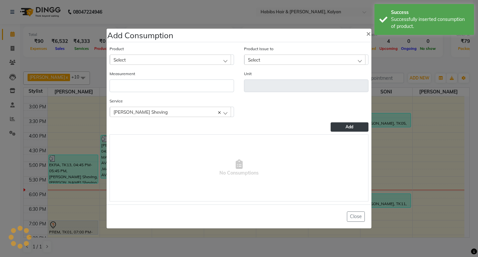
click at [155, 59] on div "Select" at bounding box center [170, 59] width 121 height 10
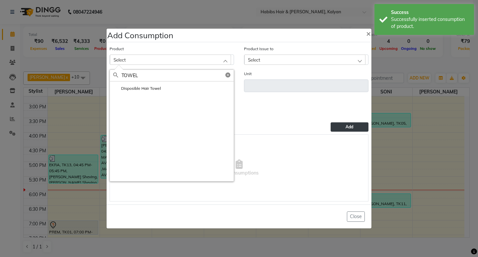
click at [147, 87] on label "Disposible Hair Towel" at bounding box center [137, 88] width 48 height 6
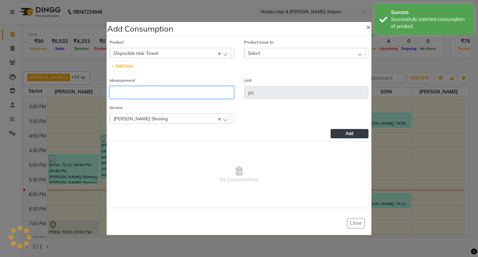
click at [147, 87] on input "number" at bounding box center [172, 92] width 125 height 13
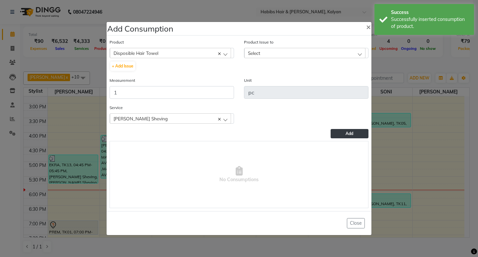
click at [334, 49] on div "Select" at bounding box center [305, 53] width 121 height 10
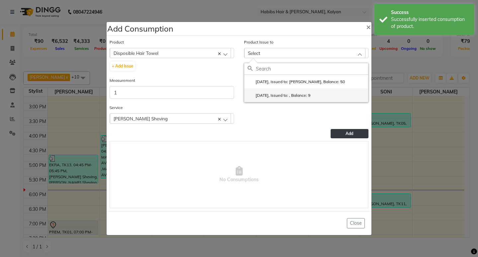
click at [329, 98] on li "2025-08-31, Issued to: , Balance: 9" at bounding box center [307, 95] width 124 height 14
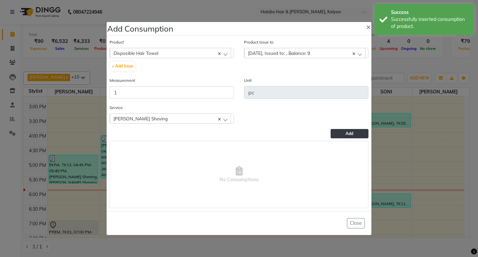
drag, startPoint x: 352, startPoint y: 134, endPoint x: 304, endPoint y: 96, distance: 60.6
click at [351, 134] on span "Add" at bounding box center [350, 133] width 8 height 5
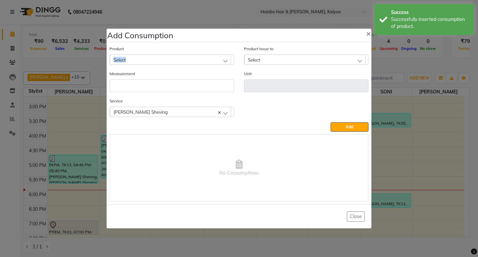
drag, startPoint x: 174, startPoint y: 54, endPoint x: 178, endPoint y: 57, distance: 5.4
click at [178, 57] on div "Product Select 001 BANANA POWDER 10GM" at bounding box center [172, 55] width 125 height 20
click at [178, 57] on div "Select" at bounding box center [170, 59] width 121 height 10
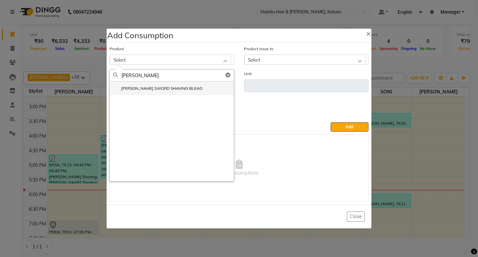
click at [164, 90] on label "[PERSON_NAME] SWORD SHAVING BLEAD" at bounding box center [157, 88] width 89 height 6
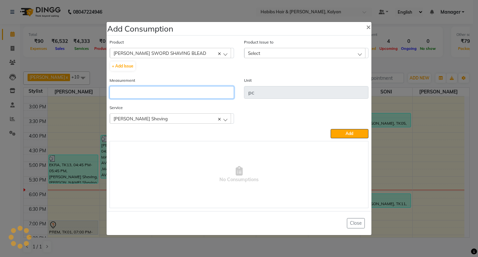
click at [164, 90] on input "number" at bounding box center [172, 92] width 125 height 13
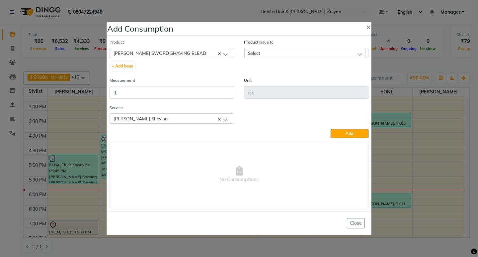
click at [356, 54] on div "Select" at bounding box center [305, 53] width 121 height 10
click at [352, 77] on li "2025-06-30, Issued to: Suraj Kadam, Balance: 283" at bounding box center [307, 82] width 124 height 14
click at [348, 133] on span "Add" at bounding box center [350, 133] width 8 height 5
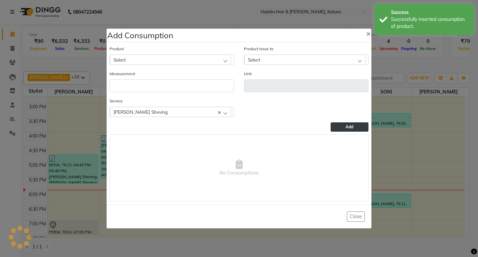
click at [164, 62] on div "Select" at bounding box center [170, 59] width 121 height 10
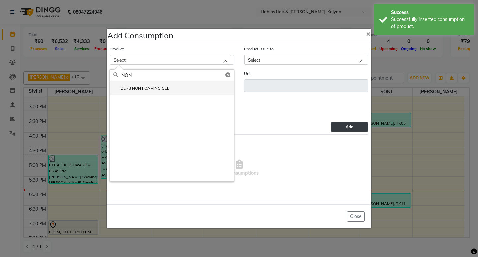
click at [165, 89] on label "ZERB NON FOAMING GEL" at bounding box center [141, 88] width 56 height 6
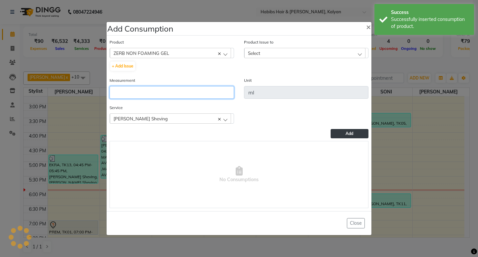
click at [165, 89] on input "number" at bounding box center [172, 92] width 125 height 13
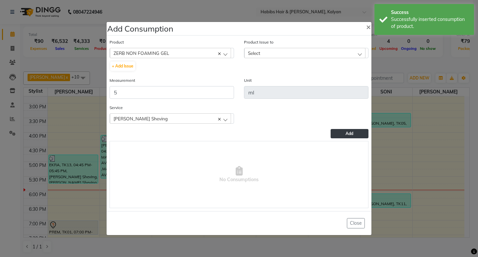
click at [339, 49] on div "Select" at bounding box center [305, 53] width 121 height 10
click at [343, 81] on label "2025-08-18, Issued to: Suraj Kadam, Balance: 865" at bounding box center [298, 82] width 100 height 6
click at [354, 128] on div "Service Beard Sheving Dry Haircut Male Beard Sheving" at bounding box center [239, 116] width 269 height 25
click at [348, 137] on button "Add" at bounding box center [350, 133] width 38 height 9
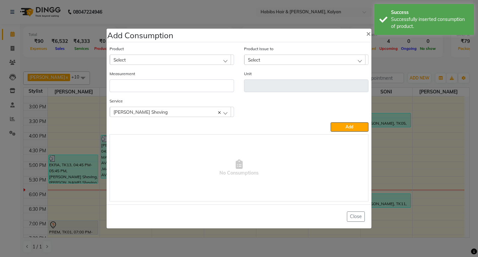
click at [168, 56] on div "Select" at bounding box center [170, 59] width 121 height 10
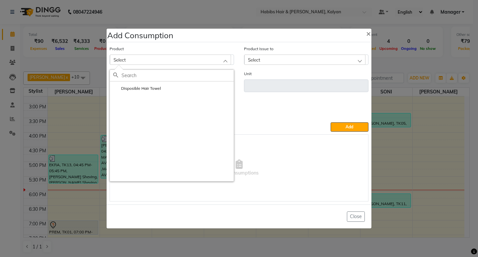
click at [406, 54] on ngb-modal-window "Add Consumption × Product Select Disposible Hair Towel Product Issue to Select …" at bounding box center [239, 128] width 478 height 257
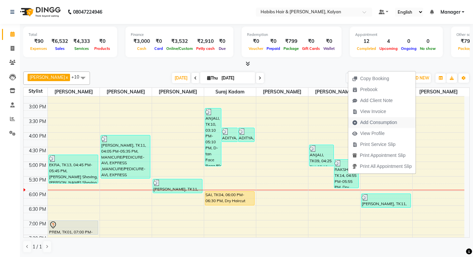
click at [369, 120] on span "Add Consumption" at bounding box center [379, 122] width 37 height 7
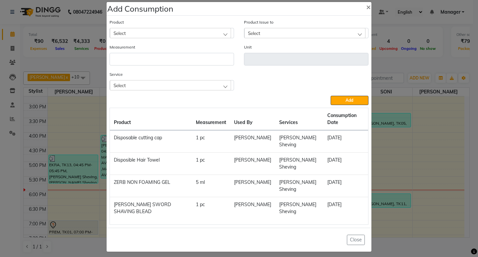
scroll to position [12, 0]
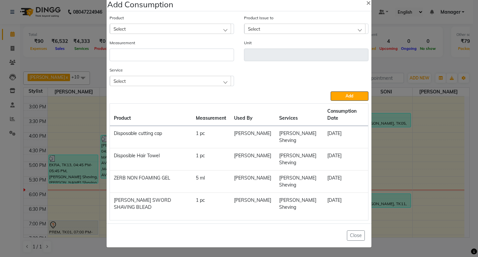
click at [189, 76] on div "Select" at bounding box center [170, 81] width 121 height 10
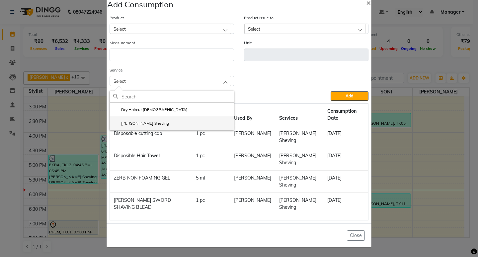
click at [169, 122] on li "[PERSON_NAME] Sheving" at bounding box center [172, 123] width 124 height 14
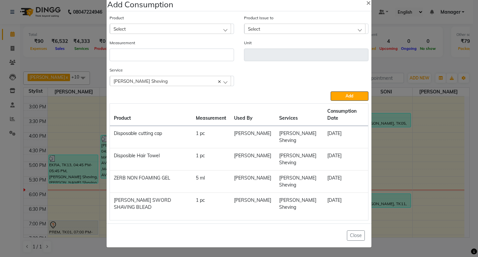
click at [182, 28] on div "Select" at bounding box center [170, 29] width 121 height 10
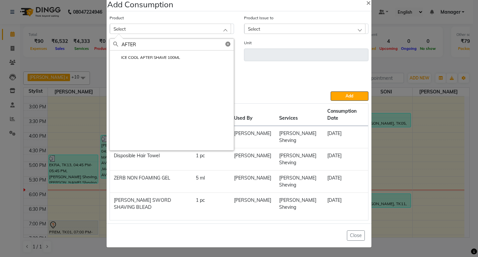
click at [149, 68] on div "ICE COOL AFTER SHAVE 100ML" at bounding box center [172, 101] width 124 height 100
click at [148, 64] on div "ICE COOL AFTER SHAVE 100ML" at bounding box center [172, 101] width 124 height 100
click at [148, 64] on li "ICE COOL AFTER SHAVE 100ML" at bounding box center [172, 58] width 124 height 14
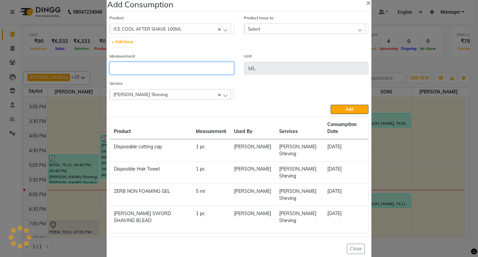
click at [148, 64] on input "number" at bounding box center [172, 68] width 125 height 13
click at [338, 30] on div "Select" at bounding box center [305, 29] width 121 height 10
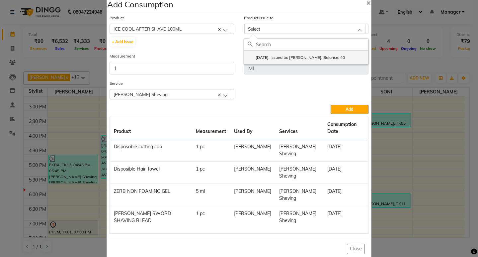
click at [333, 61] on li "2025-08-16, Issued to: Sagar saindane, Balance: 40" at bounding box center [307, 58] width 124 height 14
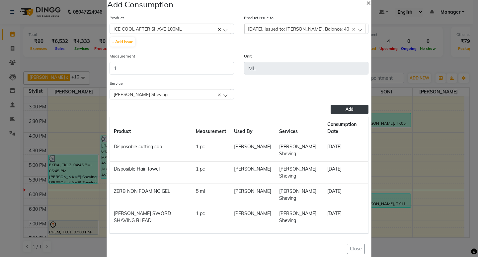
click at [349, 105] on button "Add" at bounding box center [350, 109] width 38 height 9
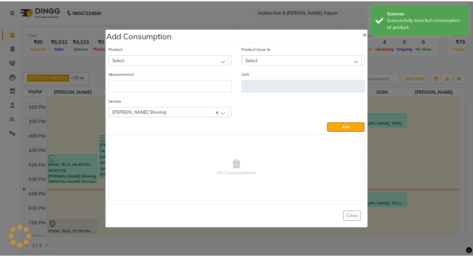
scroll to position [0, 0]
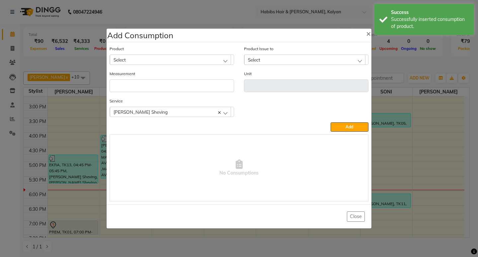
click at [409, 76] on ngb-modal-window "Add Consumption × Product Select 001 BANANA POWDER 10GM Product Issue to Select…" at bounding box center [239, 128] width 478 height 257
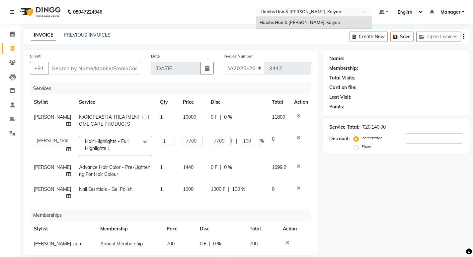
select select "8185"
select select "77419"
select select "service"
select select "80296"
click at [125, 63] on input "Client" at bounding box center [94, 68] width 93 height 13
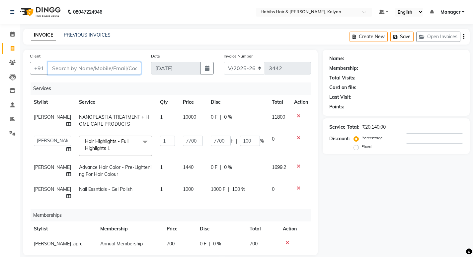
type input "9"
type input "0"
type input "9082206658"
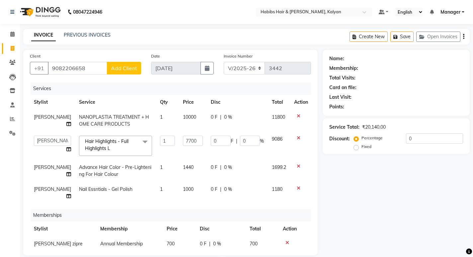
click at [122, 65] on span "Add Client" at bounding box center [124, 68] width 26 height 7
select select "22"
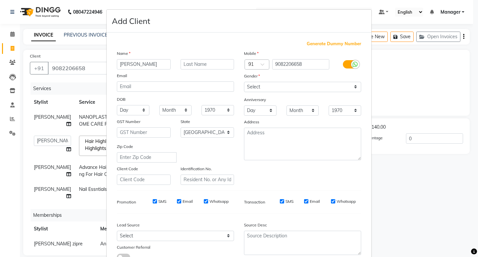
type input "[PERSON_NAME]"
click at [322, 90] on select "Select [DEMOGRAPHIC_DATA] [DEMOGRAPHIC_DATA] Other Prefer Not To Say" at bounding box center [302, 87] width 117 height 10
select select "[DEMOGRAPHIC_DATA]"
click at [244, 82] on select "Select [DEMOGRAPHIC_DATA] [DEMOGRAPHIC_DATA] Other Prefer Not To Say" at bounding box center [302, 87] width 117 height 10
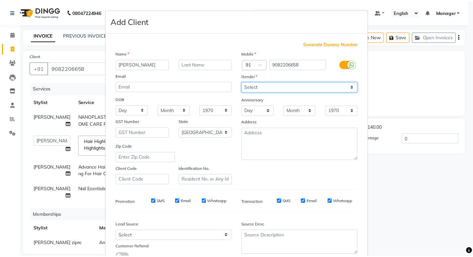
scroll to position [50, 0]
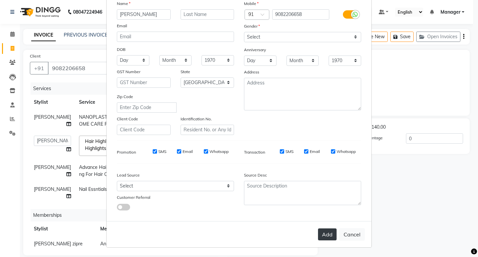
click at [326, 236] on button "Add" at bounding box center [327, 234] width 19 height 12
type input "90******58"
select select
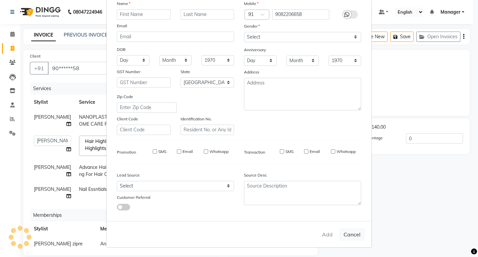
select select
select select "null"
select select
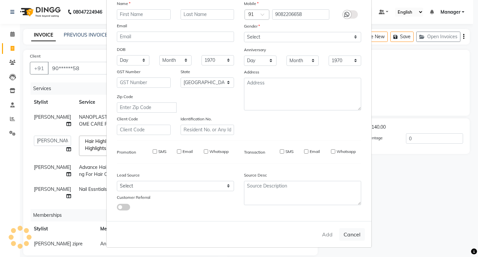
select select
checkbox input "false"
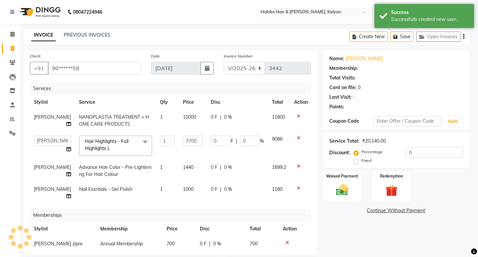
select select "1: Object"
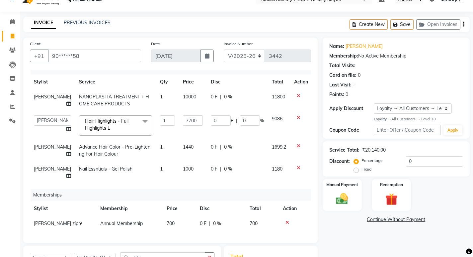
scroll to position [33, 0]
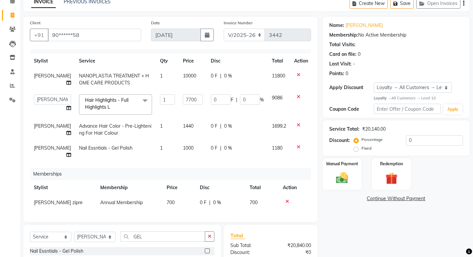
click at [186, 119] on td "1440" at bounding box center [193, 130] width 28 height 22
select select "77419"
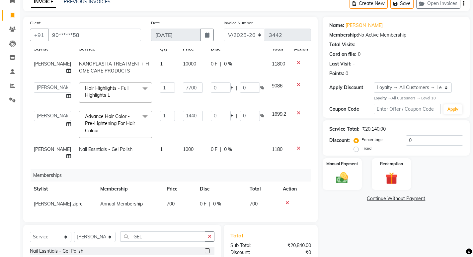
click at [186, 118] on input "1440" at bounding box center [193, 116] width 20 height 10
type input "1800"
click at [193, 140] on td "1800" at bounding box center [193, 124] width 28 height 35
select select "77419"
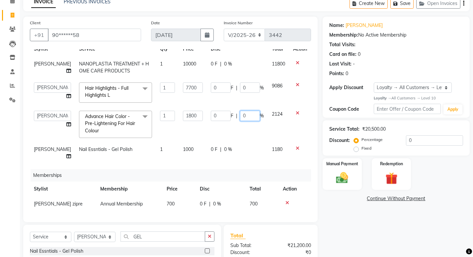
click at [245, 121] on input "0" at bounding box center [250, 116] width 20 height 10
type input "100"
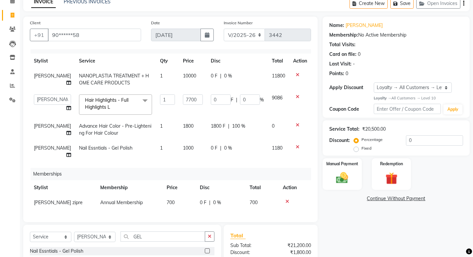
click at [226, 160] on div "Services Stylist Service Qty Price Disc Total Action [PERSON_NAME] NANOPLASTIA …" at bounding box center [170, 132] width 281 height 166
click at [296, 148] on icon at bounding box center [298, 147] width 4 height 5
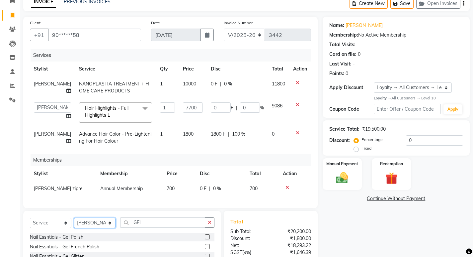
click at [106, 221] on select "Select Stylist [PERSON_NAME] Manager [PERSON_NAME] zipre Priyanka Sagar [PERSON…" at bounding box center [95, 223] width 42 height 10
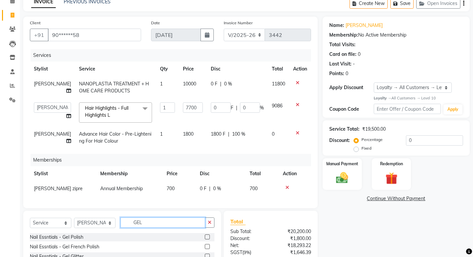
click at [156, 222] on input "GEL" at bounding box center [163, 222] width 85 height 10
click at [208, 221] on icon "button" at bounding box center [210, 222] width 4 height 5
type input "BOM"
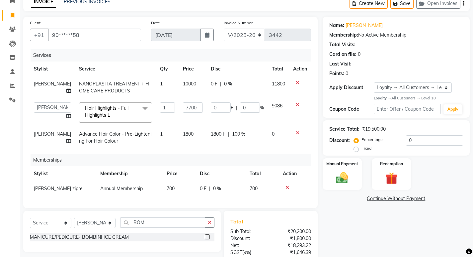
click at [208, 237] on label at bounding box center [207, 236] width 5 height 5
click at [208, 237] on input "checkbox" at bounding box center [207, 237] width 4 height 4
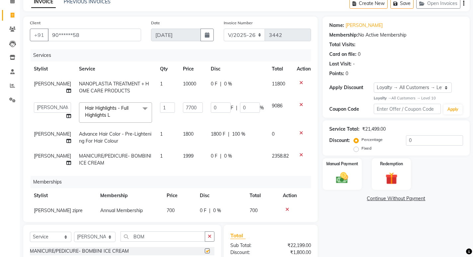
checkbox input "false"
click at [193, 169] on td "1999" at bounding box center [193, 160] width 28 height 22
select select "80296"
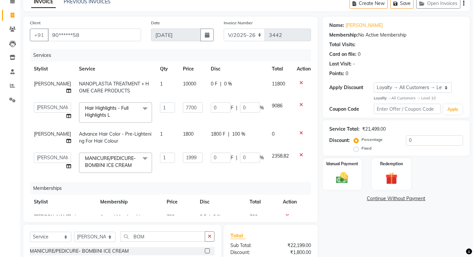
click at [193, 169] on td "1999" at bounding box center [193, 163] width 28 height 28
type input "1600"
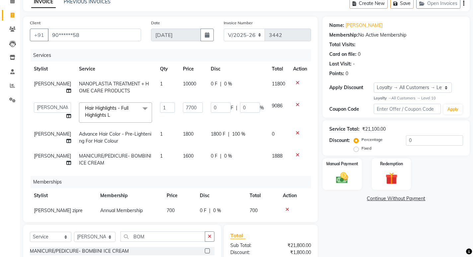
click at [224, 170] on td "0 F | 0 %" at bounding box center [237, 160] width 61 height 22
select select "80296"
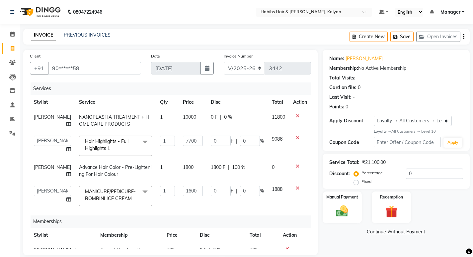
scroll to position [33, 0]
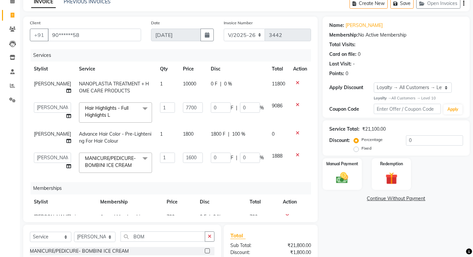
click at [296, 135] on icon at bounding box center [298, 133] width 4 height 5
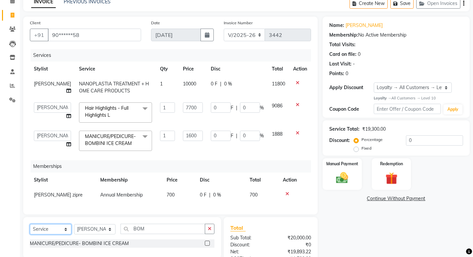
click at [56, 234] on select "Select Service Product Package Voucher Prepaid Gift Card" at bounding box center [51, 229] width 42 height 10
click at [92, 234] on select "Select Stylist [PERSON_NAME] Manager [PERSON_NAME] zipre Priyanka Sagar [PERSON…" at bounding box center [95, 229] width 42 height 10
select select "77419"
click at [74, 229] on select "Select Stylist [PERSON_NAME] Manager [PERSON_NAME] zipre Priyanka Sagar [PERSON…" at bounding box center [95, 229] width 42 height 10
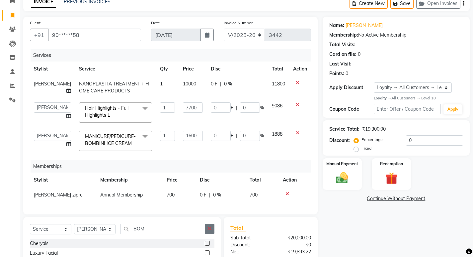
click at [212, 234] on button "button" at bounding box center [210, 229] width 10 height 10
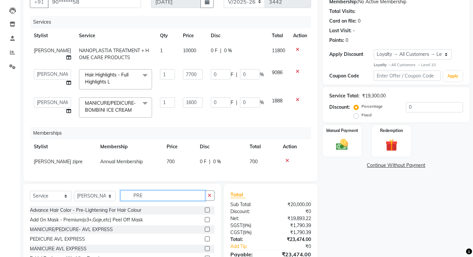
type input "PRE"
click at [205, 212] on label at bounding box center [207, 209] width 5 height 5
click at [205, 212] on input "checkbox" at bounding box center [207, 210] width 4 height 4
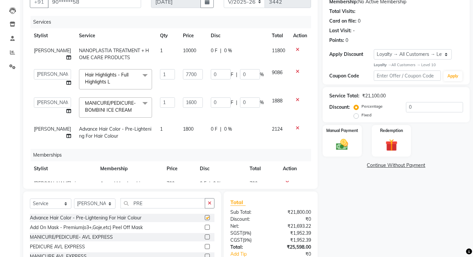
checkbox input "false"
click at [238, 133] on div "0 F | 0 %" at bounding box center [237, 129] width 53 height 7
select select "77419"
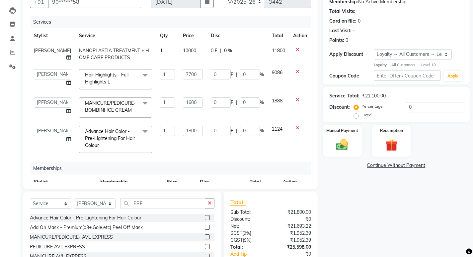
click at [240, 135] on input "0" at bounding box center [250, 131] width 20 height 10
type input "100"
click at [244, 150] on td "0 F | 100 %" at bounding box center [237, 139] width 61 height 35
select select "77419"
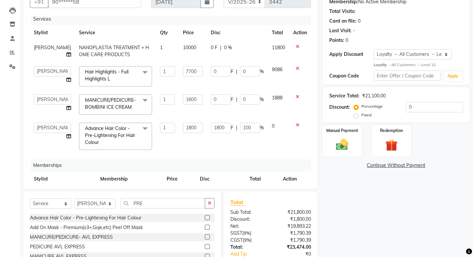
scroll to position [0, 0]
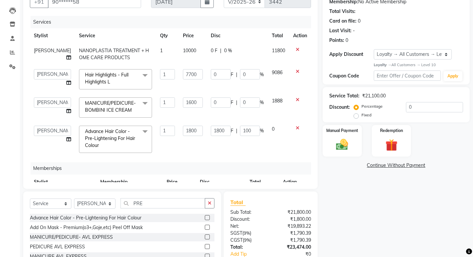
click at [219, 146] on td "1800 F | 100 %" at bounding box center [237, 139] width 61 height 35
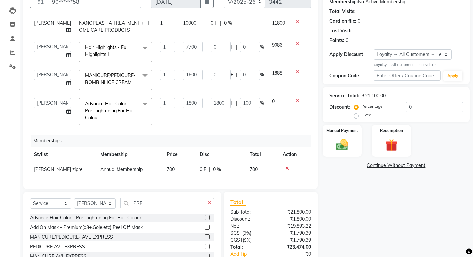
click at [395, 206] on div "Name: [PERSON_NAME] Membership: No Active Membership Total Visits: Card on file…" at bounding box center [399, 136] width 152 height 306
drag, startPoint x: 367, startPoint y: 200, endPoint x: 180, endPoint y: 30, distance: 252.9
click at [367, 200] on div "Name: [PERSON_NAME] Membership: No Active Membership Total Visits: Card on file…" at bounding box center [399, 136] width 152 height 306
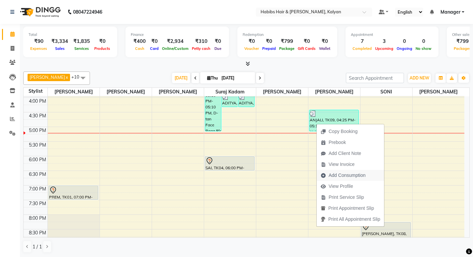
click at [342, 173] on span "Add Consumption" at bounding box center [347, 175] width 37 height 7
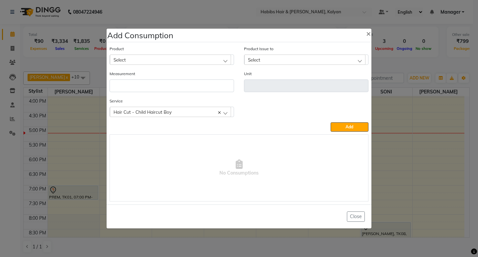
click at [181, 56] on div "Select" at bounding box center [170, 59] width 121 height 10
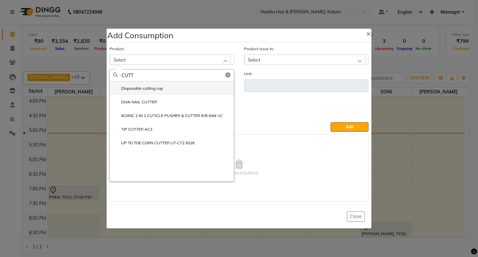
type input "CUTT"
click at [157, 90] on label "Disposable cutting cap" at bounding box center [138, 88] width 50 height 6
type input "pc"
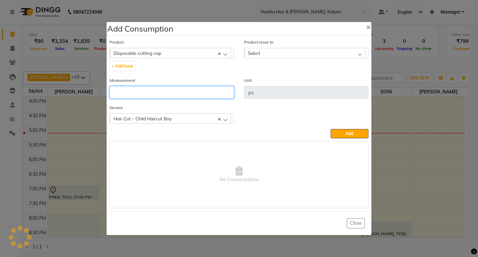
click at [157, 90] on input "number" at bounding box center [172, 92] width 125 height 13
type input "1"
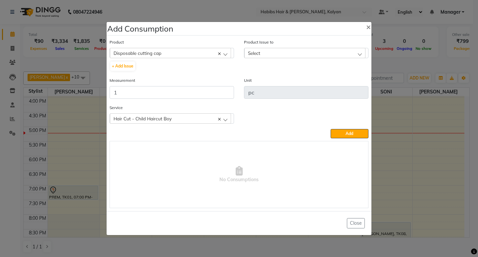
click at [332, 50] on div "Select" at bounding box center [305, 53] width 121 height 10
click at [330, 74] on input "text" at bounding box center [312, 68] width 112 height 11
click at [331, 79] on label "[DATE], Issued to: [PERSON_NAME], Balance: 30" at bounding box center [296, 82] width 97 height 6
click at [351, 135] on span "Add" at bounding box center [350, 133] width 8 height 5
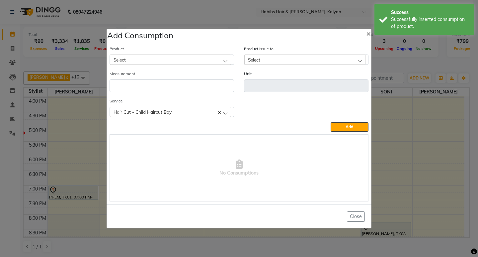
click at [420, 57] on ngb-modal-window "Add Consumption × Product Select 001 BANANA POWDER 10GM Product Issue to Select…" at bounding box center [239, 128] width 478 height 257
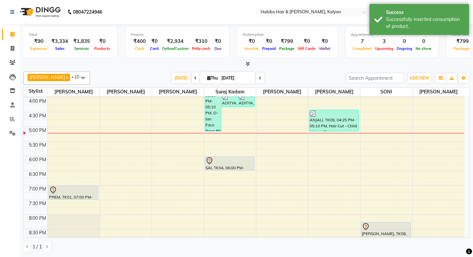
scroll to position [199, 0]
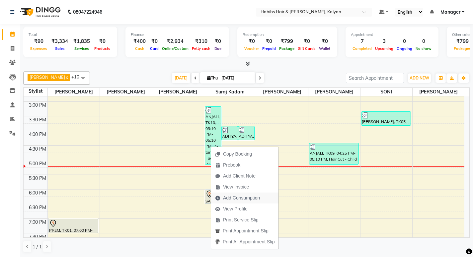
click at [239, 198] on span "Add Consumption" at bounding box center [241, 197] width 37 height 7
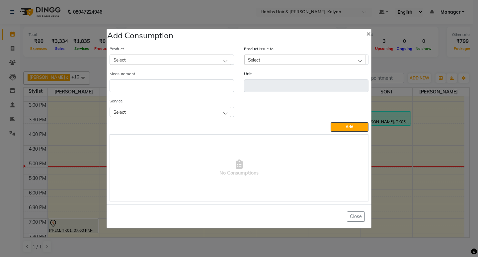
click at [181, 115] on div "Select" at bounding box center [170, 112] width 121 height 10
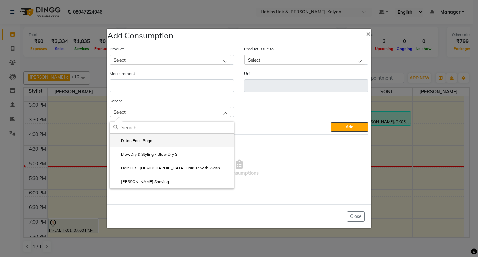
click at [170, 141] on li "D-tan Face Raga" at bounding box center [172, 141] width 124 height 14
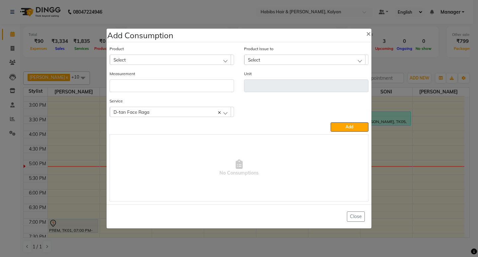
drag, startPoint x: 187, startPoint y: 53, endPoint x: 195, endPoint y: 55, distance: 8.4
click at [188, 53] on div "Product Select" at bounding box center [172, 55] width 125 height 20
click at [195, 56] on div "Select" at bounding box center [170, 59] width 121 height 10
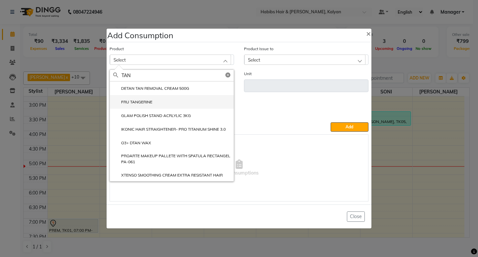
type input "TAN"
click at [164, 96] on li "FRU TANGERINE" at bounding box center [172, 102] width 124 height 14
type input "pc"
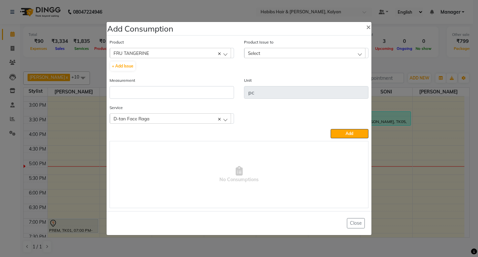
click at [219, 53] on icon at bounding box center [219, 54] width 3 height 3
click at [199, 49] on div "Select" at bounding box center [170, 53] width 121 height 10
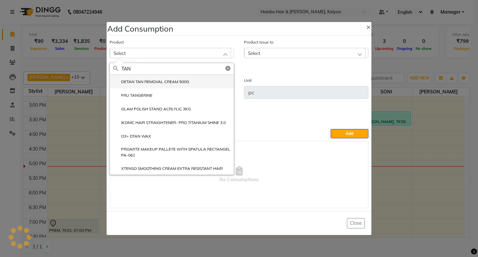
type input "TAN"
click at [169, 81] on label "DETAN TAN REMOVAL CREAM 500G" at bounding box center [151, 82] width 76 height 6
type input "gms"
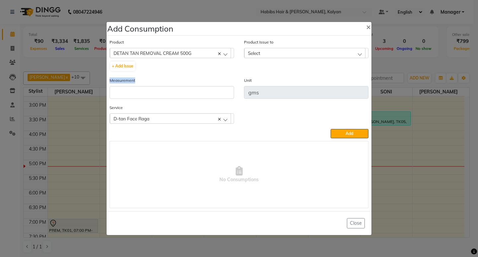
click at [169, 81] on div "Measurement" at bounding box center [172, 88] width 125 height 22
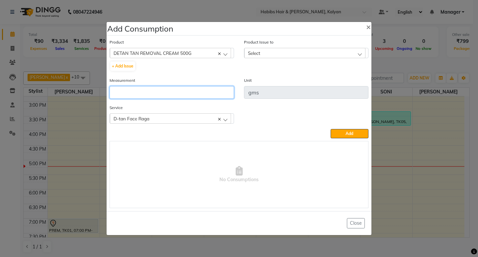
click at [175, 91] on input "number" at bounding box center [172, 92] width 125 height 13
type input "5"
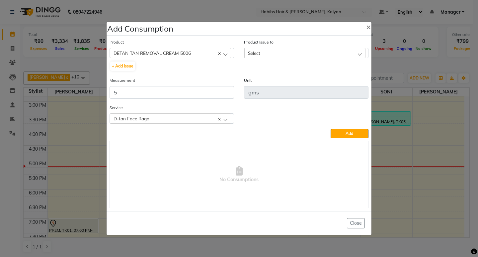
click at [339, 52] on div "Select" at bounding box center [305, 53] width 121 height 10
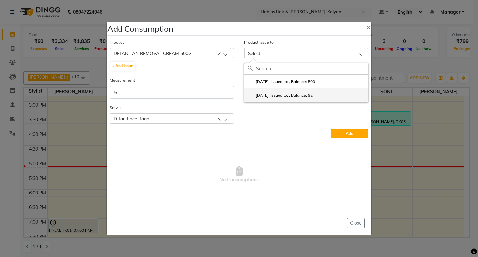
click at [313, 95] on label "2025-07-12, Issued to: , Balance: 92" at bounding box center [280, 95] width 65 height 6
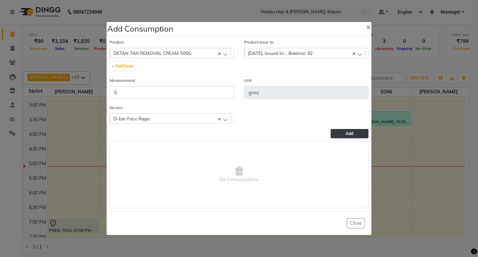
click at [358, 133] on button "Add" at bounding box center [350, 133] width 38 height 9
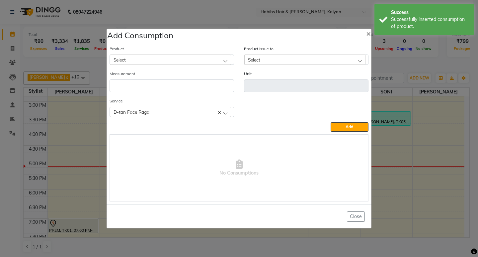
click at [190, 54] on div "Select" at bounding box center [170, 59] width 121 height 10
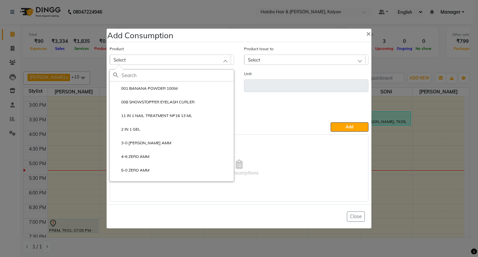
click at [428, 61] on ngb-modal-window "Add Consumption × Product Select 001 BANANA POWDER 10GM 008 SHOWSTOPPER EYELASH…" at bounding box center [239, 128] width 478 height 257
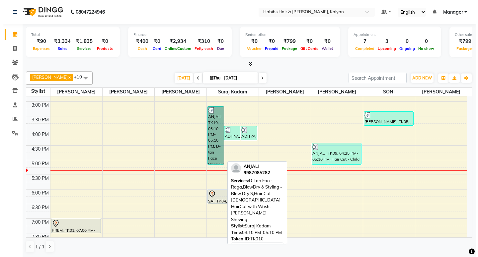
scroll to position [166, 0]
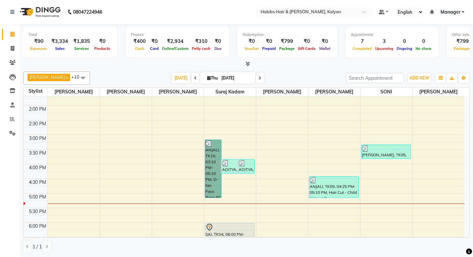
drag, startPoint x: 206, startPoint y: 126, endPoint x: 217, endPoint y: 147, distance: 23.6
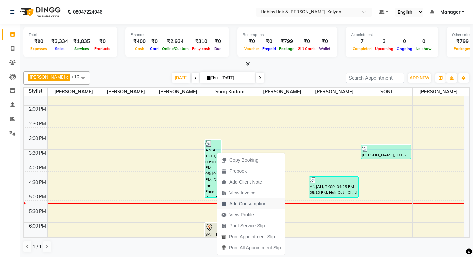
click at [247, 204] on span "Add Consumption" at bounding box center [248, 203] width 37 height 7
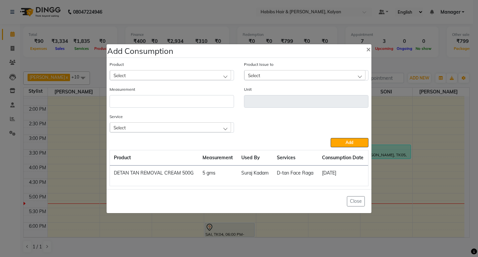
click at [172, 125] on div "Select" at bounding box center [170, 127] width 121 height 10
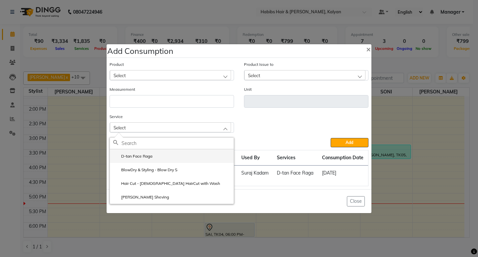
click at [154, 157] on li "D-tan Face Raga" at bounding box center [172, 156] width 124 height 14
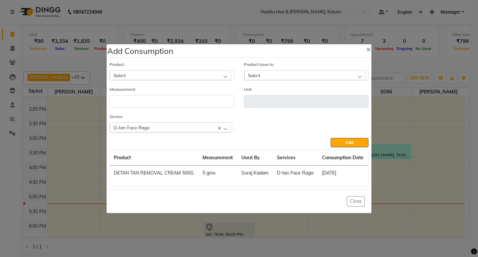
click at [189, 129] on div "D-tan Face Raga" at bounding box center [170, 127] width 121 height 10
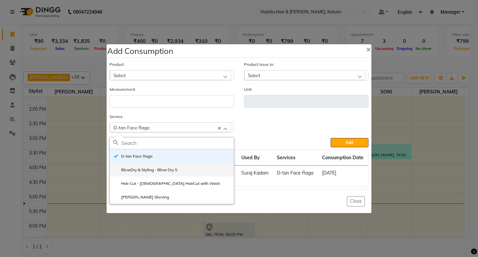
click at [180, 166] on li "BlowDry & Styling - Blow Dry S" at bounding box center [172, 170] width 124 height 14
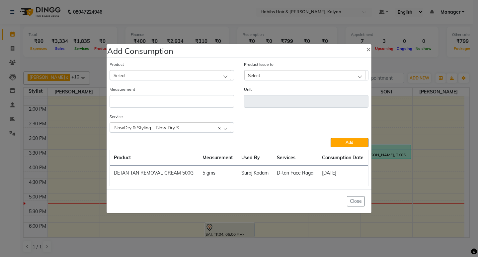
drag, startPoint x: 162, startPoint y: 63, endPoint x: 171, endPoint y: 78, distance: 17.2
click at [167, 71] on div "Product Select" at bounding box center [172, 71] width 125 height 20
click at [171, 78] on div "Select" at bounding box center [170, 75] width 121 height 10
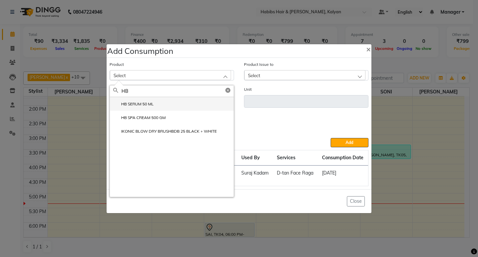
type input "HB"
click at [147, 106] on label "HB SERUM 50 ML" at bounding box center [133, 104] width 41 height 6
type input "ML"
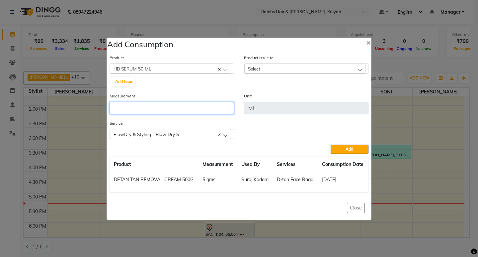
click at [147, 106] on input "number" at bounding box center [172, 108] width 125 height 13
type input "1"
click at [282, 68] on div "Select" at bounding box center [305, 68] width 121 height 10
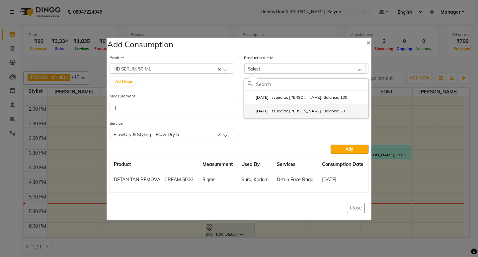
click at [308, 110] on label "2025-08-19, Issued to: SHALINI, Balance: 38" at bounding box center [296, 111] width 97 height 6
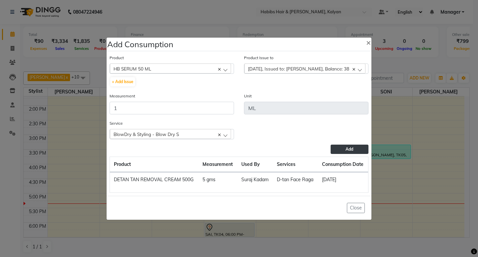
drag, startPoint x: 348, startPoint y: 151, endPoint x: 306, endPoint y: 145, distance: 42.0
click at [347, 151] on span "Add" at bounding box center [350, 149] width 8 height 5
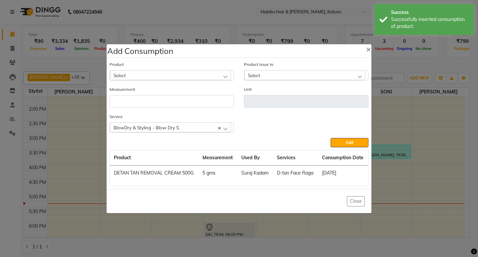
click at [154, 132] on div "BlowDry & Styling - Blow Dry S" at bounding box center [170, 127] width 121 height 10
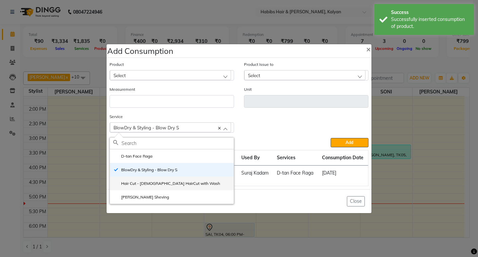
click at [157, 185] on label "Hair Cut - [DEMOGRAPHIC_DATA] HairCut with Wash" at bounding box center [166, 183] width 107 height 6
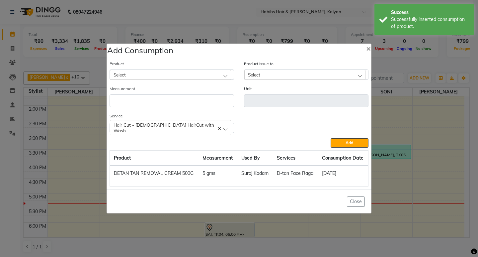
drag, startPoint x: 169, startPoint y: 73, endPoint x: 177, endPoint y: 70, distance: 8.8
click at [172, 73] on div "Select" at bounding box center [170, 75] width 121 height 10
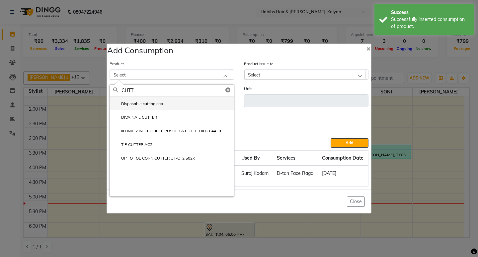
type input "CUTT"
click at [162, 107] on label "Disposable cutting cap" at bounding box center [138, 104] width 50 height 6
type input "pc"
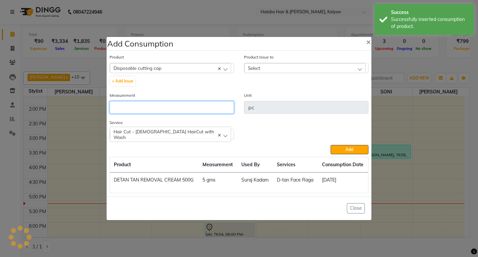
click at [162, 107] on input "number" at bounding box center [172, 107] width 125 height 13
type input "1"
click at [336, 69] on div "Select" at bounding box center [305, 68] width 121 height 10
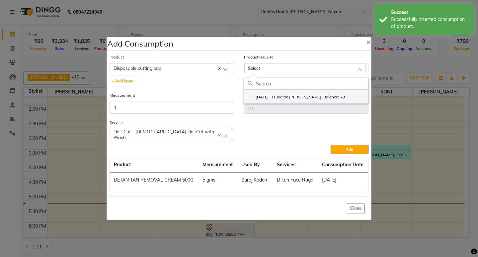
click at [336, 94] on li "2025-09-02, Issued to: SONI, Balance: 29" at bounding box center [307, 97] width 124 height 14
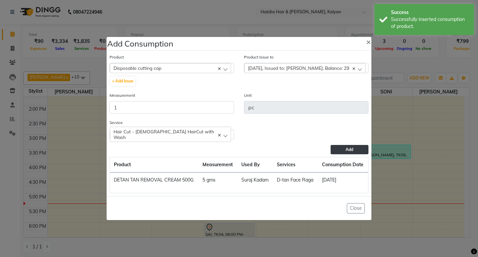
click at [349, 148] on span "Add" at bounding box center [350, 149] width 8 height 5
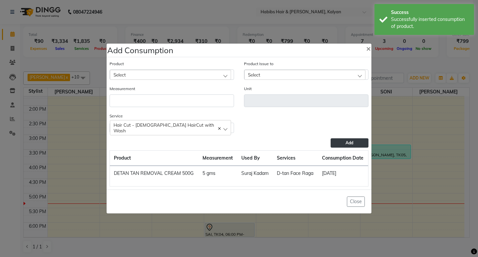
click at [156, 73] on div "Select" at bounding box center [170, 75] width 121 height 10
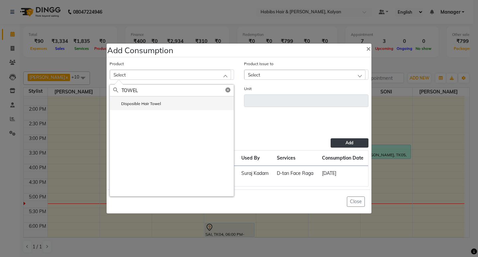
type input "TOWEL"
click at [153, 105] on label "Disposible Hair Towel" at bounding box center [137, 104] width 48 height 6
type input "pc"
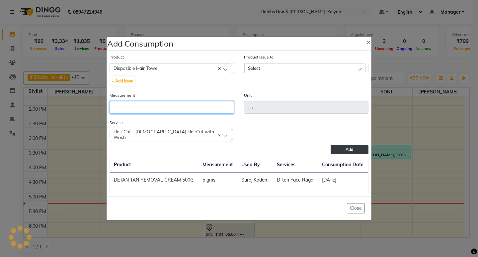
click at [153, 105] on input "number" at bounding box center [172, 107] width 125 height 13
type input "1"
click at [333, 65] on div "Select" at bounding box center [305, 68] width 121 height 10
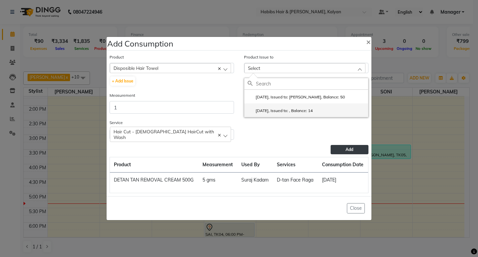
click at [345, 107] on li "2025-08-31, Issued to: , Balance: 14" at bounding box center [307, 110] width 124 height 14
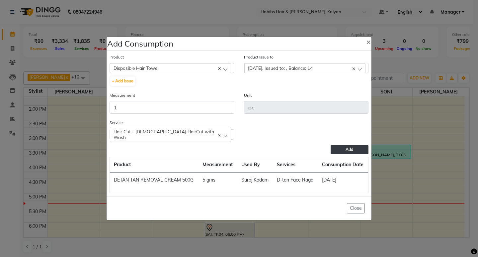
drag, startPoint x: 346, startPoint y: 132, endPoint x: 350, endPoint y: 143, distance: 12.2
click at [348, 135] on div "Service Hair Cut - Male HairCut with Wash D-tan Face Raga BlowDry & Styling - B…" at bounding box center [239, 132] width 269 height 26
click at [351, 153] on button "Add" at bounding box center [350, 149] width 38 height 9
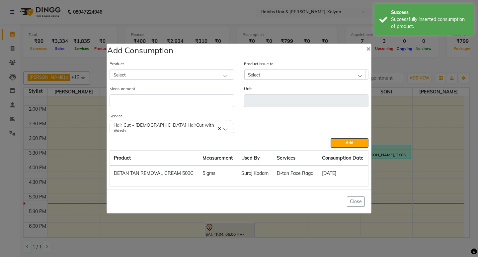
click at [189, 75] on div "Select" at bounding box center [170, 75] width 121 height 10
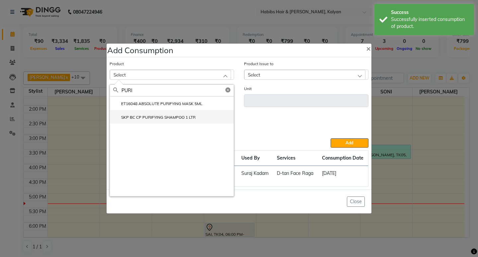
type input "PURI"
click at [179, 119] on label "SKP BC CP PURIFYING SHAMPOO 1 LTR" at bounding box center [154, 117] width 82 height 6
type input "ml"
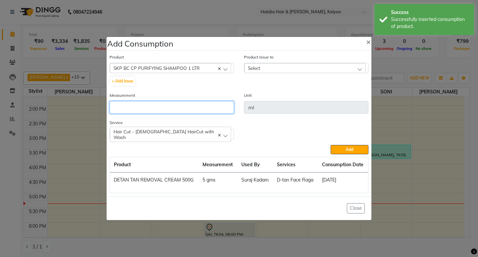
click at [176, 105] on input "number" at bounding box center [172, 107] width 125 height 13
type input "10"
click at [317, 68] on div "Select" at bounding box center [305, 68] width 121 height 10
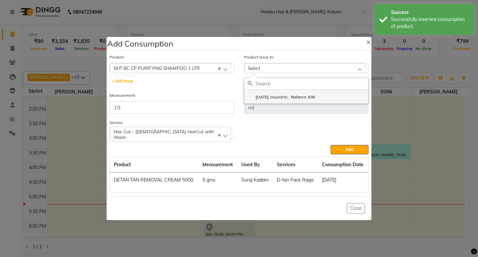
click at [316, 101] on li "2025-07-23, Issued to: , Balance: 636" at bounding box center [307, 97] width 124 height 14
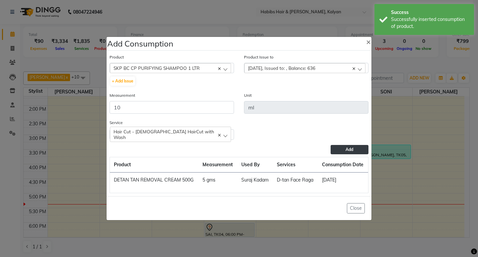
drag, startPoint x: 349, startPoint y: 151, endPoint x: 346, endPoint y: 151, distance: 3.7
click at [349, 151] on span "Add" at bounding box center [350, 149] width 8 height 5
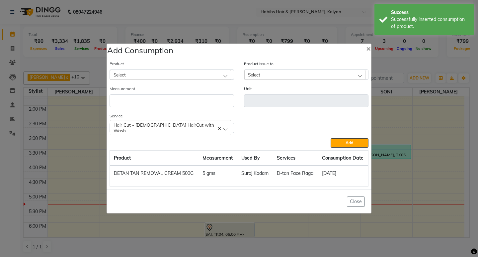
click at [186, 76] on div "Select" at bounding box center [170, 75] width 121 height 10
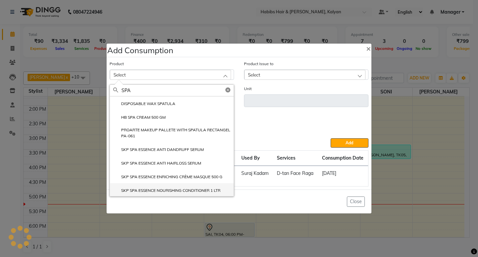
type input "SPA"
drag, startPoint x: 177, startPoint y: 188, endPoint x: 166, endPoint y: 146, distance: 43.5
click at [176, 188] on label "SKP SPA ESSENCE NOURISHING CONDITIONER 1 LTR" at bounding box center [166, 190] width 107 height 6
type input "ml"
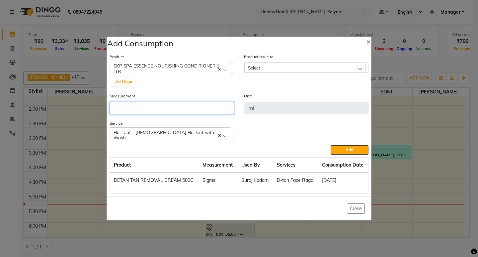
click at [192, 114] on input "number" at bounding box center [172, 108] width 125 height 13
type input "5"
click at [320, 67] on div "Select" at bounding box center [305, 67] width 121 height 10
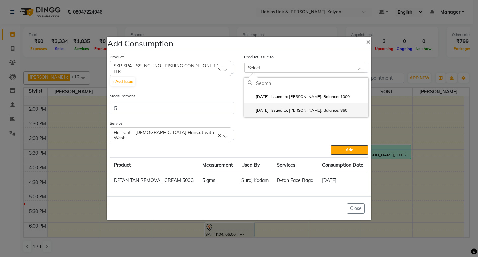
click at [332, 108] on label "2025-07-27, Issued to: SANTOSHI, Balance: 860" at bounding box center [298, 110] width 100 height 6
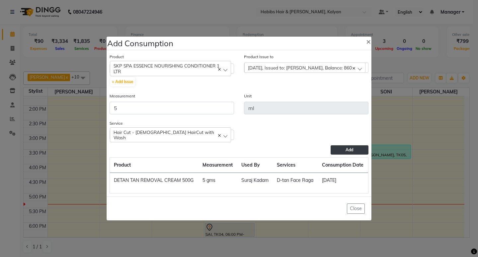
click at [342, 149] on button "Add" at bounding box center [350, 149] width 38 height 9
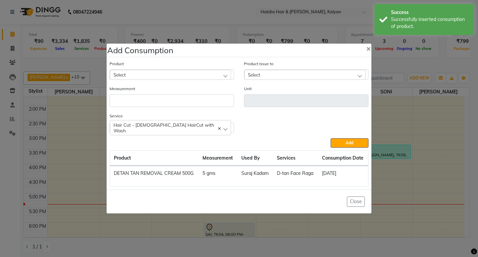
click at [170, 75] on div "Select" at bounding box center [170, 75] width 121 height 10
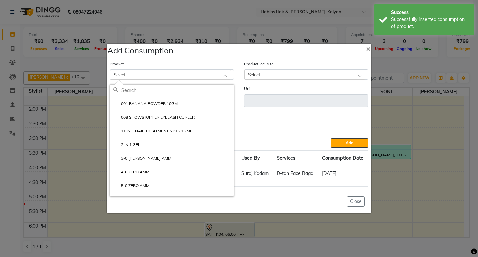
click at [397, 66] on ngb-modal-window "Add Consumption × Product Select 001 BANANA POWDER 10GM 008 SHOWSTOPPER EYELASH…" at bounding box center [239, 128] width 478 height 257
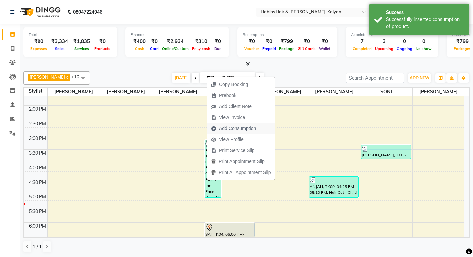
click at [231, 128] on span "Add Consumption" at bounding box center [237, 128] width 37 height 7
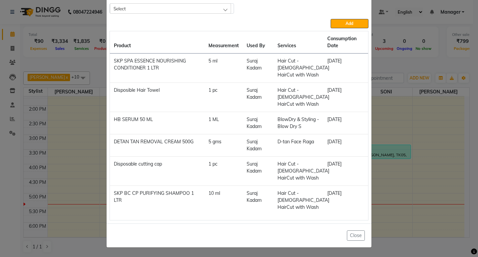
scroll to position [25, 0]
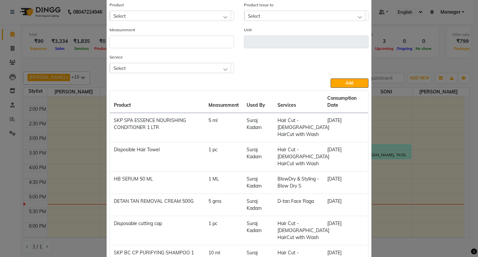
click at [188, 64] on div "Select" at bounding box center [170, 68] width 121 height 10
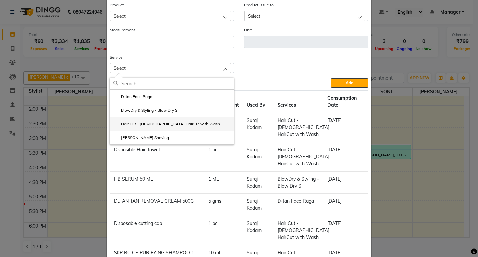
click at [190, 125] on li "Hair Cut - [DEMOGRAPHIC_DATA] HairCut with Wash" at bounding box center [172, 124] width 124 height 14
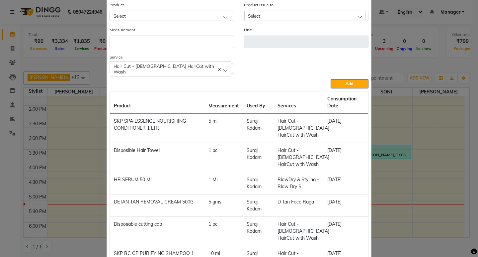
click at [176, 68] on span "Hair Cut - [DEMOGRAPHIC_DATA] HairCut with Wash" at bounding box center [164, 68] width 101 height 11
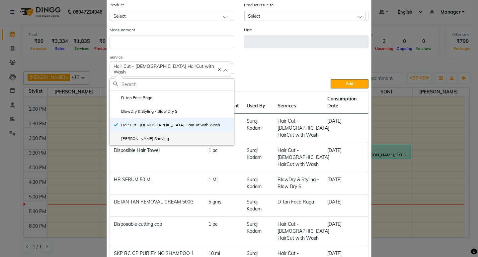
click at [174, 137] on li "[PERSON_NAME] Sheving" at bounding box center [172, 138] width 124 height 14
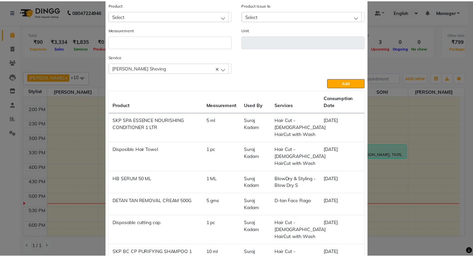
scroll to position [0, 0]
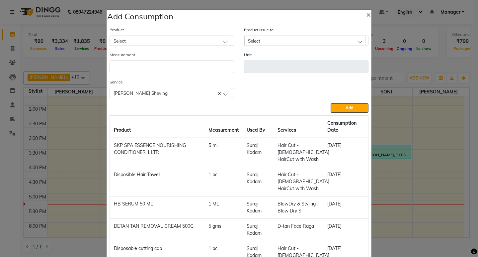
click at [185, 42] on div "Select" at bounding box center [170, 41] width 121 height 10
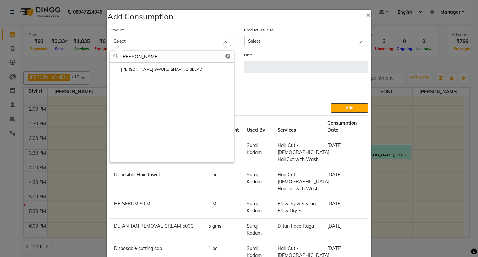
click at [178, 57] on input "WILK" at bounding box center [178, 56] width 112 height 11
type input "WILK"
click at [179, 63] on li "[PERSON_NAME] SWORD SHAVING BLEAD" at bounding box center [172, 69] width 124 height 14
type input "pc"
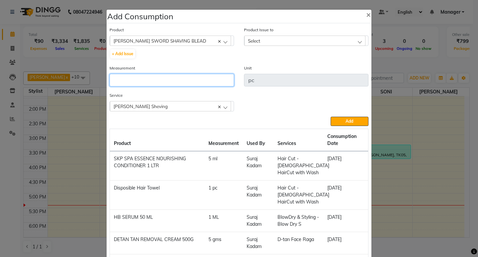
click at [189, 80] on input "number" at bounding box center [172, 80] width 125 height 13
type input "1"
click at [317, 35] on div "Product Issue to Select 2025-06-30, Issued to: Suraj Kadam, Balance: 286" at bounding box center [306, 36] width 125 height 20
click at [319, 41] on div "Select" at bounding box center [305, 41] width 121 height 10
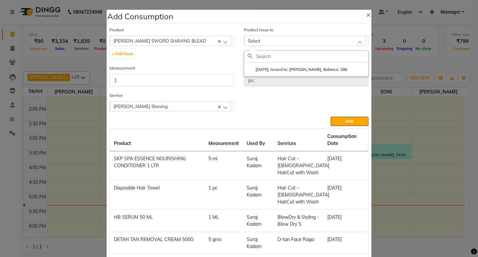
drag, startPoint x: 349, startPoint y: 67, endPoint x: 348, endPoint y: 77, distance: 9.5
click at [351, 76] on div "2025-06-30, Issued to: Suraj Kadam, Balance: 286" at bounding box center [306, 64] width 125 height 26
click at [346, 76] on li "2025-06-30, Issued to: Suraj Kadam, Balance: 286" at bounding box center [307, 69] width 124 height 14
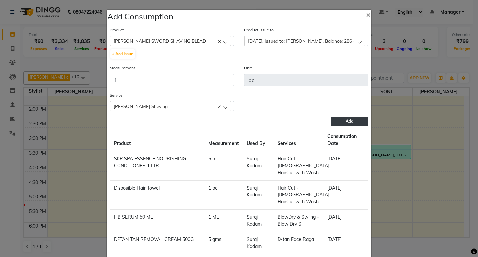
click at [339, 123] on button "Add" at bounding box center [350, 121] width 38 height 9
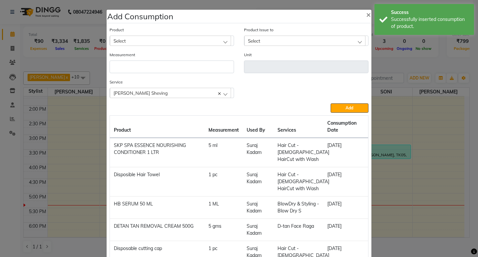
click at [189, 41] on div "Select" at bounding box center [170, 41] width 121 height 10
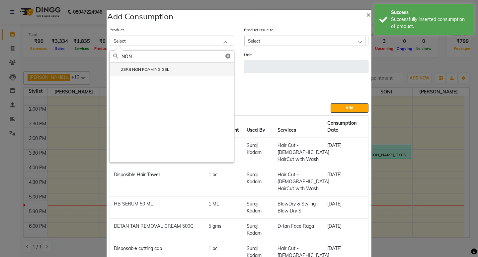
type input "NON"
click at [180, 72] on li "ZERB NON FOAMING GEL" at bounding box center [172, 69] width 124 height 14
type input "ml"
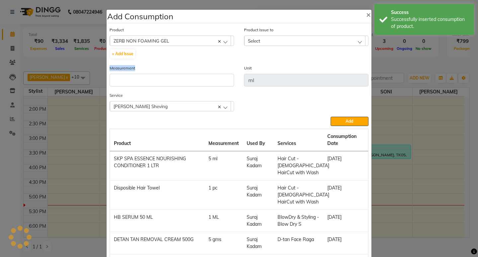
click at [180, 72] on div "Measurement" at bounding box center [172, 75] width 125 height 22
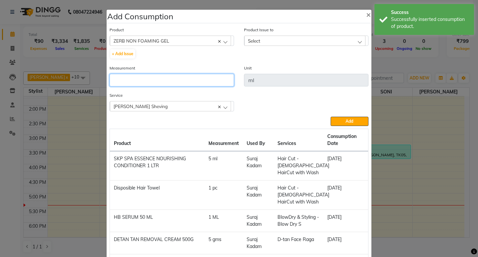
click at [182, 76] on input "number" at bounding box center [172, 80] width 125 height 13
type input "5"
click at [304, 41] on div "Select" at bounding box center [305, 41] width 121 height 10
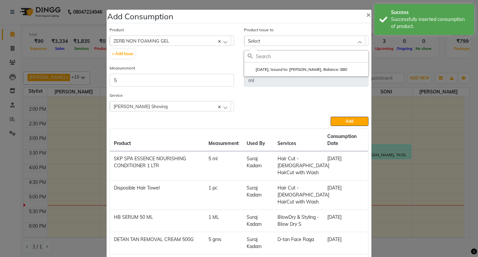
click at [326, 60] on input "text" at bounding box center [312, 56] width 112 height 11
click at [326, 67] on label "2025-08-18, Issued to: Suraj Kadam, Balance: 880" at bounding box center [298, 69] width 100 height 6
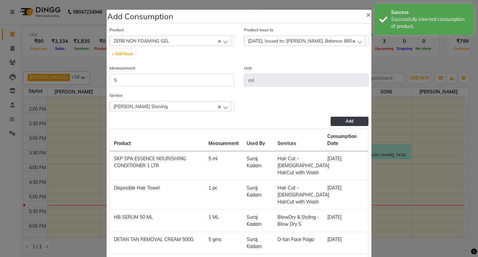
click at [357, 123] on button "Add" at bounding box center [350, 121] width 38 height 9
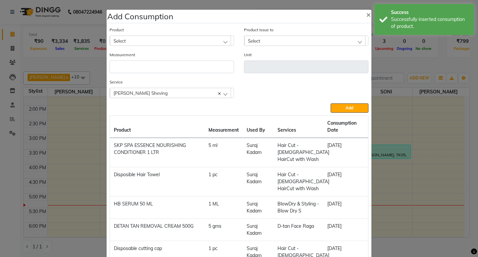
click at [172, 40] on div "Select" at bounding box center [170, 41] width 121 height 10
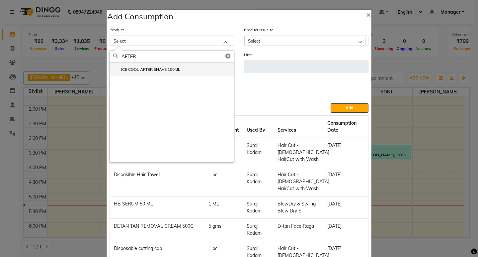
type input "AFTER"
click at [172, 70] on label "ICE COOL AFTER SHAVE 100ML" at bounding box center [146, 69] width 67 height 6
type input "ML"
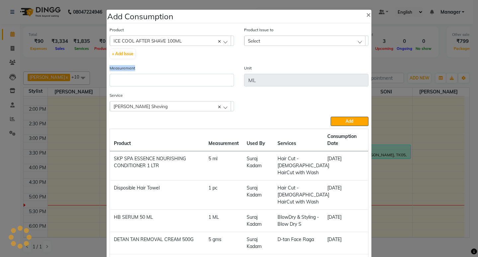
click at [172, 70] on div "Measurement" at bounding box center [172, 75] width 125 height 22
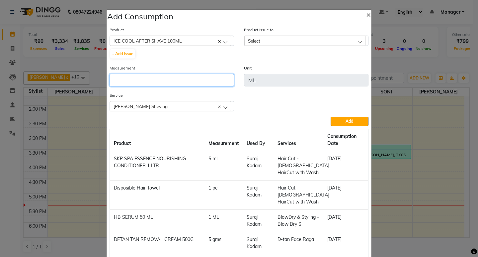
click at [178, 76] on input "number" at bounding box center [172, 80] width 125 height 13
type input "1"
click at [332, 36] on div "Select" at bounding box center [305, 41] width 121 height 10
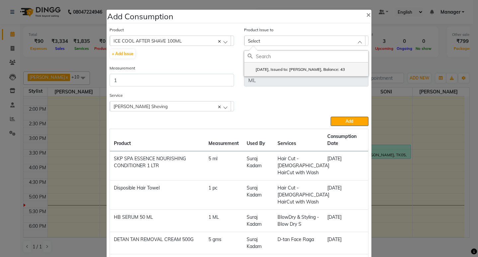
click at [340, 66] on li "2025-08-16, Issued to: Sagar saindane, Balance: 43" at bounding box center [307, 69] width 124 height 14
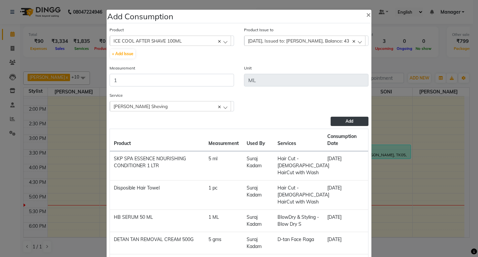
click at [349, 122] on span "Add" at bounding box center [350, 121] width 8 height 5
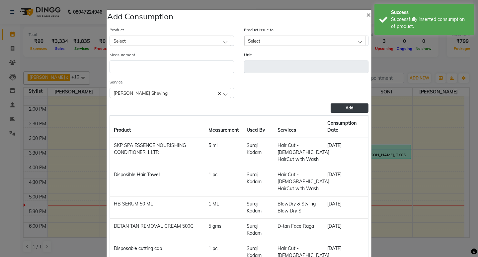
click at [382, 73] on ngb-modal-window "Add Consumption × Product Select 001 BANANA POWDER 10GM Product Issue to Select…" at bounding box center [239, 128] width 478 height 257
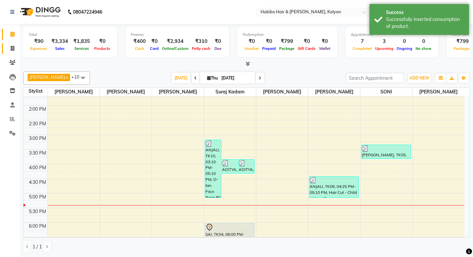
click at [6, 49] on link "Invoice" at bounding box center [10, 48] width 16 height 11
select select "8185"
select select "service"
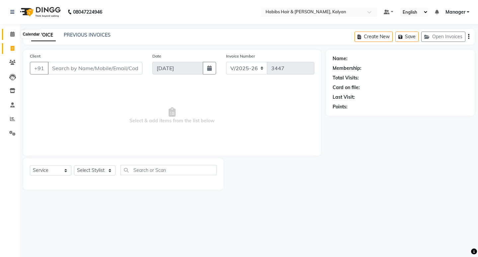
click at [16, 33] on span at bounding box center [13, 35] width 12 height 8
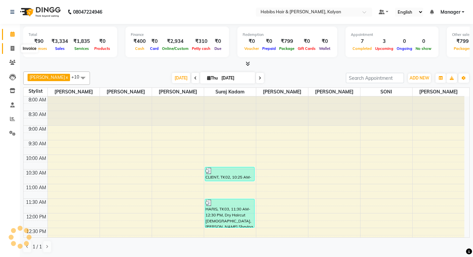
click at [9, 46] on span at bounding box center [13, 49] width 12 height 8
select select "8185"
select select "service"
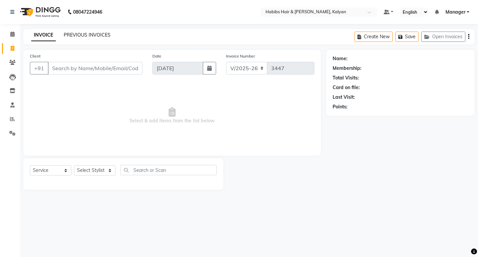
click at [80, 37] on link "PREVIOUS INVOICES" at bounding box center [87, 35] width 47 height 6
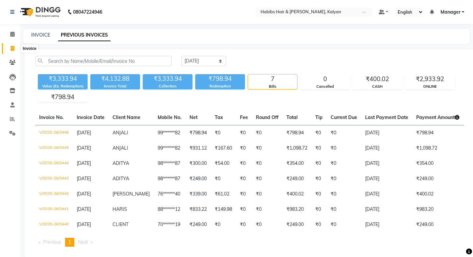
click at [11, 51] on icon at bounding box center [13, 48] width 4 height 5
select select "8185"
select select "service"
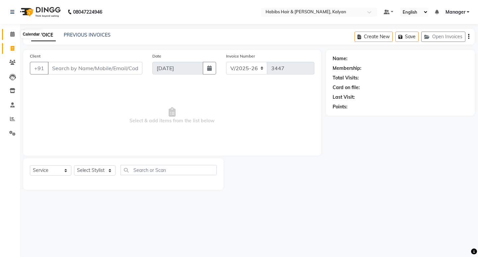
click at [15, 35] on span at bounding box center [13, 35] width 12 height 8
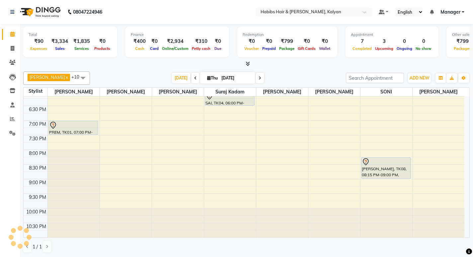
scroll to position [264, 0]
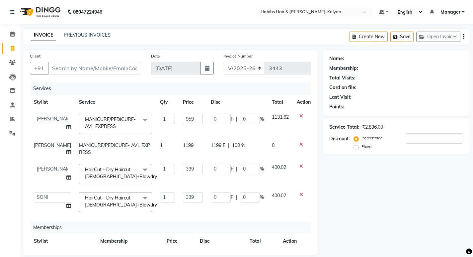
select select "8185"
select select "79306"
select select "80296"
select select "89442"
select select "service"
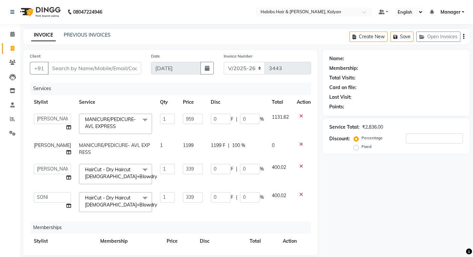
scroll to position [25, 0]
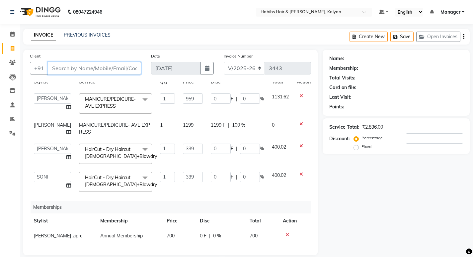
click at [120, 72] on input "Client" at bounding box center [94, 68] width 93 height 13
click at [286, 232] on icon at bounding box center [288, 234] width 4 height 5
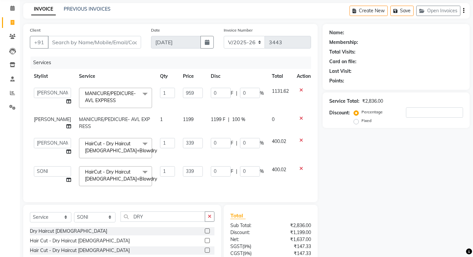
scroll to position [33, 0]
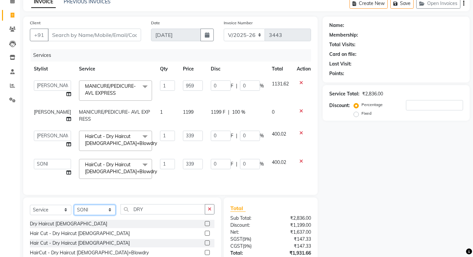
click at [86, 215] on select "Select Stylist [PERSON_NAME] Manager [PERSON_NAME] zipre Priyanka Sagar [PERSON…" at bounding box center [95, 210] width 42 height 10
select select "79306"
click at [74, 209] on select "Select Stylist [PERSON_NAME] Manager [PERSON_NAME] zipre Priyanka Sagar [PERSON…" at bounding box center [95, 210] width 42 height 10
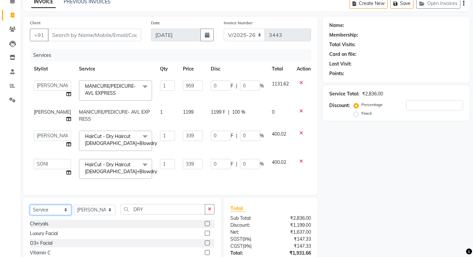
click at [42, 214] on select "Select Service Product Membership Package Voucher Prepaid Gift Card" at bounding box center [51, 210] width 42 height 10
click at [30, 209] on select "Select Service Product Membership Package Voucher Prepaid Gift Card" at bounding box center [51, 210] width 42 height 10
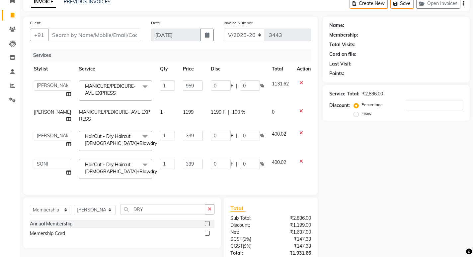
click at [205, 226] on label at bounding box center [207, 223] width 5 height 5
click at [205, 226] on input "checkbox" at bounding box center [207, 224] width 4 height 4
select select "select"
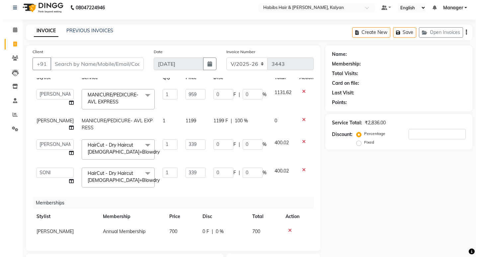
scroll to position [0, 0]
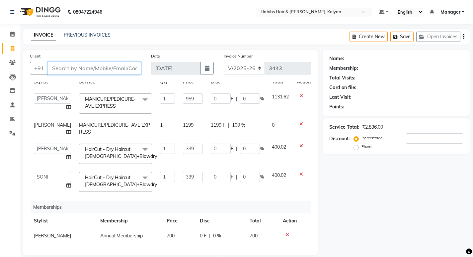
click at [107, 70] on input "Client" at bounding box center [94, 68] width 93 height 13
type input "7"
type input "0"
type input "7263911727"
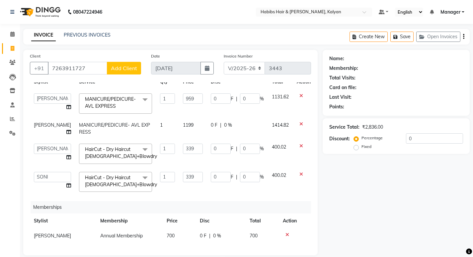
click at [117, 71] on button "Add Client" at bounding box center [124, 68] width 34 height 13
select select "22"
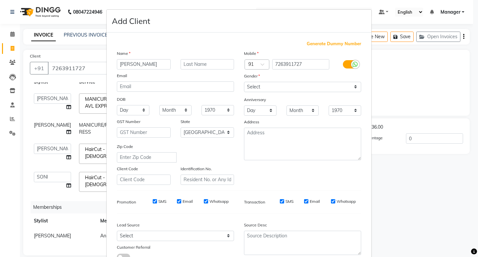
type input "[PERSON_NAME]"
click at [279, 87] on select "Select [DEMOGRAPHIC_DATA] [DEMOGRAPHIC_DATA] Other Prefer Not To Say" at bounding box center [302, 87] width 117 height 10
select select "[DEMOGRAPHIC_DATA]"
click at [244, 82] on select "Select [DEMOGRAPHIC_DATA] [DEMOGRAPHIC_DATA] Other Prefer Not To Say" at bounding box center [302, 87] width 117 height 10
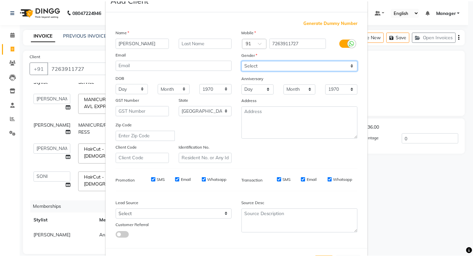
scroll to position [50, 0]
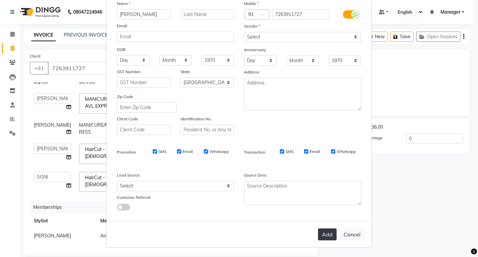
click at [332, 237] on button "Add" at bounding box center [327, 234] width 19 height 12
type input "72******27"
select select
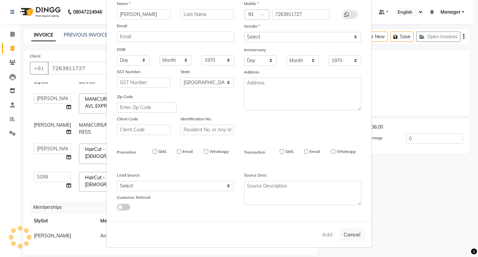
select select "null"
select select
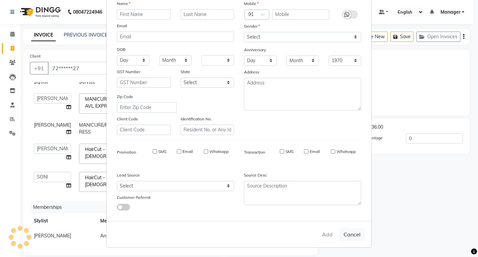
checkbox input "false"
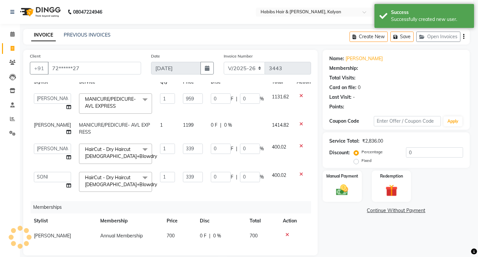
select select "1: Object"
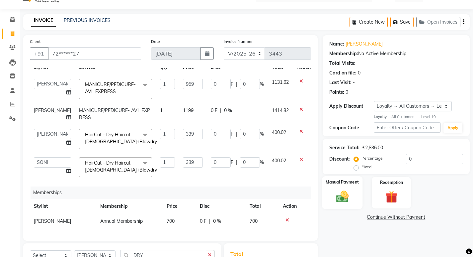
scroll to position [9, 0]
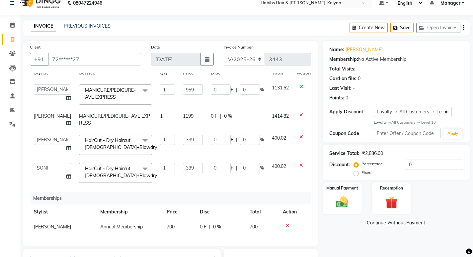
click at [233, 113] on div "0 F | 0 %" at bounding box center [237, 116] width 53 height 7
select select "79306"
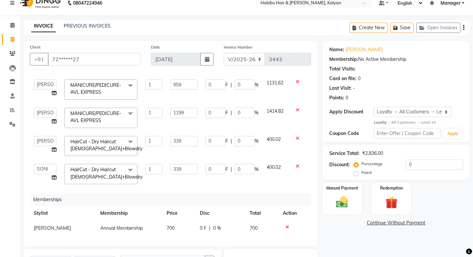
click at [235, 109] on input "0" at bounding box center [245, 113] width 20 height 10
type input "100"
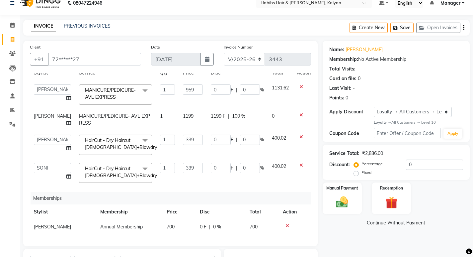
click at [242, 127] on tbody "[PERSON_NAME] Manager [PERSON_NAME] zipre Priyanka Sagar [PERSON_NAME] [PERSON_…" at bounding box center [172, 133] width 285 height 106
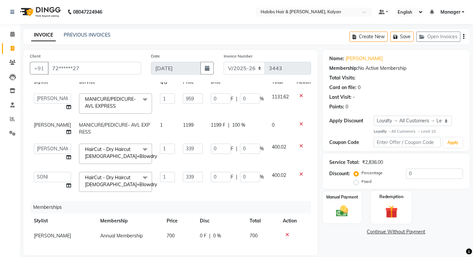
scroll to position [66, 0]
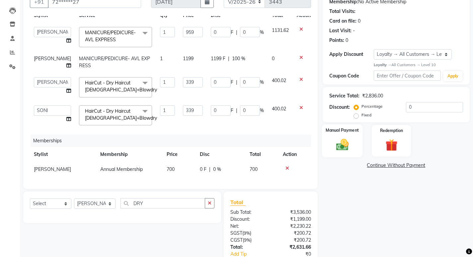
click at [351, 132] on label "Manual Payment" at bounding box center [342, 130] width 33 height 6
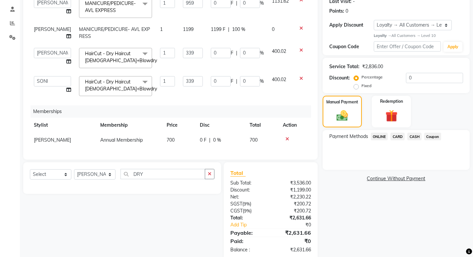
scroll to position [100, 0]
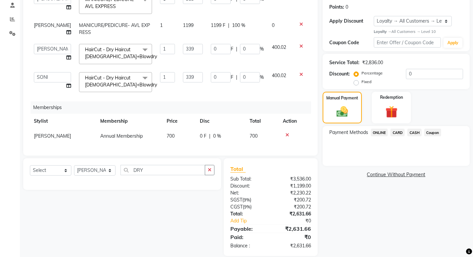
click at [376, 129] on span "ONLINE" at bounding box center [379, 133] width 17 height 8
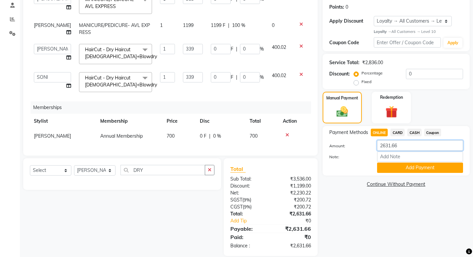
click at [401, 149] on input "2631.66" at bounding box center [420, 145] width 86 height 10
type input "32"
click at [406, 169] on button "Add Payment" at bounding box center [420, 167] width 86 height 10
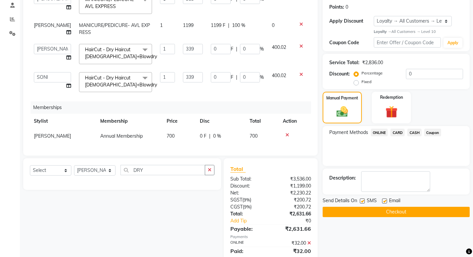
click at [415, 130] on span "CASH" at bounding box center [415, 133] width 14 height 8
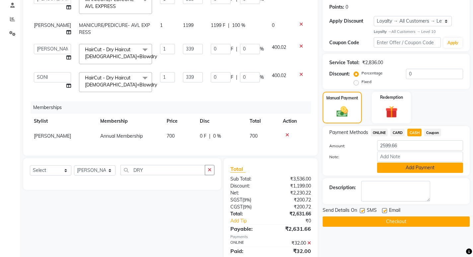
click at [414, 164] on button "Add Payment" at bounding box center [420, 167] width 86 height 10
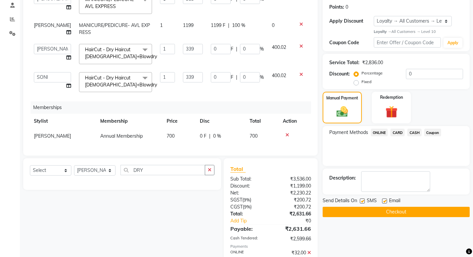
click at [411, 211] on button "Checkout" at bounding box center [396, 212] width 147 height 10
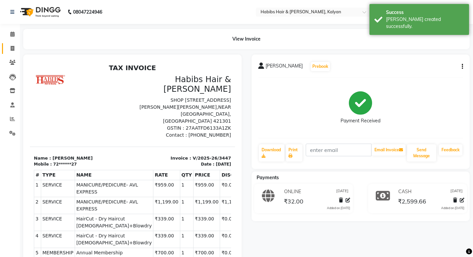
click at [8, 52] on link "Invoice" at bounding box center [10, 48] width 16 height 11
select select "8185"
select select "service"
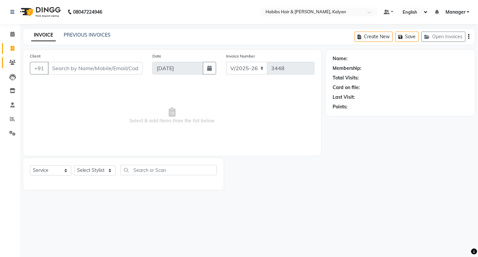
click at [17, 58] on link "Clients" at bounding box center [10, 62] width 16 height 11
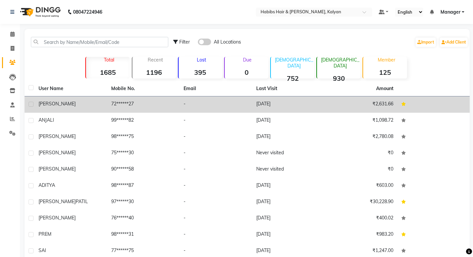
click at [128, 104] on td "72******27" at bounding box center [143, 104] width 73 height 16
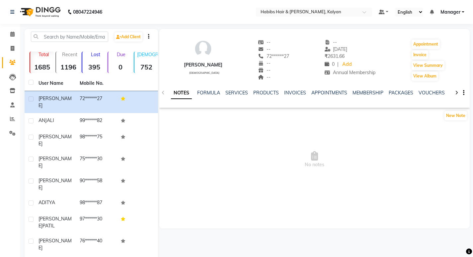
click at [298, 96] on div "INVOICES" at bounding box center [295, 92] width 22 height 7
click at [294, 92] on link "INVOICES" at bounding box center [295, 93] width 22 height 6
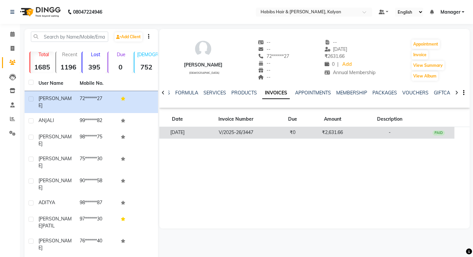
click at [301, 131] on td "₹0" at bounding box center [293, 133] width 32 height 12
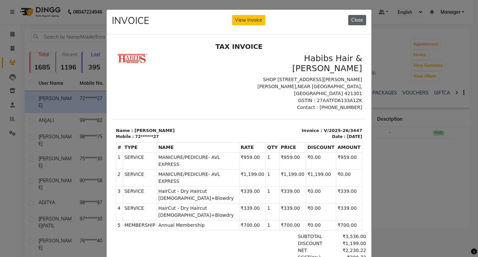
click at [356, 19] on button "Close" at bounding box center [358, 20] width 18 height 10
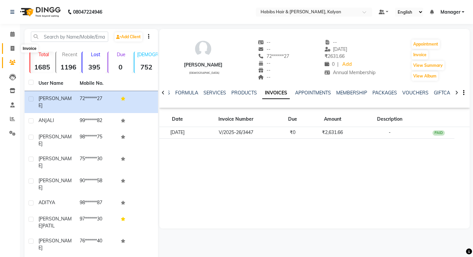
click at [15, 49] on span at bounding box center [13, 49] width 12 height 8
select select "service"
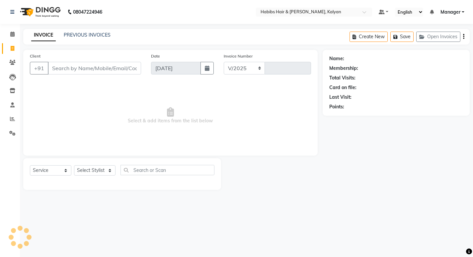
select select "8185"
type input "3448"
click at [13, 31] on span at bounding box center [13, 35] width 12 height 8
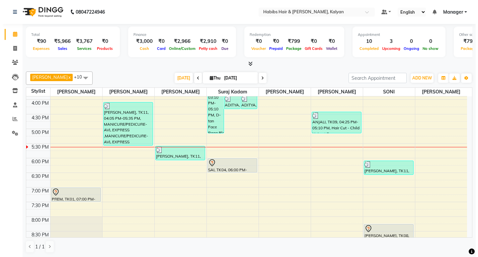
scroll to position [231, 0]
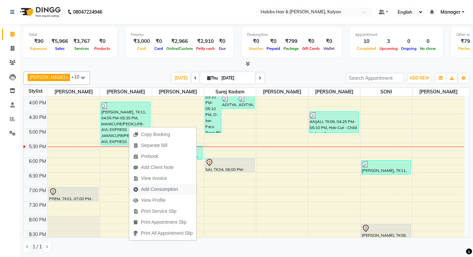
click at [168, 188] on span "Add Consumption" at bounding box center [159, 189] width 37 height 7
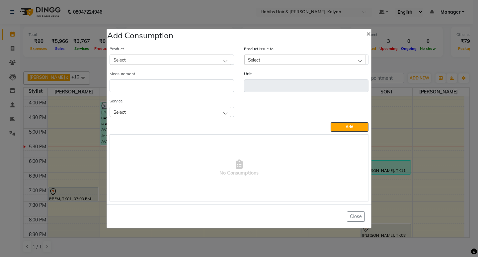
click at [193, 112] on div "Select" at bounding box center [170, 112] width 121 height 10
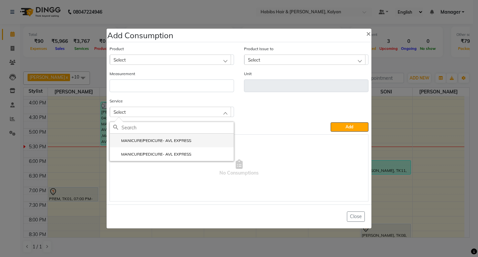
click at [181, 137] on li "MANICURE/PEDICURE- AVL EXPRESS" at bounding box center [172, 141] width 124 height 14
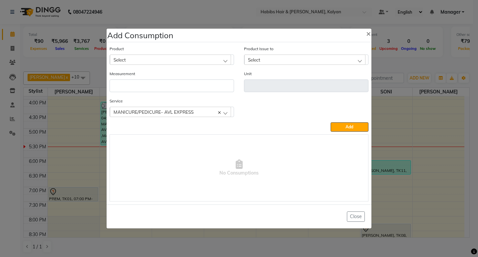
click at [188, 59] on div "Select" at bounding box center [170, 59] width 121 height 10
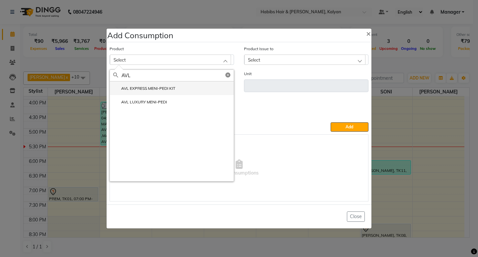
type input "AVL"
click at [168, 87] on label "AVL EXPRESS MENI-PEDI KIT" at bounding box center [144, 88] width 62 height 6
type input "pc"
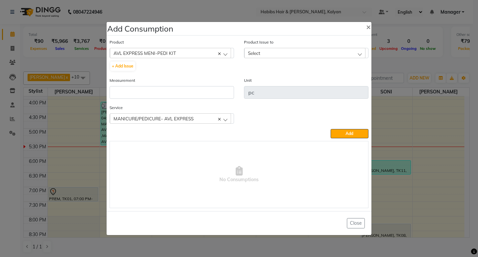
click at [123, 59] on div "Product AVL EXPRESS MENI-PEDI KIT AVL EXPRESS MENI-PEDI KIT AVL LUXURY MENI-PED…" at bounding box center [172, 55] width 125 height 33
click at [125, 62] on button "+ Add Issue" at bounding box center [122, 65] width 25 height 9
select select
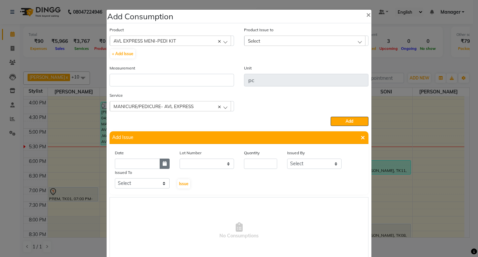
click at [163, 161] on icon "button" at bounding box center [165, 163] width 4 height 5
select select "9"
select select "2025"
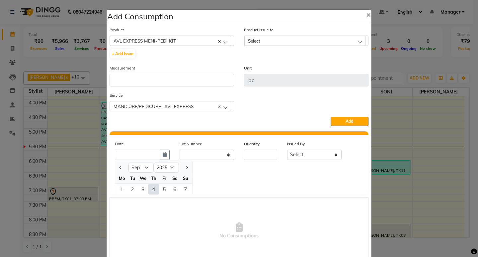
click at [151, 192] on div "4" at bounding box center [154, 189] width 11 height 11
type input "[DATE]"
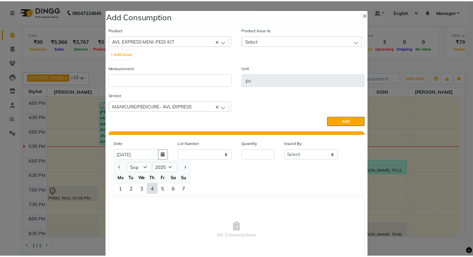
scroll to position [0, 0]
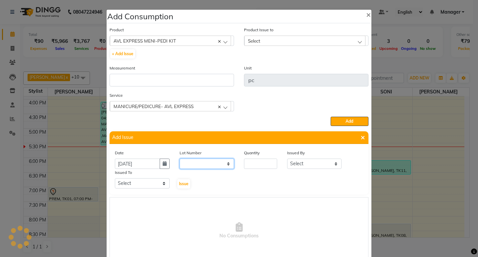
drag, startPoint x: 200, startPoint y: 168, endPoint x: 197, endPoint y: 165, distance: 4.5
click at [198, 168] on select "None" at bounding box center [207, 163] width 55 height 10
select select "0: null"
click at [180, 158] on select "None" at bounding box center [207, 163] width 55 height 10
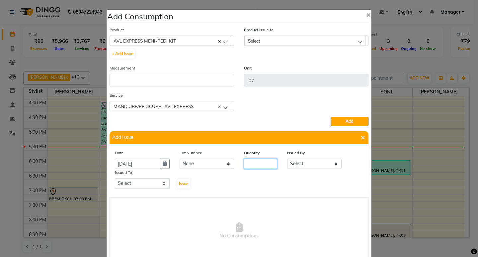
click at [250, 161] on input "number" at bounding box center [260, 163] width 33 height 10
type input "2"
click at [305, 165] on select "Select [PERSON_NAME] [PERSON_NAME] [PERSON_NAME] [PERSON_NAME] [PERSON_NAME] [P…" at bounding box center [314, 163] width 55 height 10
select select "79306"
click at [287, 158] on select "Select [PERSON_NAME] [PERSON_NAME] [PERSON_NAME] [PERSON_NAME] [PERSON_NAME] [P…" at bounding box center [314, 163] width 55 height 10
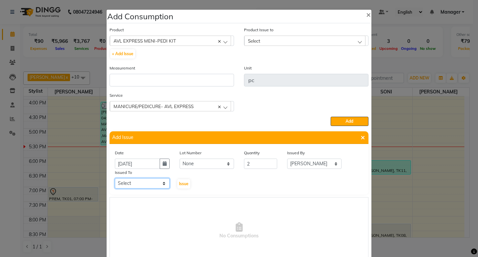
click at [131, 186] on select "Select [PERSON_NAME] [PERSON_NAME] [PERSON_NAME] [PERSON_NAME] [PERSON_NAME] [P…" at bounding box center [142, 183] width 55 height 10
select select "79306"
click at [115, 178] on select "Select [PERSON_NAME] [PERSON_NAME] [PERSON_NAME] [PERSON_NAME] [PERSON_NAME] [P…" at bounding box center [142, 183] width 55 height 10
click at [178, 181] on button "Issue" at bounding box center [183, 183] width 13 height 9
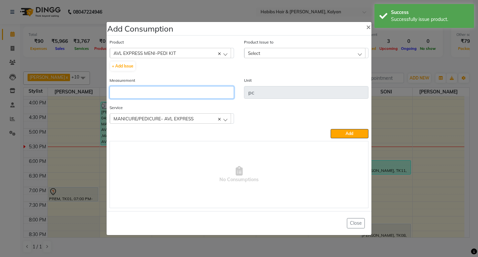
click at [181, 96] on input "number" at bounding box center [172, 92] width 125 height 13
type input "2"
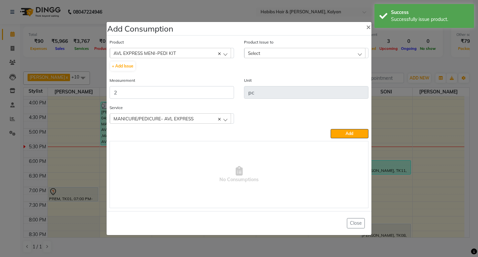
click at [312, 47] on div "Product Issue to Select [DATE], Issued to: [PERSON_NAME], Balance: 2" at bounding box center [306, 49] width 125 height 20
click at [323, 64] on div "Product Issue to Select [DATE], Issued to: [PERSON_NAME], Balance: 2" at bounding box center [306, 58] width 135 height 38
click at [323, 53] on div "Select" at bounding box center [305, 53] width 121 height 10
click at [331, 76] on li "[DATE], Issued to: [PERSON_NAME], Balance: 2" at bounding box center [307, 82] width 124 height 14
click at [353, 130] on button "Add" at bounding box center [350, 133] width 38 height 9
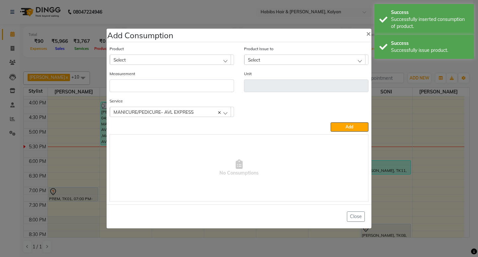
click at [191, 54] on div "Select" at bounding box center [170, 59] width 121 height 10
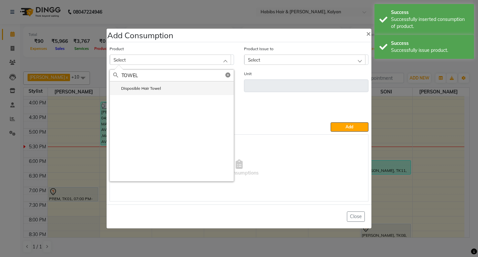
type input "TOWEL"
click at [147, 94] on li "Disposible Hair Towel" at bounding box center [172, 88] width 124 height 14
type input "pc"
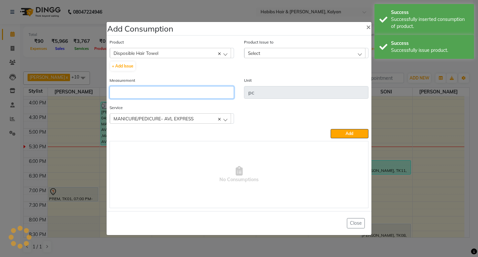
click at [147, 94] on input "number" at bounding box center [172, 92] width 125 height 13
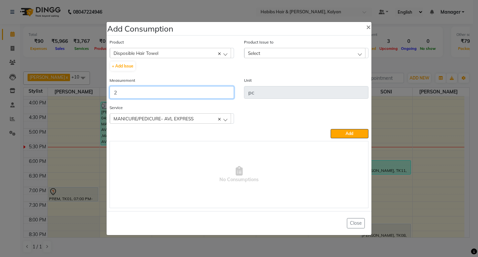
type input "2"
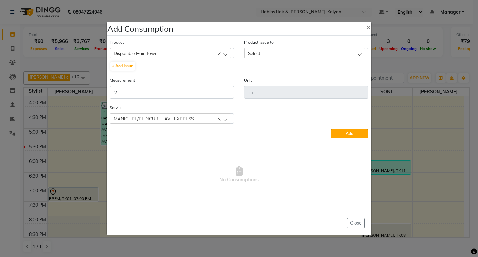
click at [312, 54] on div "Select" at bounding box center [305, 53] width 121 height 10
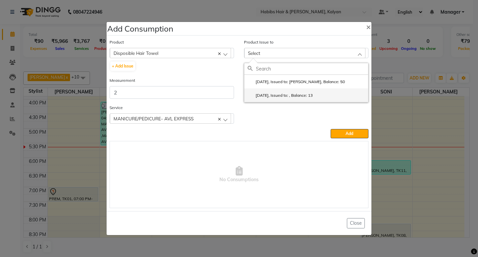
click at [330, 95] on li "[DATE], Issued to: , Balance: 13" at bounding box center [307, 95] width 124 height 14
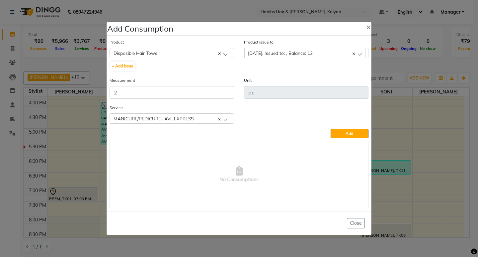
click at [350, 126] on div "Service MANICURE/PEDICURE- AVL EXPRESS MANICURE/PEDICURE- AVL EXPRESS MANICURE/…" at bounding box center [239, 116] width 269 height 25
click at [351, 130] on button "Add" at bounding box center [350, 133] width 38 height 9
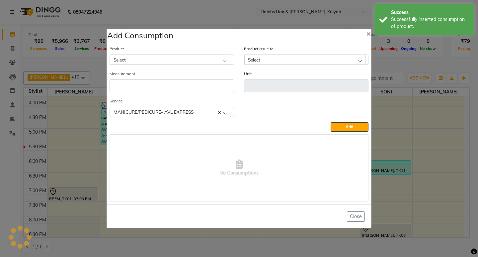
click at [391, 63] on ngb-modal-window "Add Consumption × Product Select 001 BANANA POWDER 10GM Product Issue to Select…" at bounding box center [239, 128] width 478 height 257
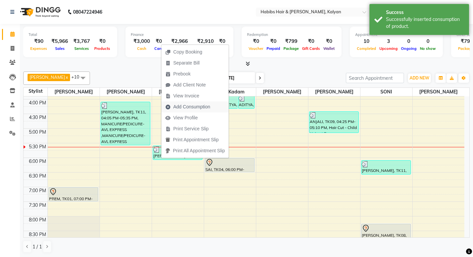
click at [206, 106] on span "Add Consumption" at bounding box center [191, 106] width 37 height 7
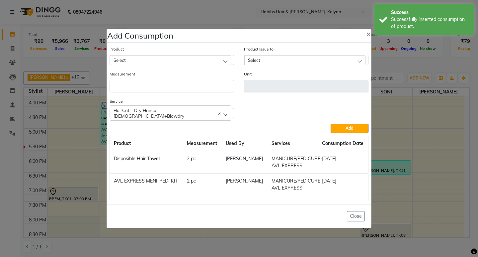
click at [192, 56] on div "Select" at bounding box center [170, 60] width 121 height 10
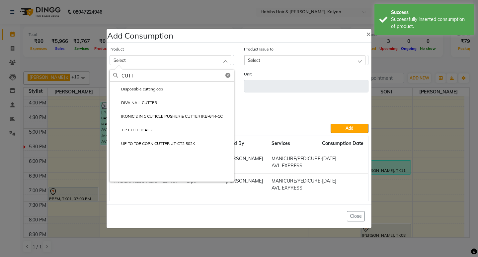
type input "CUTT"
click at [161, 89] on label "Disposable cutting cap" at bounding box center [138, 89] width 50 height 6
type input "pc"
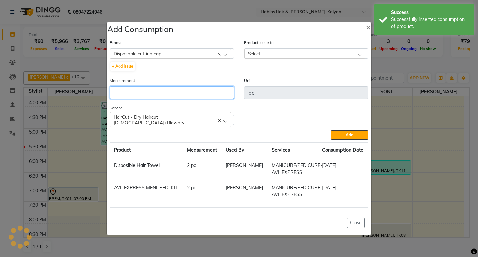
click at [161, 89] on input "number" at bounding box center [172, 92] width 125 height 13
type input "1"
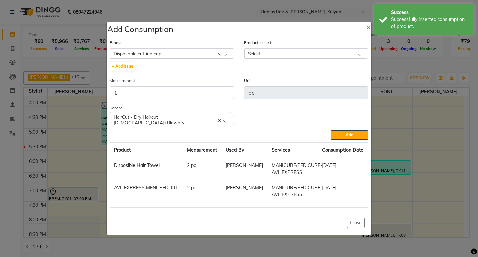
click at [343, 58] on div "Select" at bounding box center [305, 54] width 121 height 10
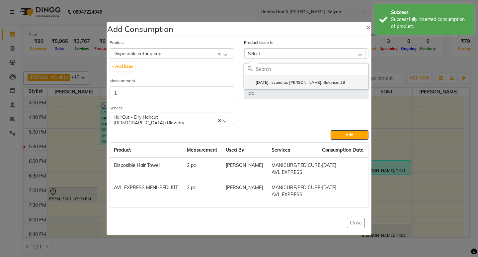
click at [342, 80] on li "[DATE], Issued to: [PERSON_NAME], Balance: 28" at bounding box center [307, 82] width 124 height 14
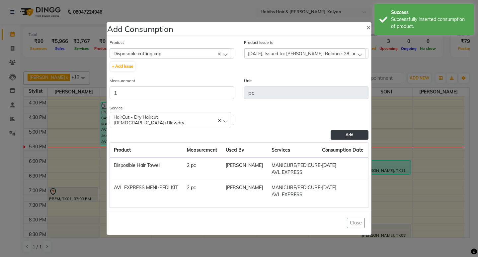
click at [347, 130] on button "Add" at bounding box center [350, 134] width 38 height 9
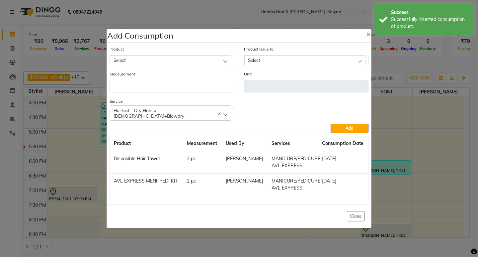
click at [392, 58] on ngb-modal-window "Add Consumption × Product Select 001 BANANA POWDER 10GM Product Issue to Select…" at bounding box center [239, 128] width 478 height 257
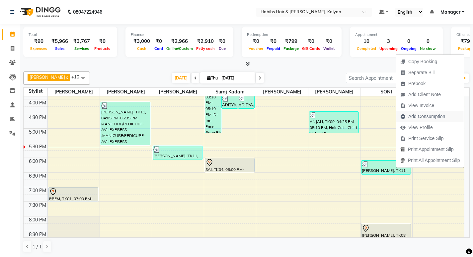
click at [427, 118] on span "Add Consumption" at bounding box center [427, 116] width 37 height 7
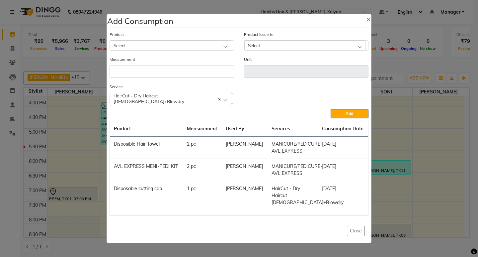
click at [191, 45] on div "Select" at bounding box center [170, 46] width 121 height 10
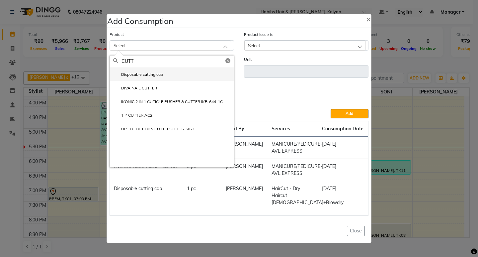
type input "CUTT"
click at [171, 73] on li "Disposable cutting cap" at bounding box center [172, 74] width 124 height 14
type input "pc"
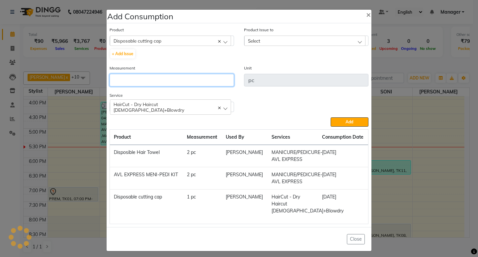
click at [173, 76] on input "number" at bounding box center [172, 80] width 125 height 13
type input "1"
click at [317, 39] on div "Select" at bounding box center [305, 41] width 121 height 10
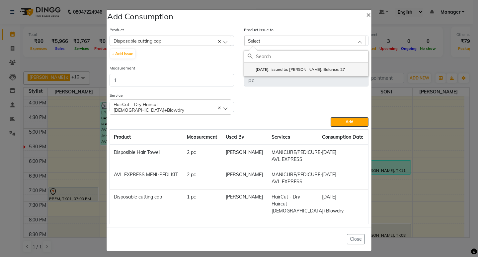
click at [322, 65] on li "[DATE], Issued to: [PERSON_NAME], Balance: 27" at bounding box center [307, 69] width 124 height 14
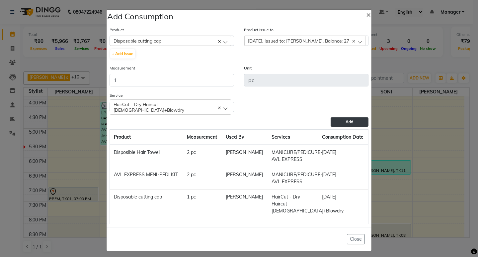
click at [341, 118] on button "Add" at bounding box center [350, 121] width 38 height 9
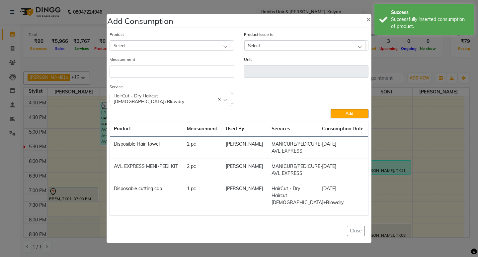
click at [413, 63] on ngb-modal-window "Add Consumption × Product Select 001 BANANA POWDER 10GM Product Issue to Select…" at bounding box center [239, 128] width 478 height 257
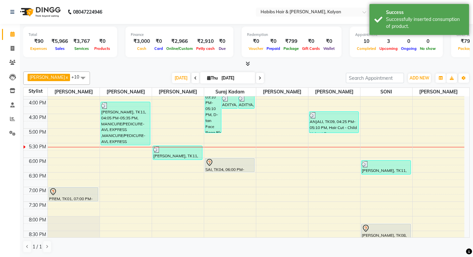
scroll to position [264, 0]
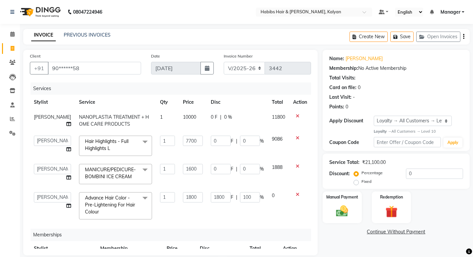
select select "8185"
select select "77419"
select select "80296"
select select "77419"
select select "service"
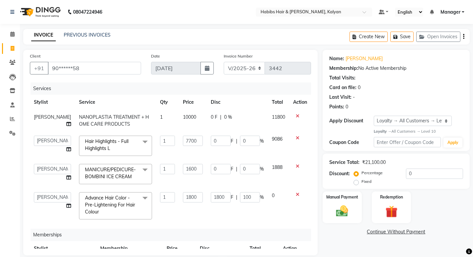
select select "77419"
select select "1: Object"
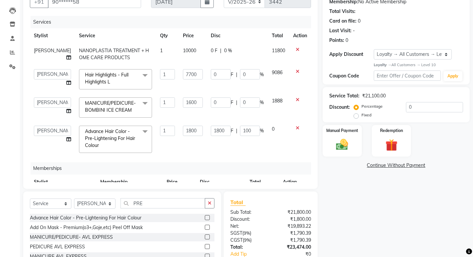
scroll to position [66, 0]
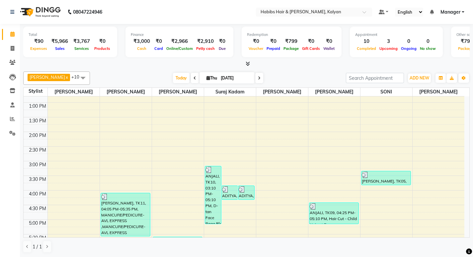
scroll to position [233, 0]
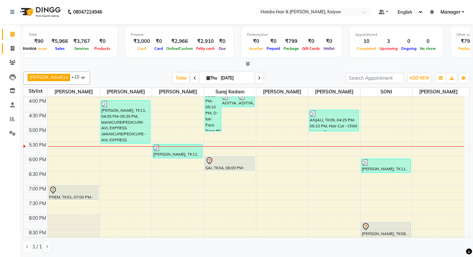
click at [12, 52] on span at bounding box center [13, 49] width 12 height 8
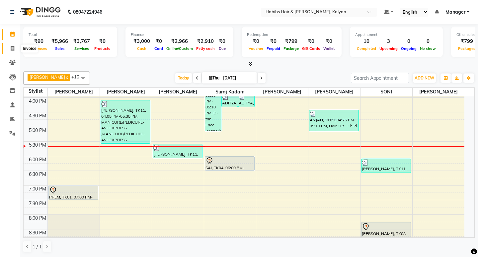
select select "service"
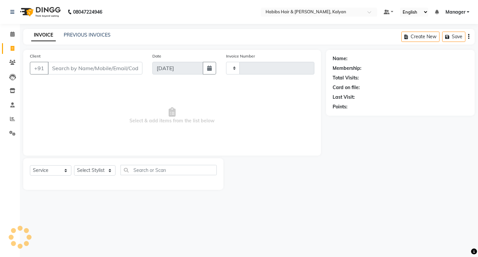
type input "3448"
select select "8185"
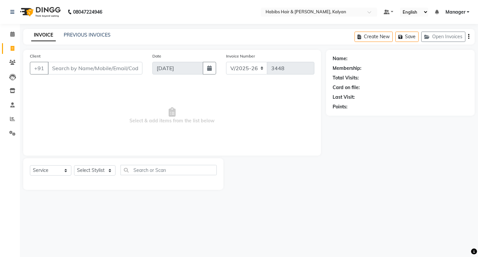
click at [171, 120] on span "Select & add items from the list below" at bounding box center [172, 115] width 285 height 66
click at [175, 122] on span "Select & add items from the list below" at bounding box center [172, 115] width 285 height 66
click at [170, 135] on span "Select & add items from the list below" at bounding box center [172, 115] width 285 height 66
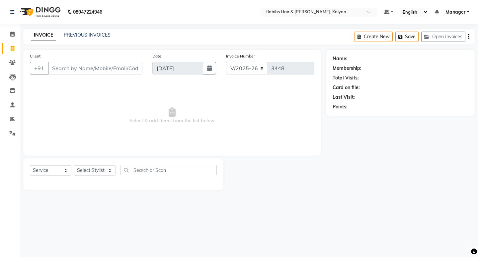
click at [171, 122] on span "Select & add items from the list below" at bounding box center [172, 115] width 285 height 66
click at [172, 122] on span "Select & add items from the list below" at bounding box center [172, 115] width 285 height 66
click at [169, 134] on span "Select & add items from the list below" at bounding box center [172, 115] width 285 height 66
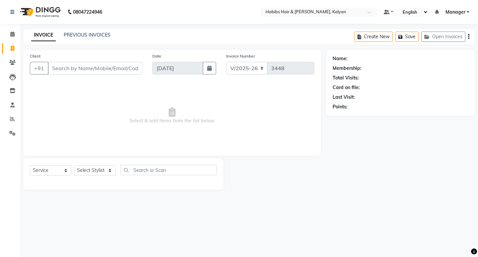
click at [172, 120] on span "Select & add items from the list below" at bounding box center [172, 115] width 285 height 66
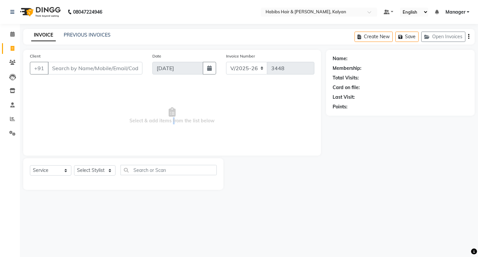
click at [172, 120] on span "Select & add items from the list below" at bounding box center [172, 115] width 285 height 66
click at [10, 31] on span at bounding box center [13, 35] width 12 height 8
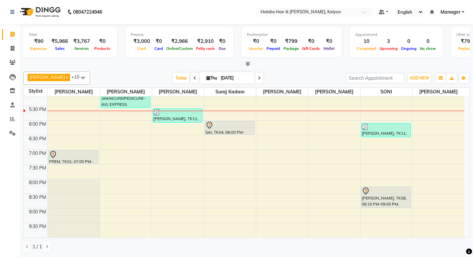
scroll to position [297, 0]
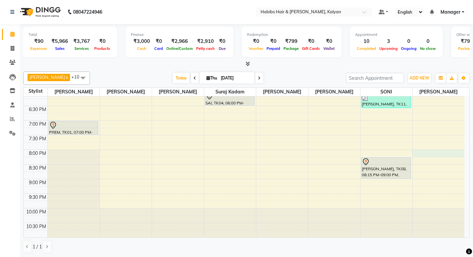
click at [423, 153] on div "8:00 AM 8:30 AM 9:00 AM 9:30 AM 10:00 AM 10:30 AM 11:00 AM 11:30 AM 12:00 PM 12…" at bounding box center [244, 18] width 441 height 438
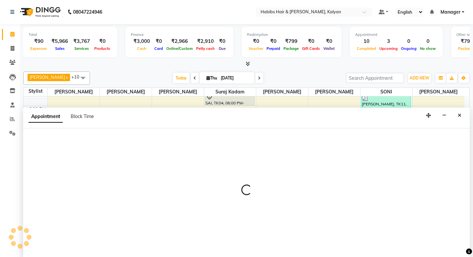
scroll to position [0, 0]
select select "90440"
select select "1200"
select select "tentative"
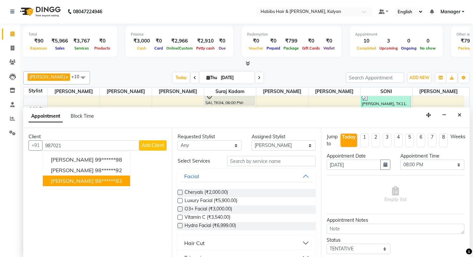
click at [89, 186] on ngb-typeahead-window "[PERSON_NAME] 99******98 [PERSON_NAME] 98******92 [PERSON_NAME] 98******83" at bounding box center [87, 170] width 88 height 38
click at [95, 180] on ngb-highlight "98******83" at bounding box center [108, 180] width 27 height 7
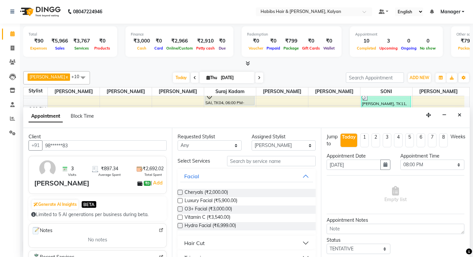
type input "98******83"
click at [274, 163] on input "text" at bounding box center [271, 161] width 89 height 10
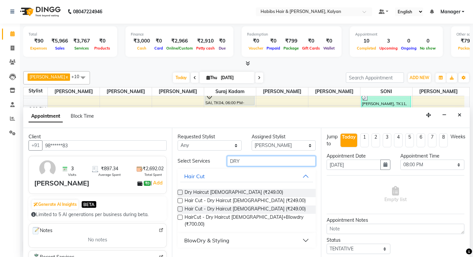
type input "DRY"
click at [179, 191] on label at bounding box center [180, 192] width 5 height 5
click at [179, 191] on input "checkbox" at bounding box center [180, 193] width 4 height 4
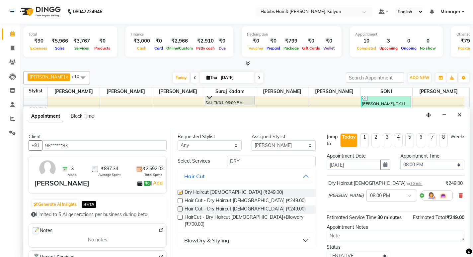
checkbox input "false"
click at [279, 147] on select "Select [PERSON_NAME] [PERSON_NAME] [PERSON_NAME] [PERSON_NAME] [PERSON_NAME] [P…" at bounding box center [284, 145] width 64 height 10
select select "89441"
click at [252, 140] on select "Select [PERSON_NAME] [PERSON_NAME] [PERSON_NAME] [PERSON_NAME] [PERSON_NAME] [P…" at bounding box center [284, 145] width 64 height 10
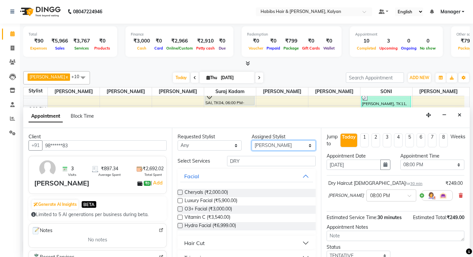
scroll to position [46, 0]
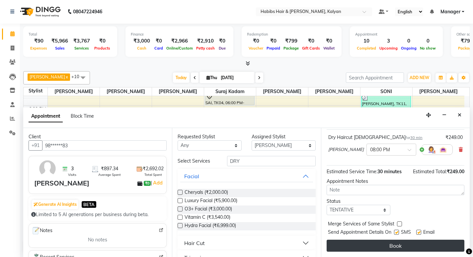
click at [383, 243] on button "Book" at bounding box center [396, 246] width 138 height 12
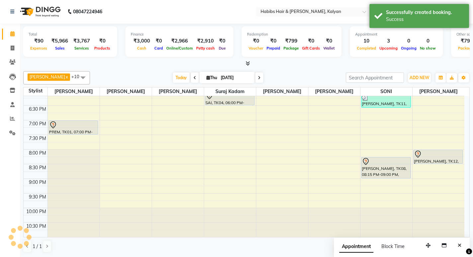
scroll to position [0, 0]
click at [16, 47] on span at bounding box center [13, 49] width 12 height 8
select select "8185"
select select "service"
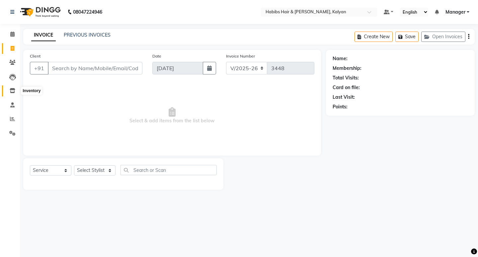
click at [11, 91] on icon at bounding box center [13, 90] width 6 height 5
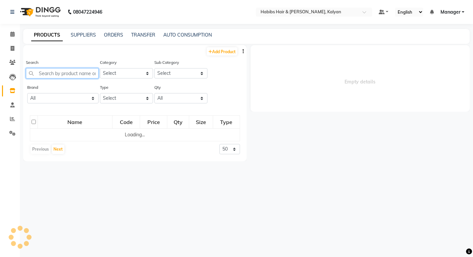
click at [55, 73] on input "text" at bounding box center [62, 73] width 73 height 10
select select
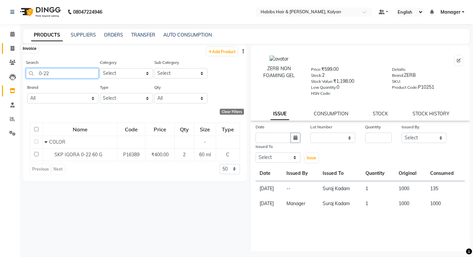
type input "0-22"
click at [14, 49] on icon at bounding box center [13, 48] width 4 height 5
select select "8185"
select select "service"
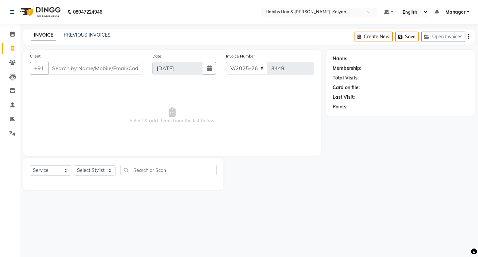
drag, startPoint x: 247, startPoint y: 135, endPoint x: 243, endPoint y: 132, distance: 4.5
click at [243, 132] on span "Select & add items from the list below" at bounding box center [172, 115] width 285 height 66
click at [19, 33] on li "Calendar" at bounding box center [10, 34] width 20 height 14
click at [13, 32] on icon at bounding box center [12, 34] width 4 height 5
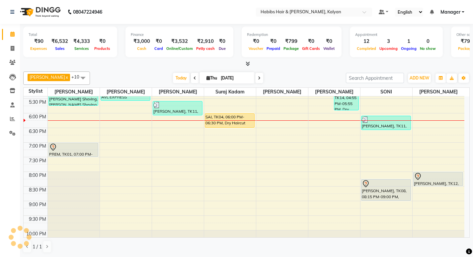
scroll to position [297, 0]
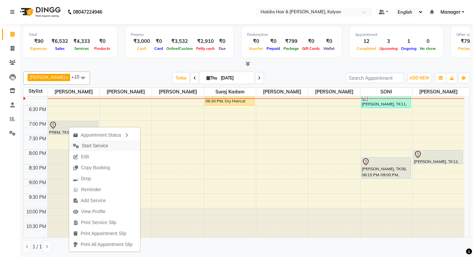
click at [90, 147] on span "Start Service" at bounding box center [95, 145] width 27 height 7
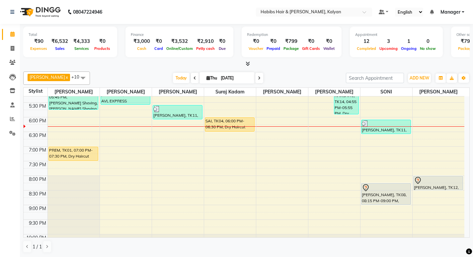
scroll to position [264, 0]
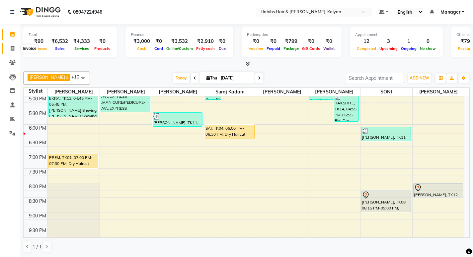
click at [9, 49] on span at bounding box center [13, 49] width 12 height 8
select select "8185"
select select "service"
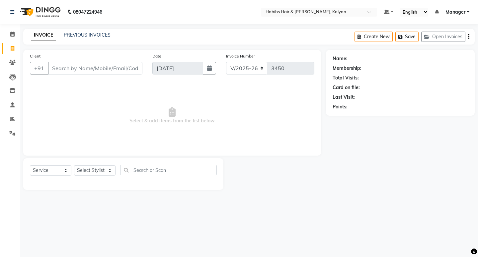
click at [171, 121] on span "Select & add items from the list below" at bounding box center [172, 115] width 285 height 66
click at [162, 142] on span "Select & add items from the list below" at bounding box center [172, 115] width 285 height 66
click at [102, 129] on span "Select & add items from the list below" at bounding box center [172, 115] width 285 height 66
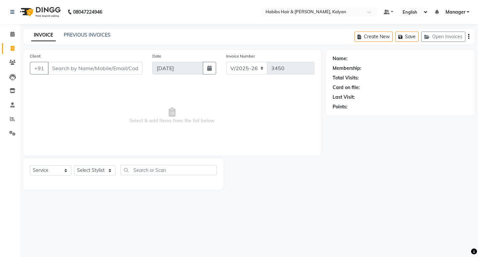
click at [172, 122] on span "Select & add items from the list below" at bounding box center [172, 115] width 285 height 66
click at [171, 122] on span "Select & add items from the list below" at bounding box center [172, 115] width 285 height 66
click at [170, 120] on span "Select & add items from the list below" at bounding box center [172, 115] width 285 height 66
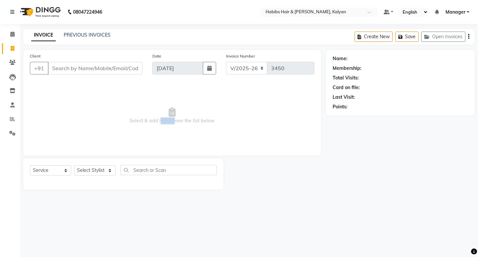
click at [170, 120] on span "Select & add items from the list below" at bounding box center [172, 115] width 285 height 66
click at [137, 94] on span "Select & add items from the list below" at bounding box center [172, 115] width 285 height 66
click at [171, 120] on span "Select & add items from the list below" at bounding box center [172, 115] width 285 height 66
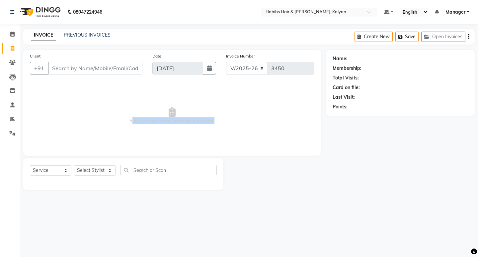
click at [171, 120] on span "Select & add items from the list below" at bounding box center [172, 115] width 285 height 66
click at [125, 86] on span "Select & add items from the list below" at bounding box center [172, 115] width 285 height 66
click at [226, 146] on span "Select & add items from the list below" at bounding box center [172, 115] width 285 height 66
click at [99, 169] on select "Select Stylist [PERSON_NAME] Manager [PERSON_NAME] zipre Priyanka Sagar [PERSON…" at bounding box center [95, 170] width 42 height 10
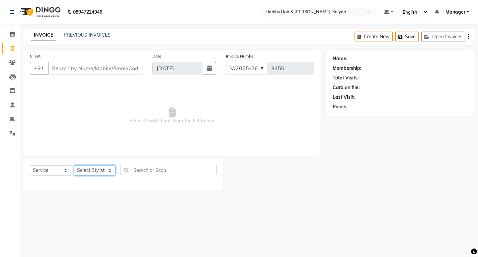
select select "81200"
click at [74, 165] on select "Select Stylist [PERSON_NAME] Manager [PERSON_NAME] zipre Priyanka Sagar [PERSON…" at bounding box center [95, 170] width 42 height 10
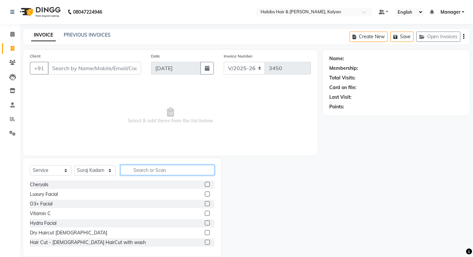
click at [134, 171] on input "text" at bounding box center [168, 170] width 94 height 10
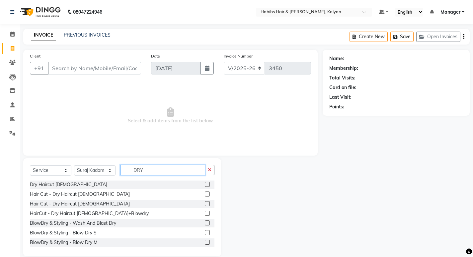
type input "DRY"
click at [205, 184] on label at bounding box center [207, 184] width 5 height 5
click at [205, 184] on input "checkbox" at bounding box center [207, 184] width 4 height 4
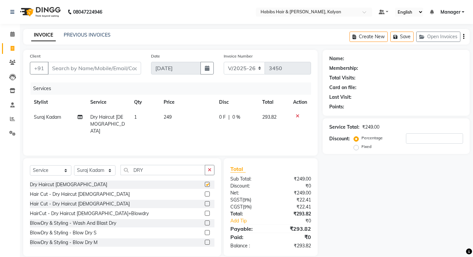
checkbox input "false"
click at [464, 37] on icon "button" at bounding box center [464, 37] width 1 height 0
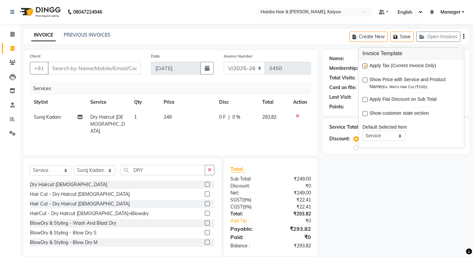
click at [366, 66] on label at bounding box center [365, 65] width 5 height 5
click at [366, 66] on input "checkbox" at bounding box center [365, 66] width 4 height 4
checkbox input "false"
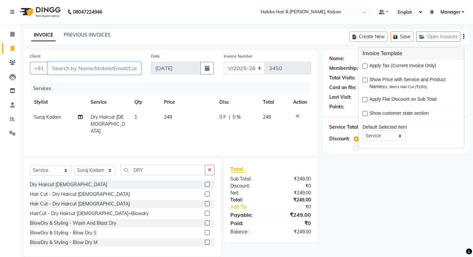
click at [65, 69] on input "Client" at bounding box center [94, 68] width 93 height 13
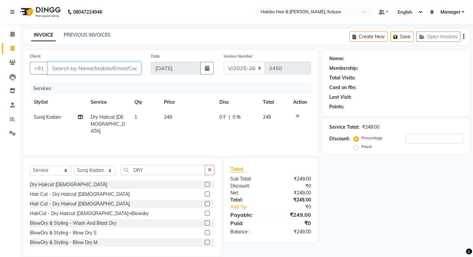
type input "7"
type input "0"
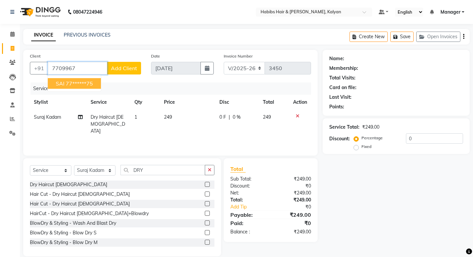
click at [85, 84] on ngb-highlight "77******75" at bounding box center [79, 83] width 27 height 7
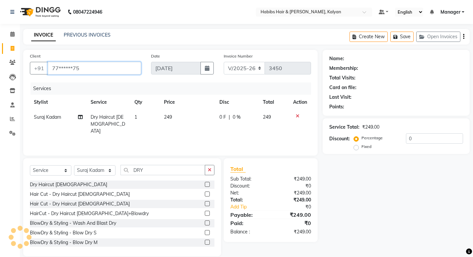
type input "77******75"
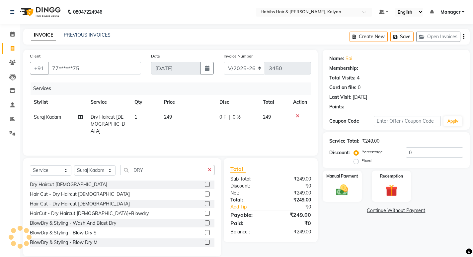
select select "1: Object"
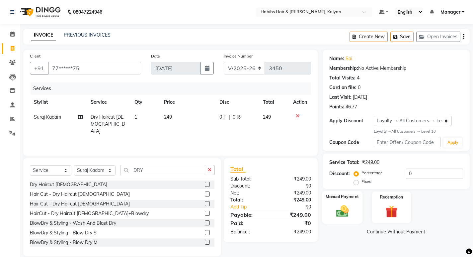
click at [342, 217] on img at bounding box center [342, 211] width 20 height 14
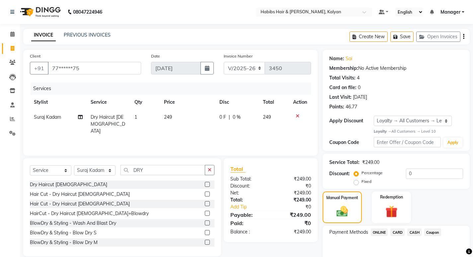
scroll to position [32, 0]
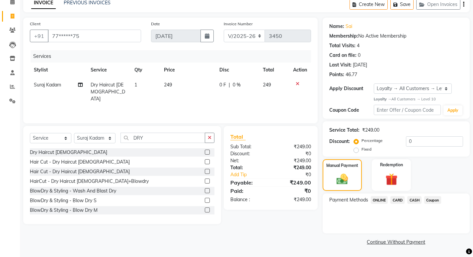
click at [374, 202] on span "ONLINE" at bounding box center [379, 200] width 17 height 8
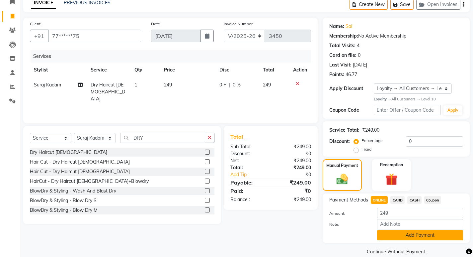
click at [398, 236] on button "Add Payment" at bounding box center [420, 235] width 86 height 10
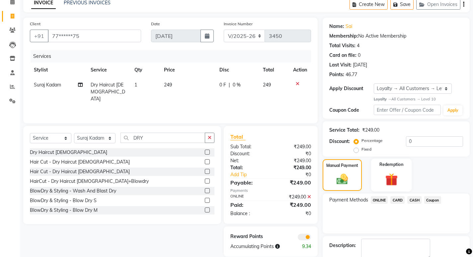
scroll to position [70, 0]
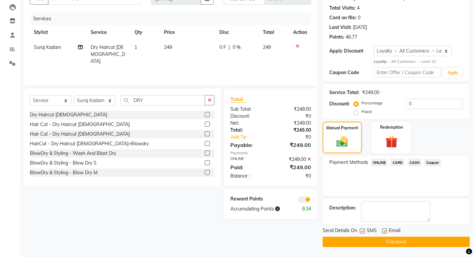
click at [388, 242] on button "Checkout" at bounding box center [396, 242] width 147 height 10
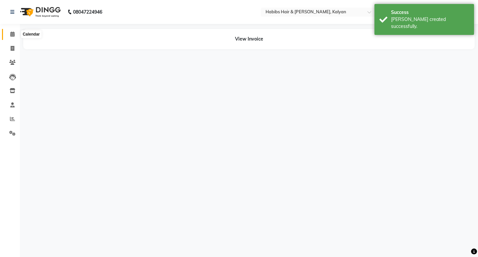
click at [8, 33] on span at bounding box center [13, 35] width 12 height 8
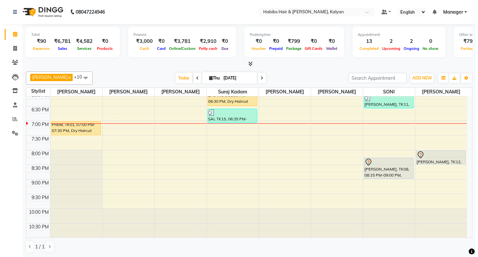
scroll to position [297, 0]
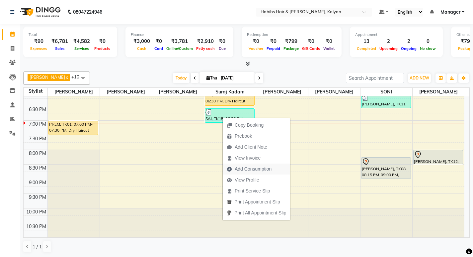
click at [262, 168] on span "Add Consumption" at bounding box center [253, 168] width 37 height 7
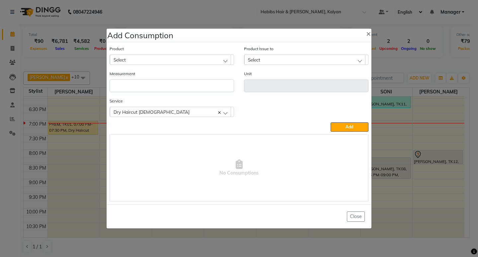
click at [194, 54] on div "Product Select" at bounding box center [172, 55] width 125 height 20
click at [194, 54] on div "Select" at bounding box center [170, 59] width 121 height 10
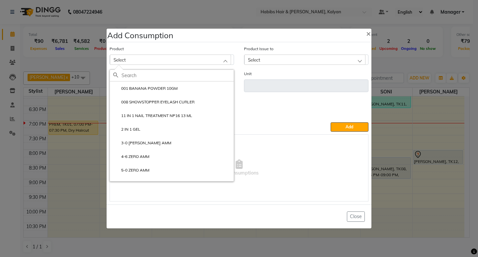
click at [194, 54] on div "Select" at bounding box center [170, 59] width 121 height 10
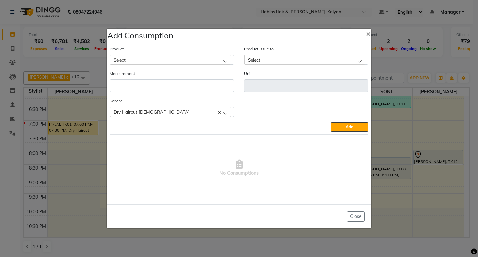
click at [194, 54] on div "Select" at bounding box center [170, 59] width 121 height 10
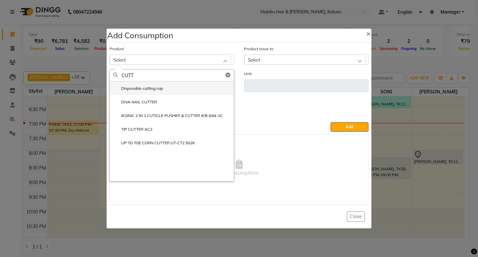
type input "CUTT"
click at [178, 88] on li "Disposable cutting cap" at bounding box center [172, 88] width 124 height 14
type input "pc"
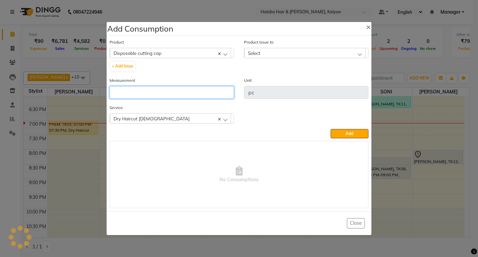
click at [178, 88] on input "number" at bounding box center [172, 92] width 125 height 13
type input "1"
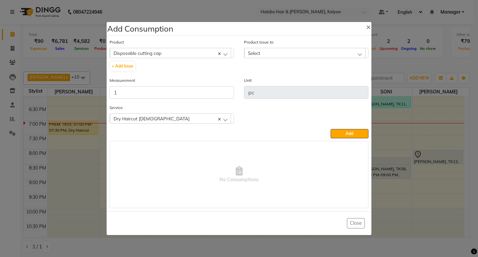
click at [342, 52] on div "Select" at bounding box center [305, 53] width 121 height 10
click at [345, 88] on li "[DATE], Issued to: [PERSON_NAME], Balance: 23" at bounding box center [307, 82] width 124 height 14
click at [350, 135] on span "Add" at bounding box center [350, 133] width 8 height 5
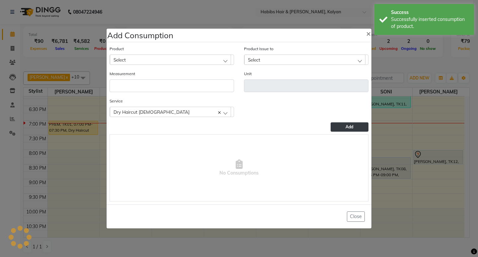
click at [387, 63] on ngb-modal-window "Add Consumption × Product Select 001 BANANA POWDER 10GM Product Issue to Select…" at bounding box center [239, 128] width 478 height 257
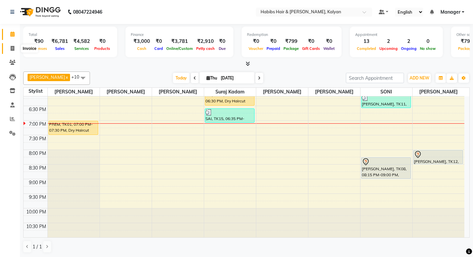
click at [9, 47] on span at bounding box center [13, 49] width 12 height 8
select select "service"
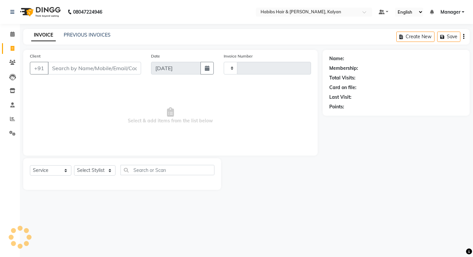
type input "3451"
select select "8185"
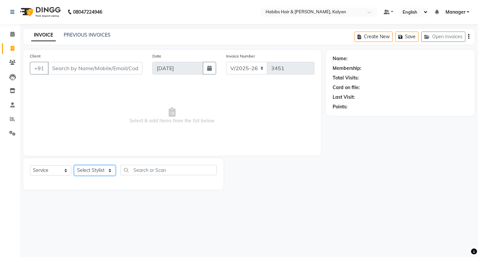
click at [89, 171] on select "Select Stylist [PERSON_NAME] Manager [PERSON_NAME] zipre Priyanka Sagar [PERSON…" at bounding box center [95, 170] width 42 height 10
select select "90440"
click at [74, 165] on select "Select Stylist [PERSON_NAME] Manager [PERSON_NAME] zipre Priyanka Sagar [PERSON…" at bounding box center [95, 170] width 42 height 10
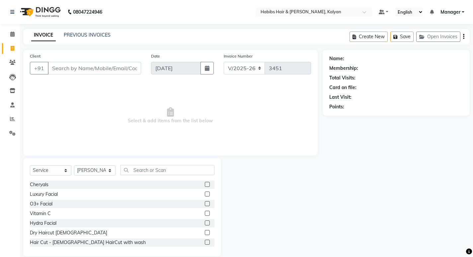
click at [137, 175] on div "Select Service Product Membership Package Voucher Prepaid Gift Card Select Styl…" at bounding box center [122, 173] width 185 height 16
click at [140, 169] on input "text" at bounding box center [168, 170] width 94 height 10
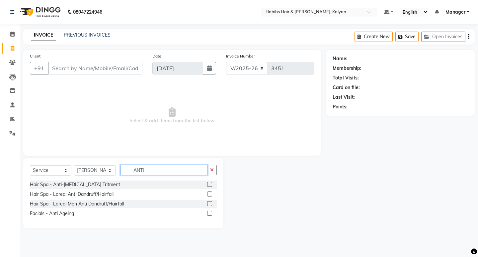
type input "ANTI"
click at [208, 185] on label at bounding box center [209, 184] width 5 height 5
click at [208, 185] on input "checkbox" at bounding box center [209, 184] width 4 height 4
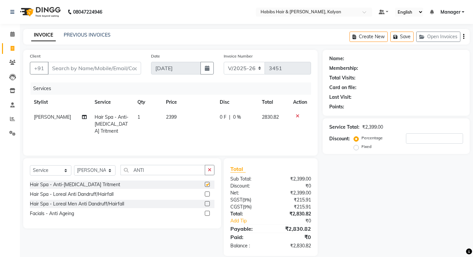
checkbox input "false"
click at [186, 119] on td "2399" at bounding box center [189, 124] width 54 height 29
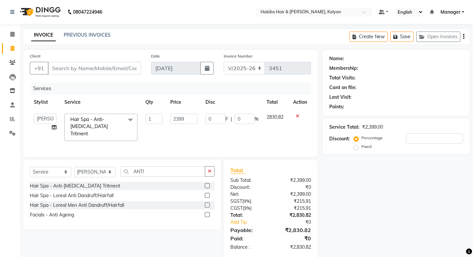
click at [186, 119] on input "2399" at bounding box center [183, 119] width 27 height 10
type input "3399"
click at [189, 137] on td "3399" at bounding box center [183, 127] width 35 height 35
click at [188, 115] on input "3399" at bounding box center [183, 119] width 27 height 10
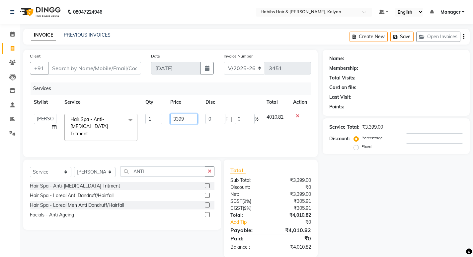
click at [188, 115] on input "3399" at bounding box center [183, 119] width 27 height 10
type input "2880"
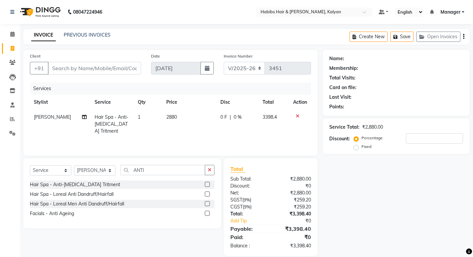
click at [203, 138] on div "Services Stylist Service Qty Price Disc Total Action [PERSON_NAME] Hair Spa - A…" at bounding box center [170, 115] width 281 height 66
click at [188, 123] on td "2880" at bounding box center [189, 124] width 54 height 29
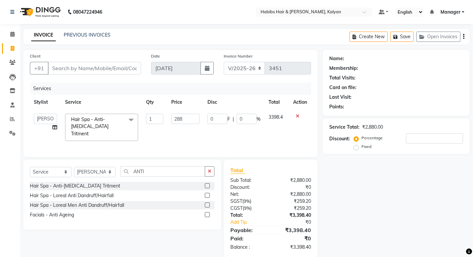
type input "2881"
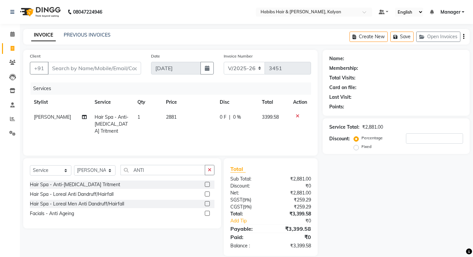
click at [176, 136] on td "2881" at bounding box center [189, 124] width 54 height 29
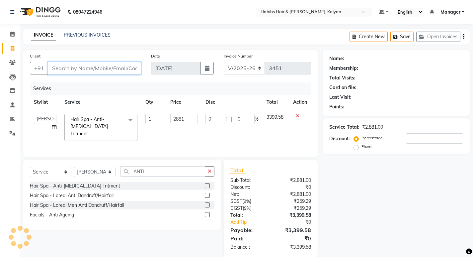
click at [94, 72] on input "Client" at bounding box center [94, 68] width 93 height 13
type input "8"
type input "0"
type input "8866691943"
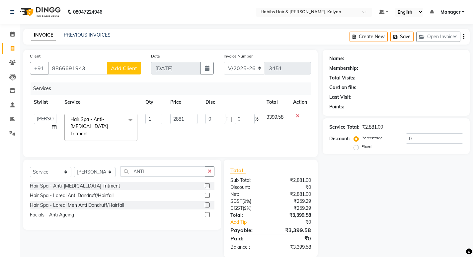
click at [124, 71] on button "Add Client" at bounding box center [124, 68] width 34 height 13
select select "22"
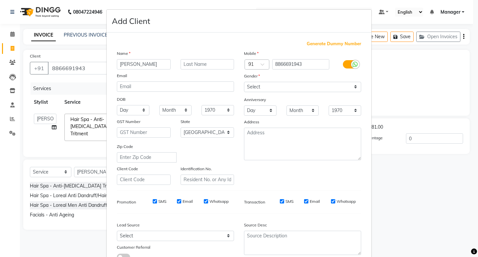
type input "[PERSON_NAME]"
click at [292, 90] on select "Select [DEMOGRAPHIC_DATA] [DEMOGRAPHIC_DATA] Other Prefer Not To Say" at bounding box center [302, 87] width 117 height 10
select select "[DEMOGRAPHIC_DATA]"
click at [244, 82] on select "Select [DEMOGRAPHIC_DATA] [DEMOGRAPHIC_DATA] Other Prefer Not To Say" at bounding box center [302, 87] width 117 height 10
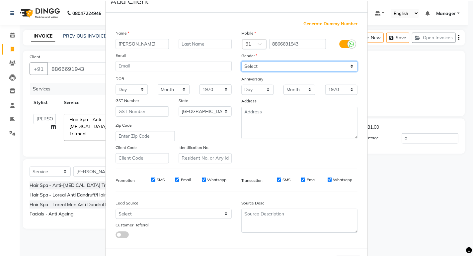
scroll to position [50, 0]
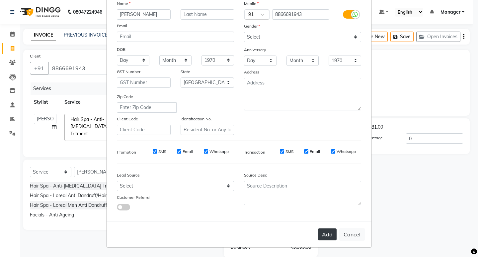
click at [322, 236] on button "Add" at bounding box center [327, 234] width 19 height 12
type input "88******43"
select select
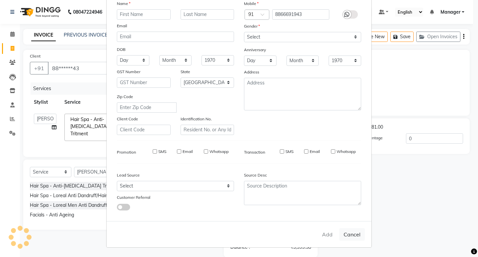
select select
select select "null"
select select
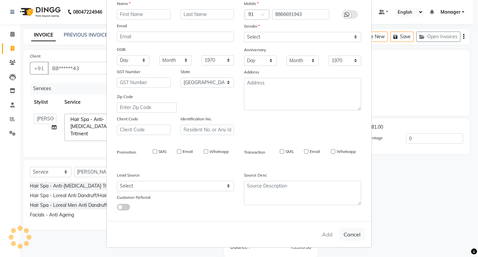
select select
checkbox input "false"
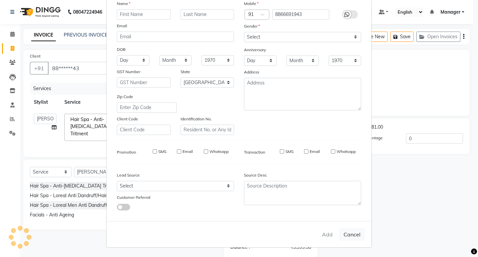
checkbox input "false"
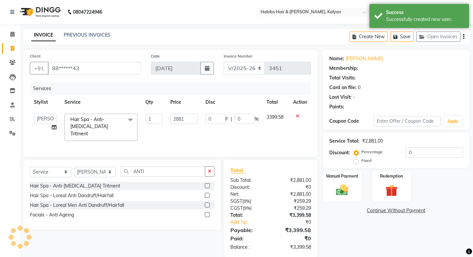
select select "1: Object"
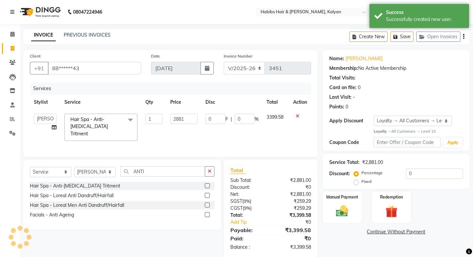
scroll to position [9, 0]
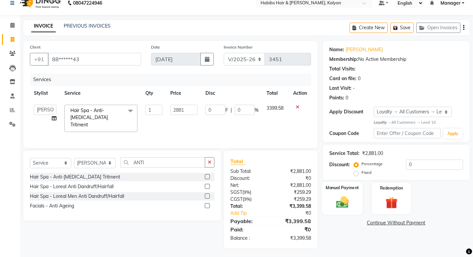
click at [332, 194] on div "Manual Payment" at bounding box center [342, 198] width 41 height 33
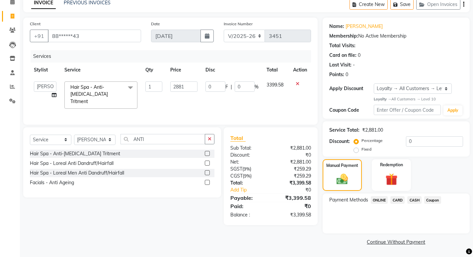
click at [378, 199] on span "ONLINE" at bounding box center [379, 200] width 17 height 8
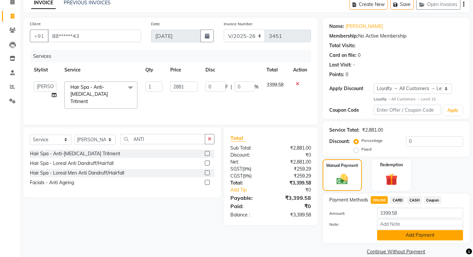
click at [390, 233] on button "Add Payment" at bounding box center [420, 235] width 86 height 10
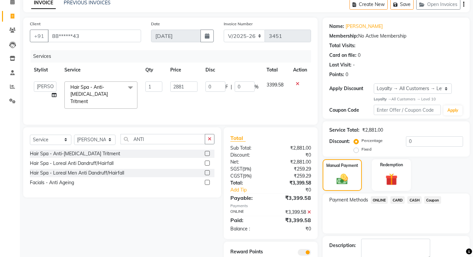
scroll to position [70, 0]
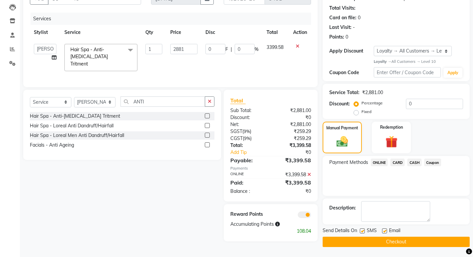
click at [420, 238] on button "Checkout" at bounding box center [396, 242] width 147 height 10
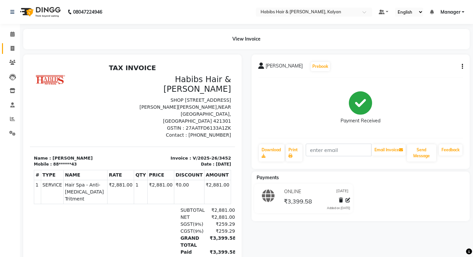
click at [8, 53] on link "Invoice" at bounding box center [10, 48] width 16 height 11
select select "8185"
select select "service"
